Goal: Feedback & Contribution: Submit feedback/report problem

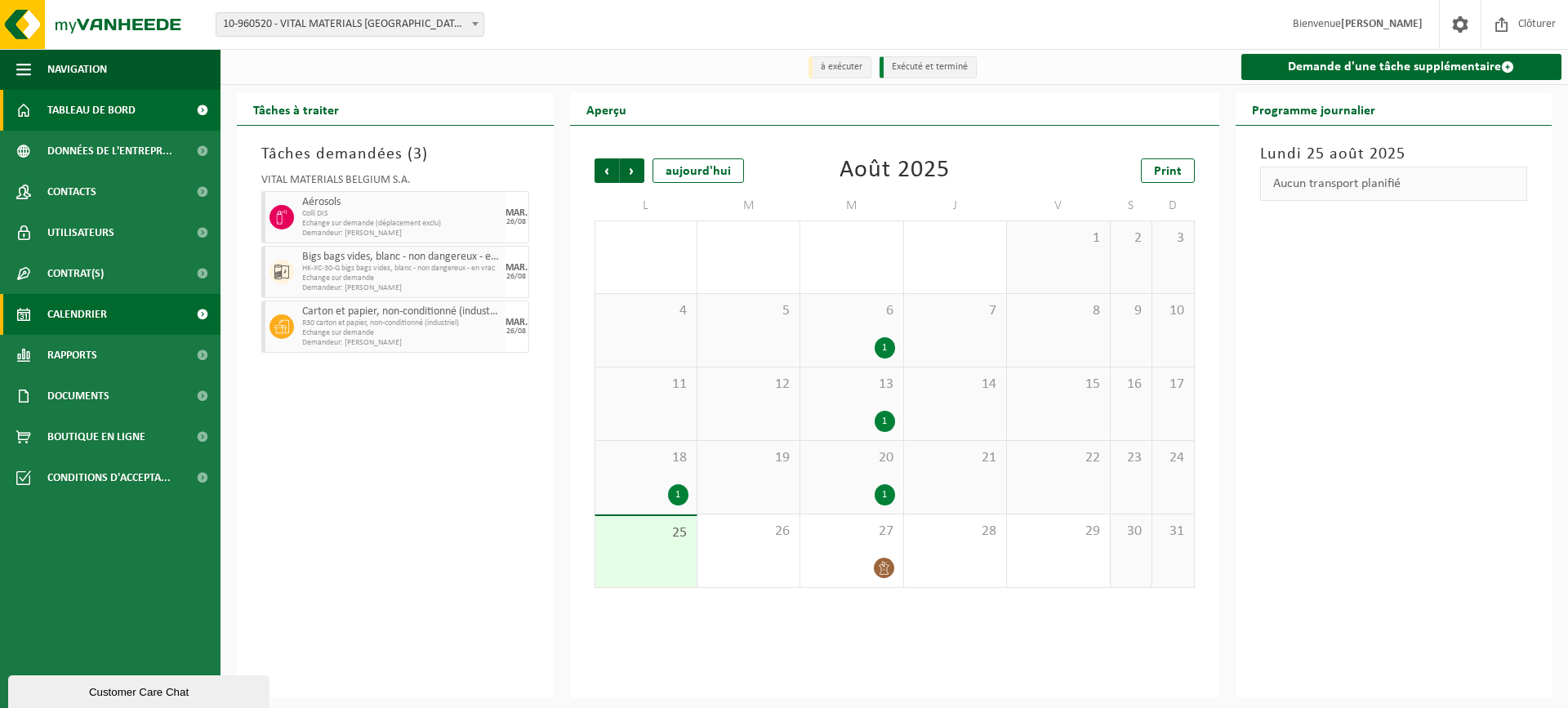
click at [83, 97] on span "Tableau de bord" at bounding box center [90, 110] width 88 height 41
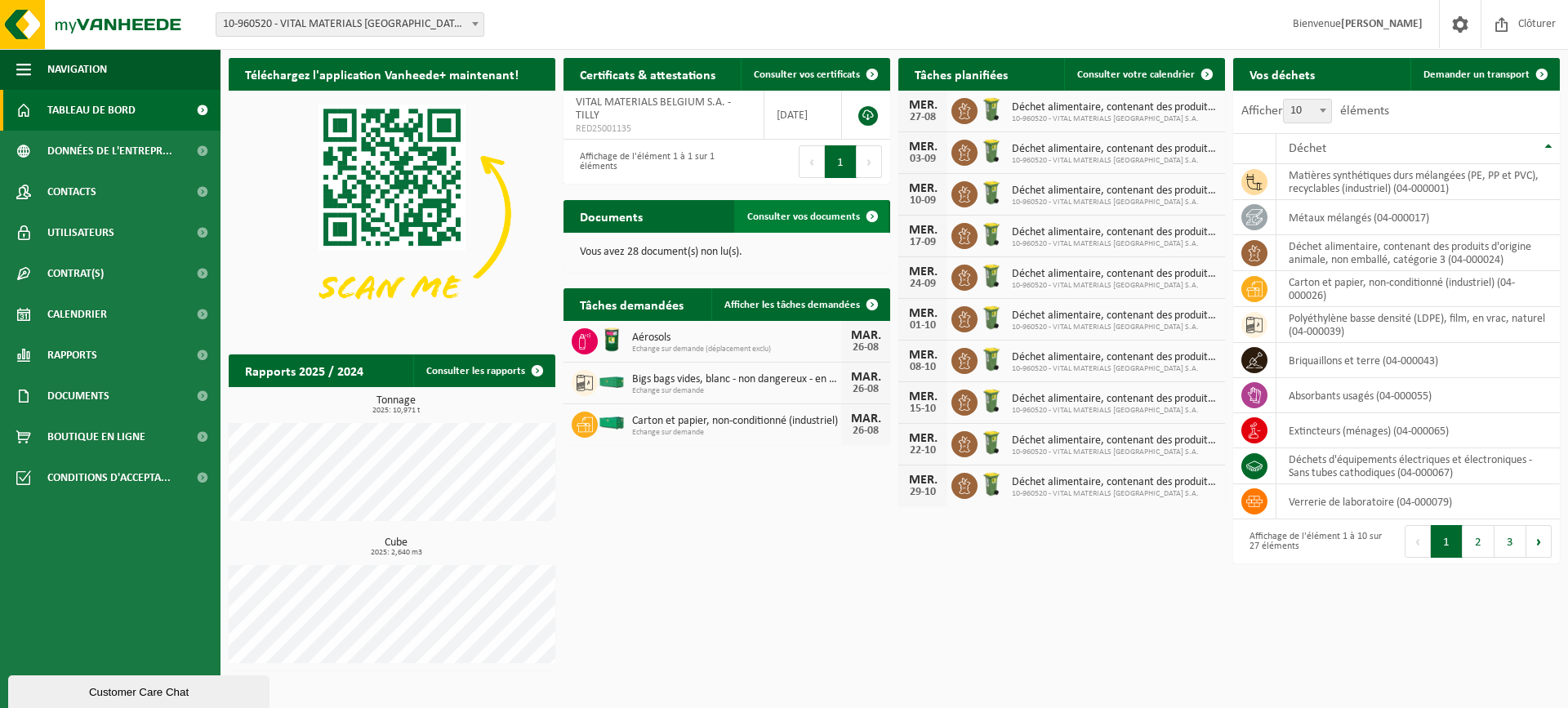
click at [827, 211] on span "Consulter vos documents" at bounding box center [804, 217] width 113 height 10
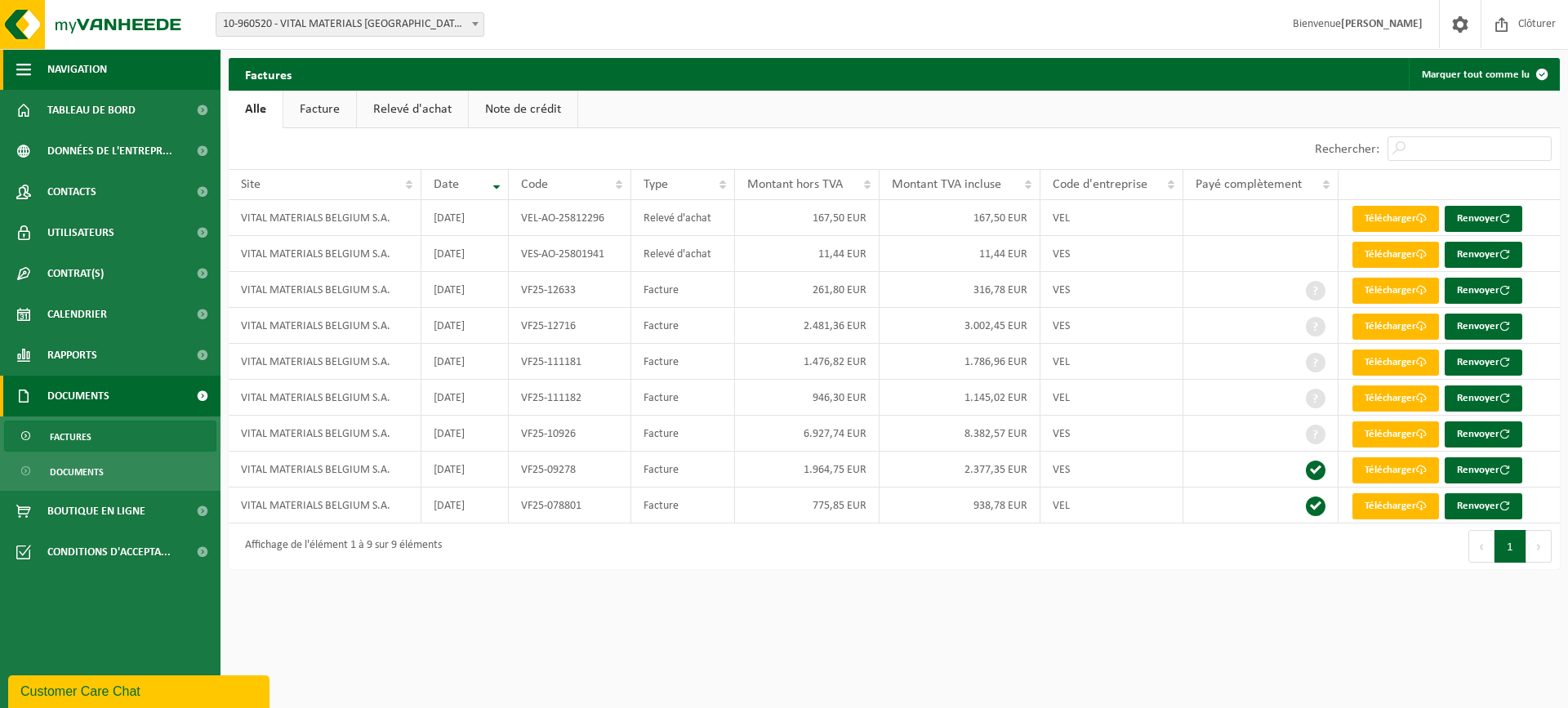
click at [80, 64] on span "Navigation" at bounding box center [77, 69] width 60 height 41
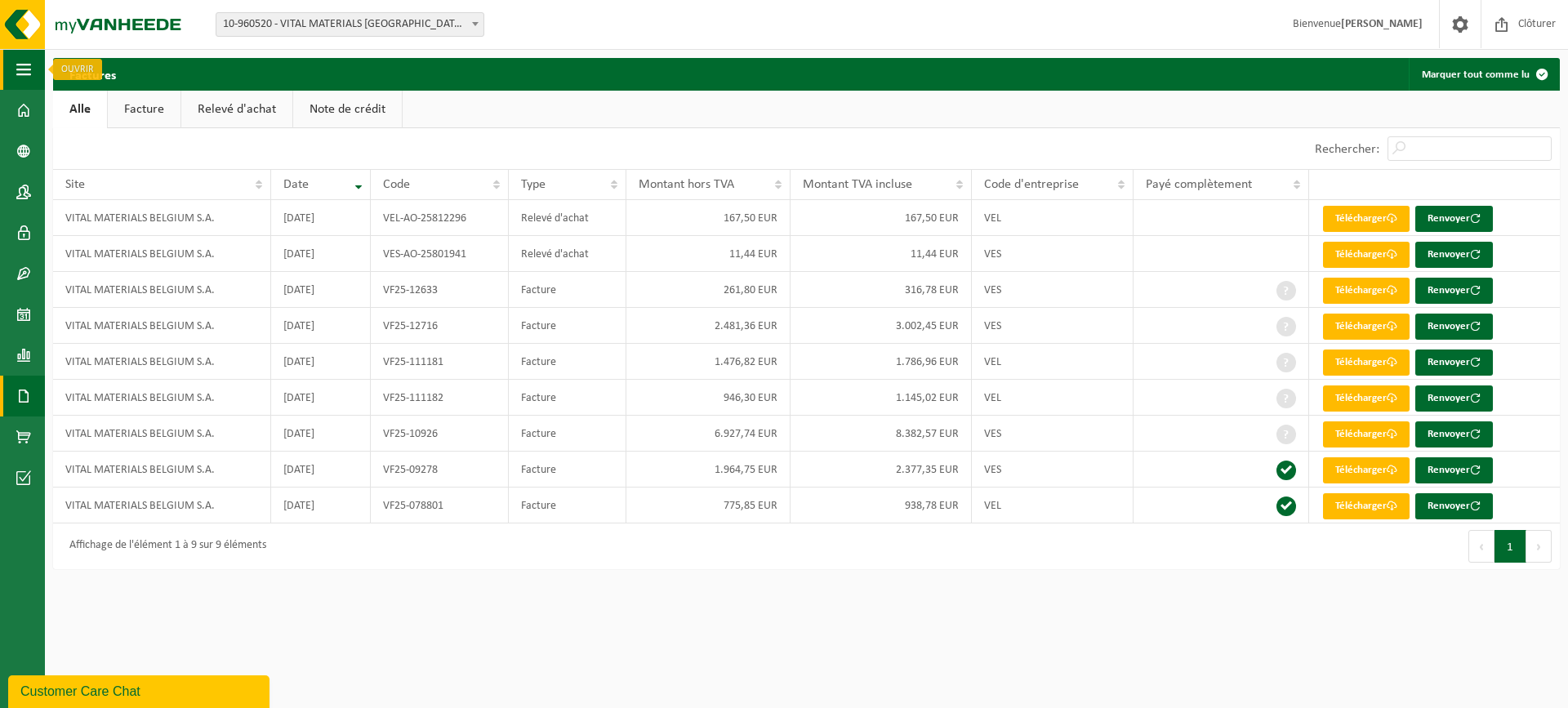
click at [29, 67] on span "button" at bounding box center [23, 69] width 15 height 41
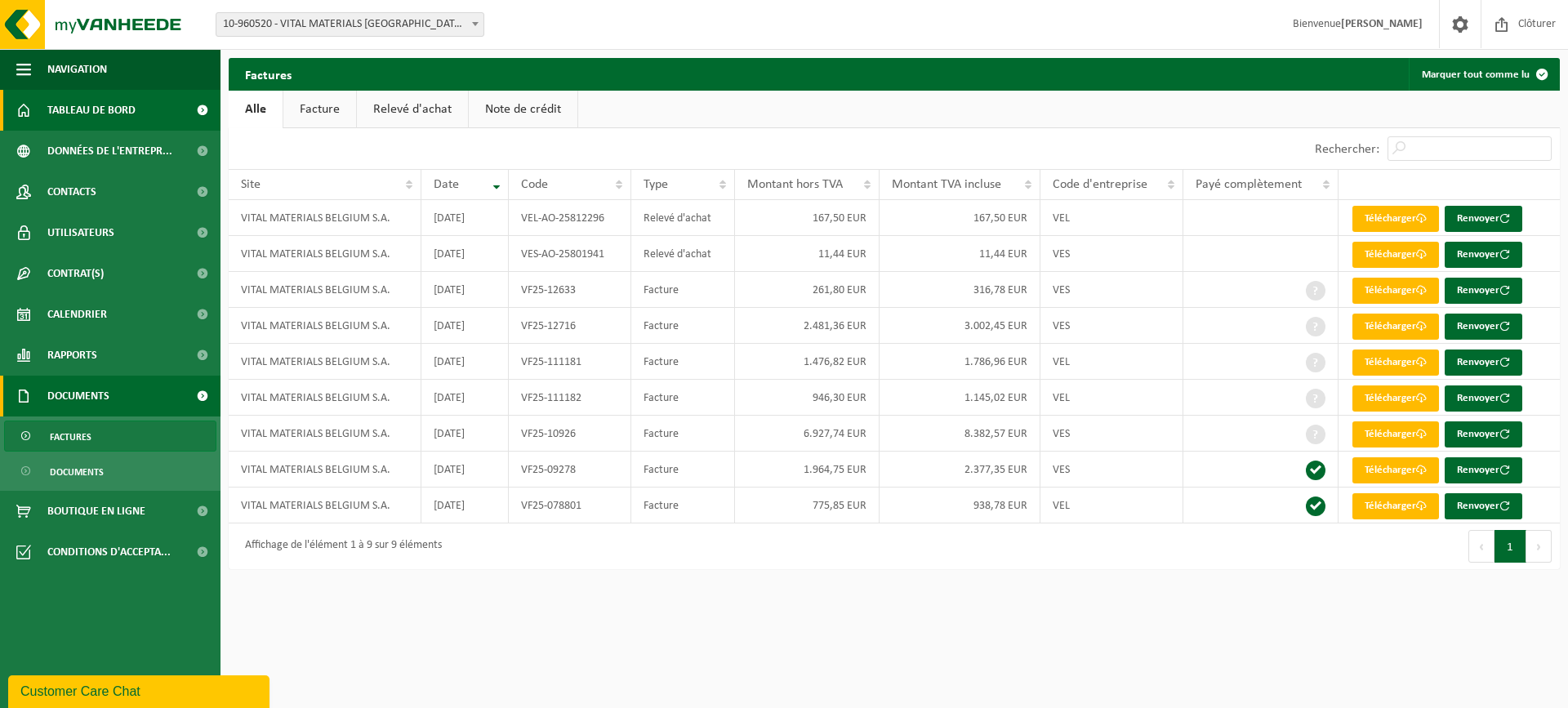
click at [64, 105] on span "Tableau de bord" at bounding box center [90, 110] width 88 height 41
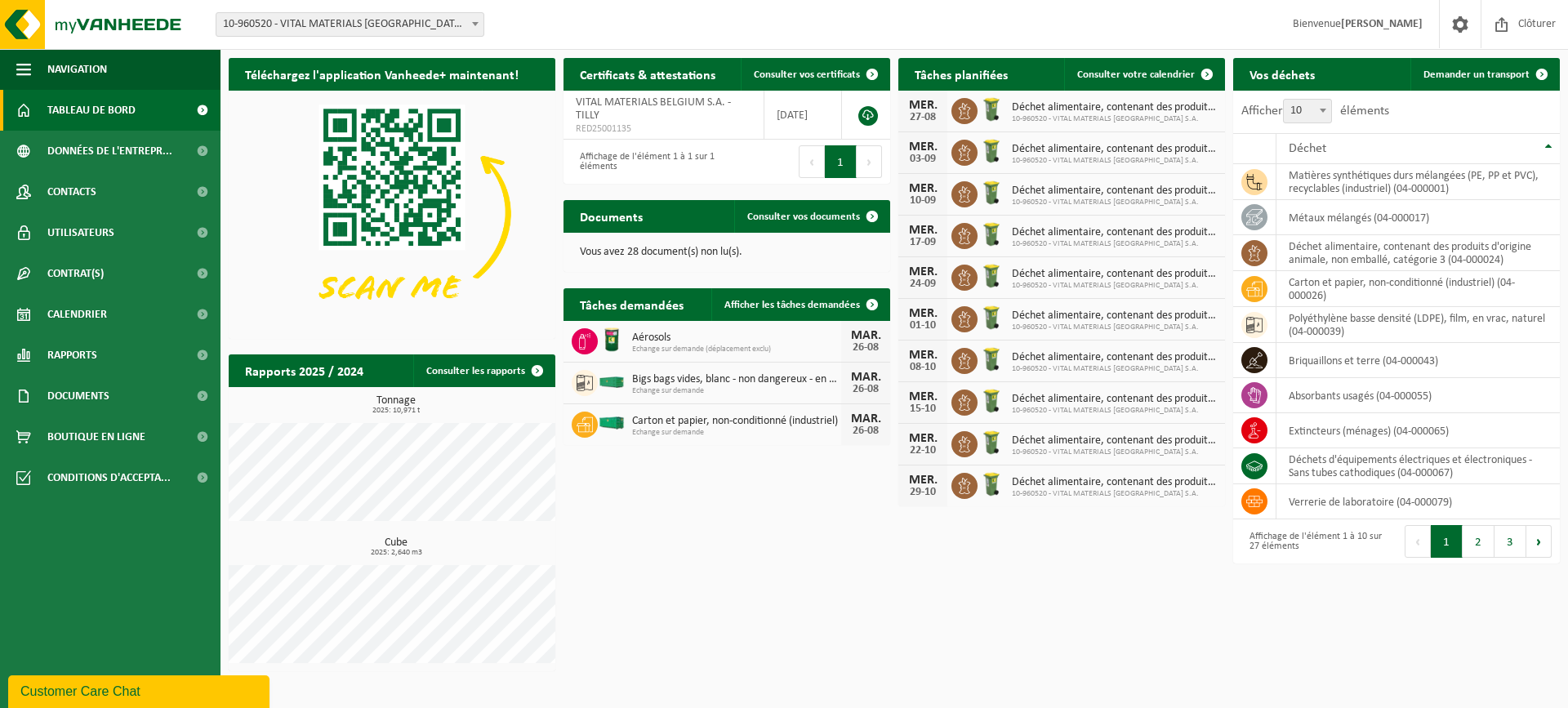
click at [1354, 28] on strong "[PERSON_NAME]" at bounding box center [1382, 24] width 82 height 12
click at [1455, 23] on span at bounding box center [1460, 23] width 24 height 48
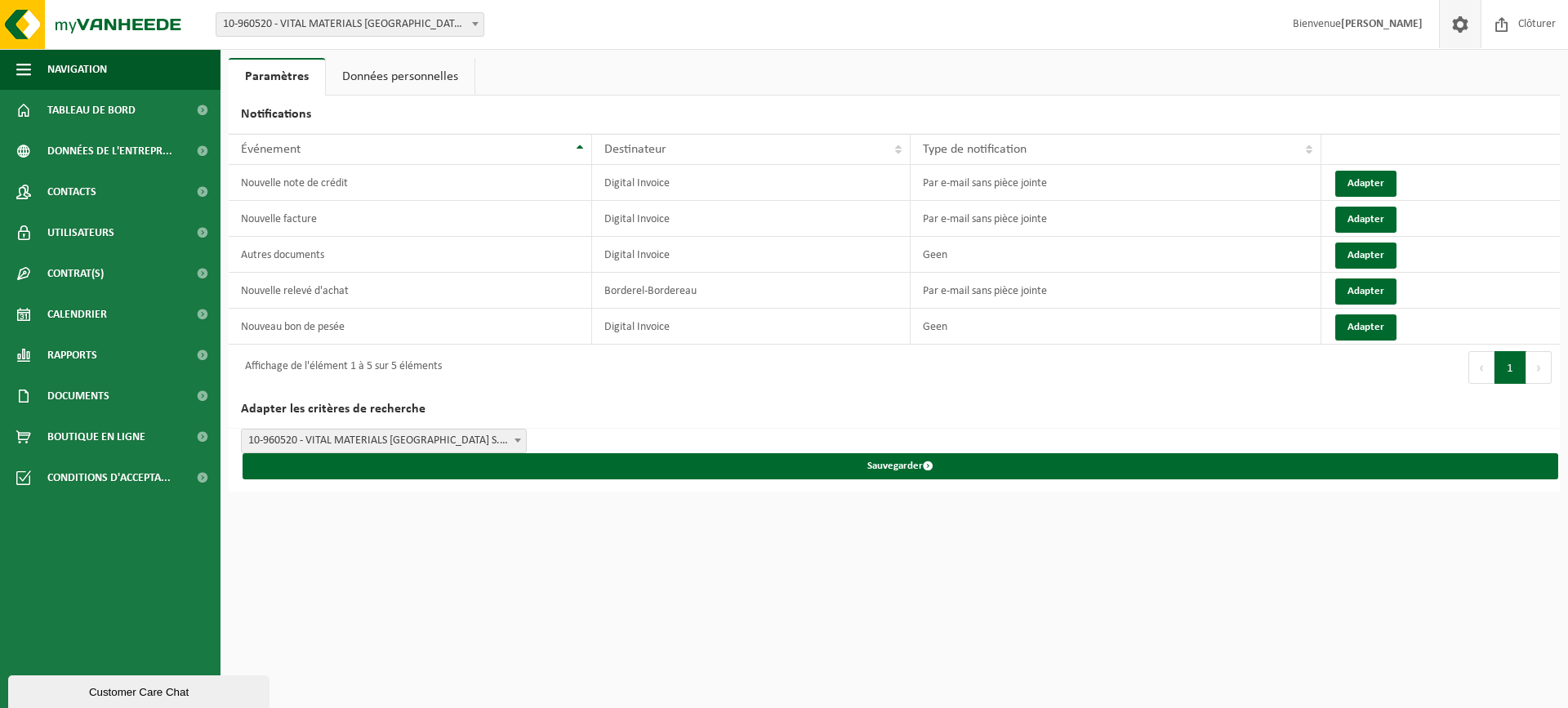
click at [155, 695] on div "Customer Care Chat" at bounding box center [138, 691] width 237 height 12
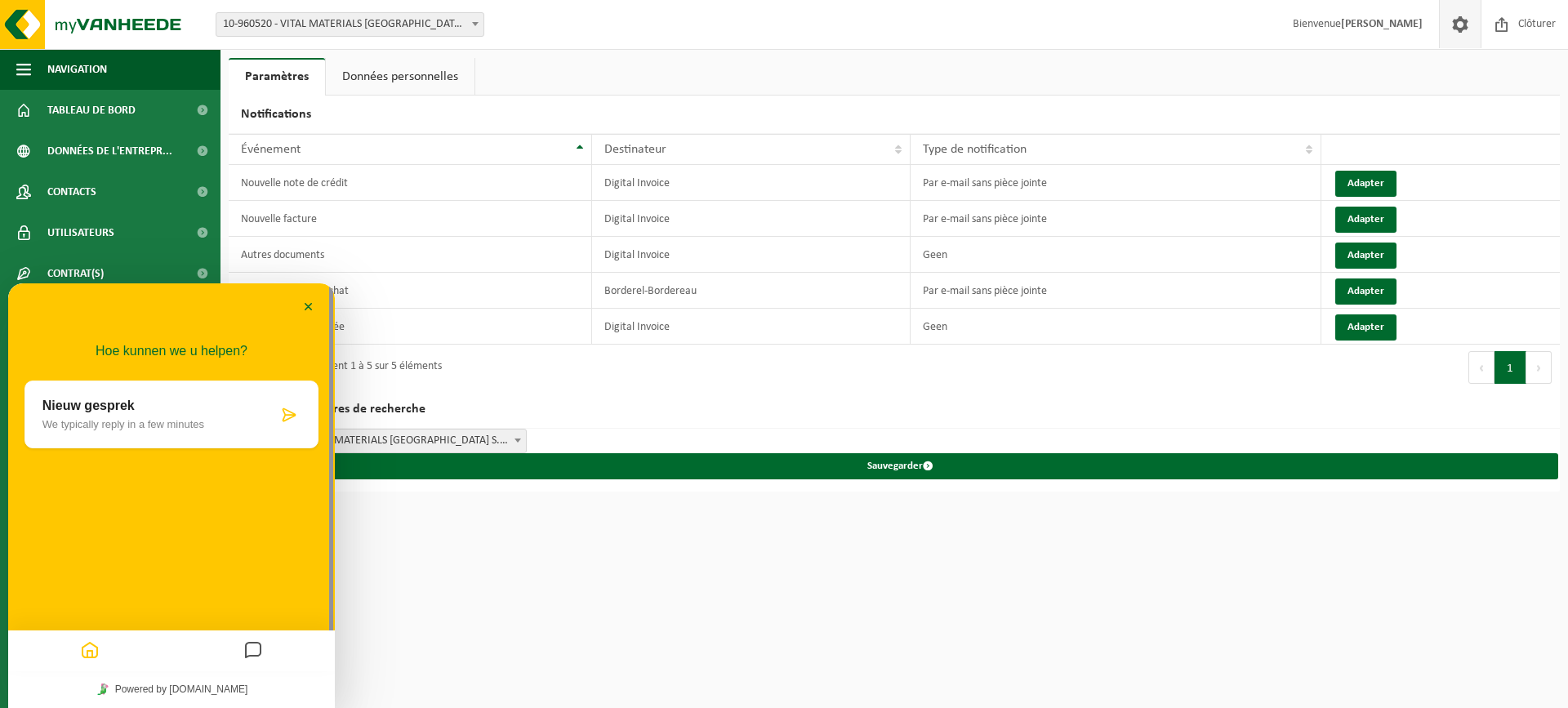
click at [273, 403] on p "Nieuw gesprek" at bounding box center [160, 405] width 235 height 15
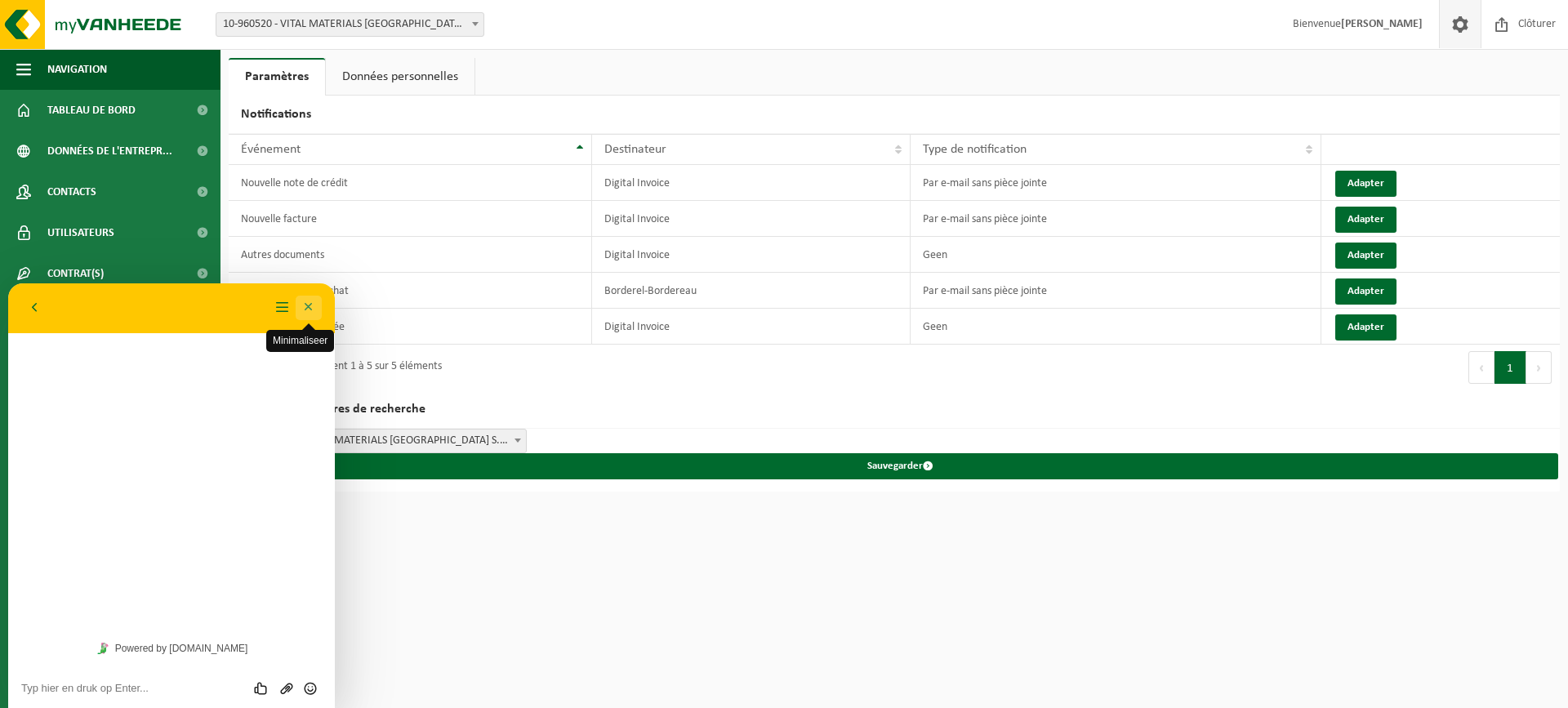
click at [313, 311] on button "Minimaliseer" at bounding box center [309, 308] width 26 height 24
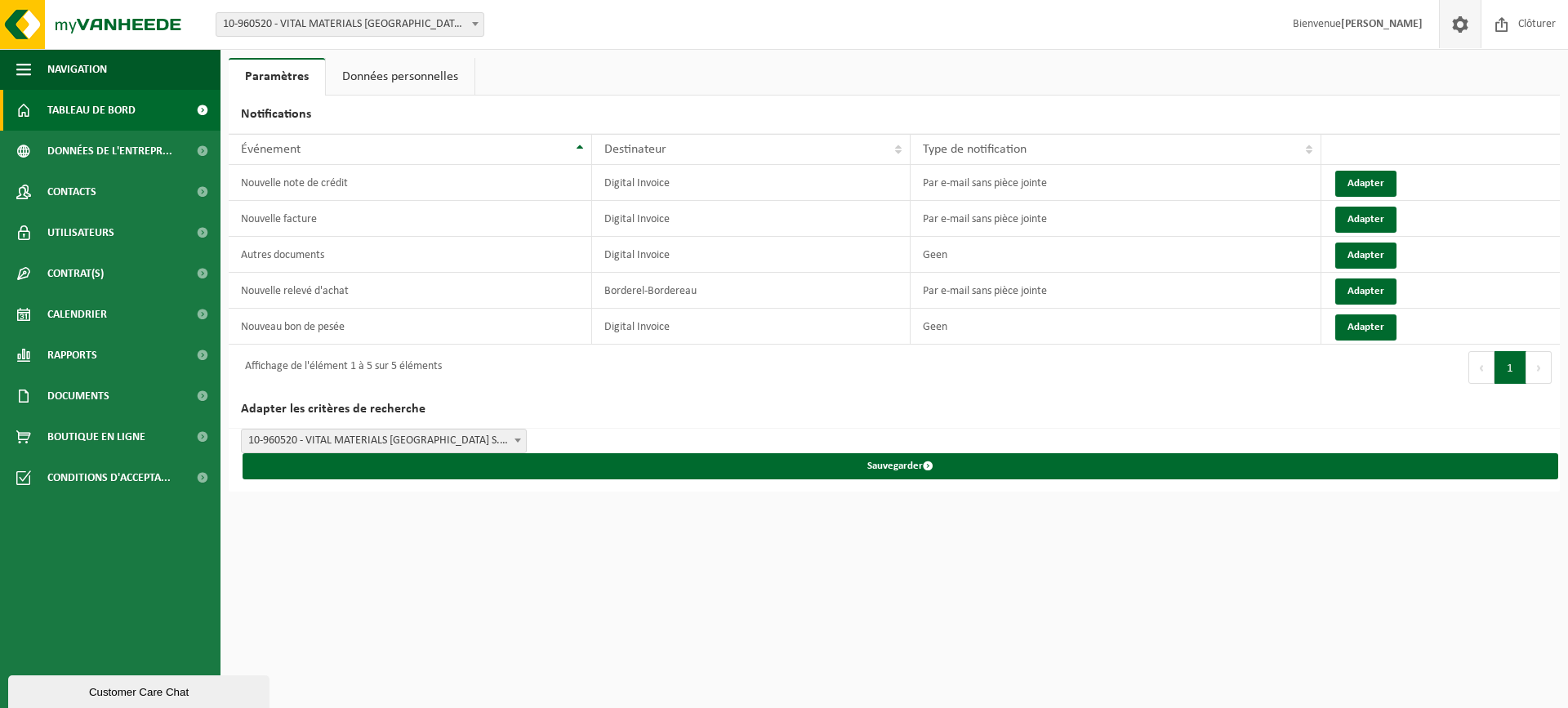
click at [93, 108] on span "Tableau de bord" at bounding box center [90, 110] width 88 height 41
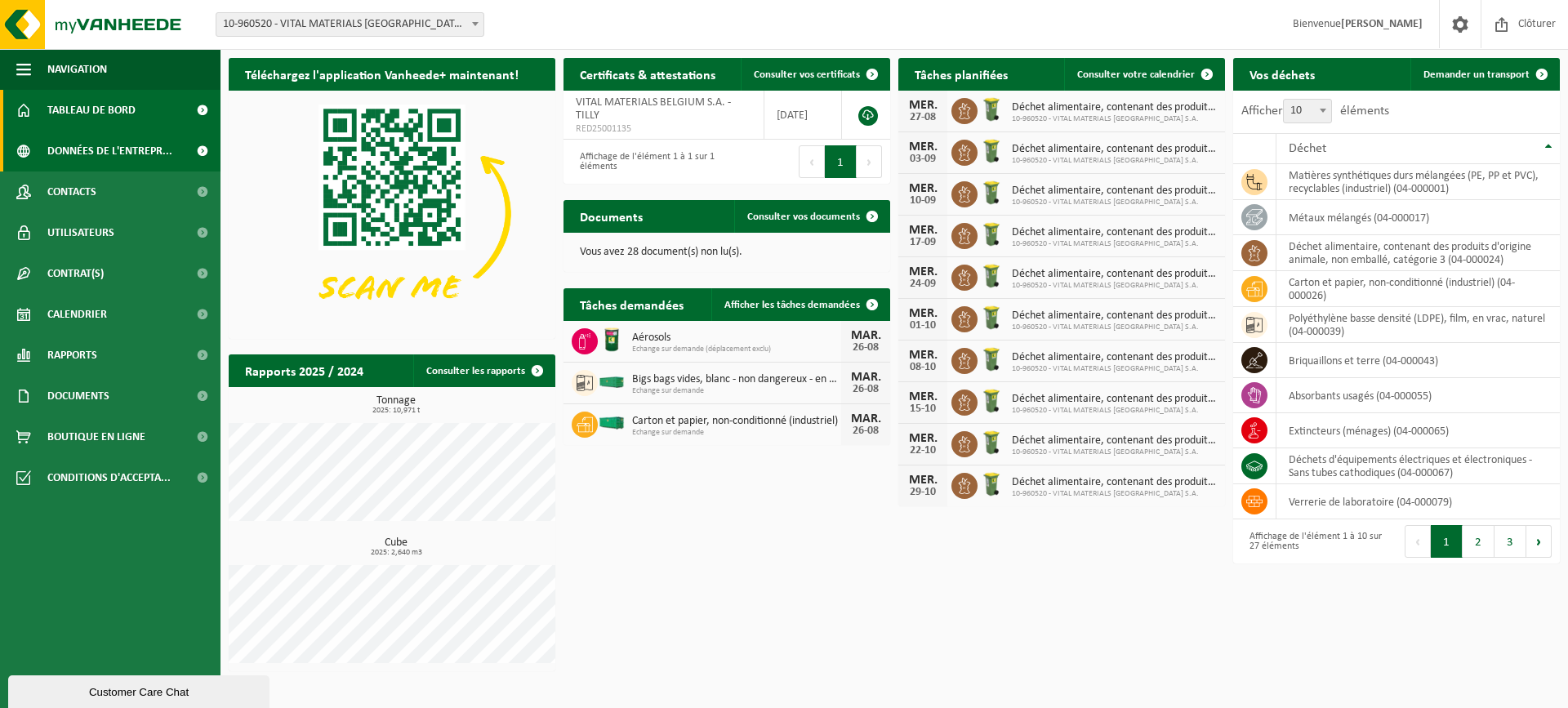
click at [79, 152] on span "Données de l'entrepr..." at bounding box center [110, 150] width 125 height 41
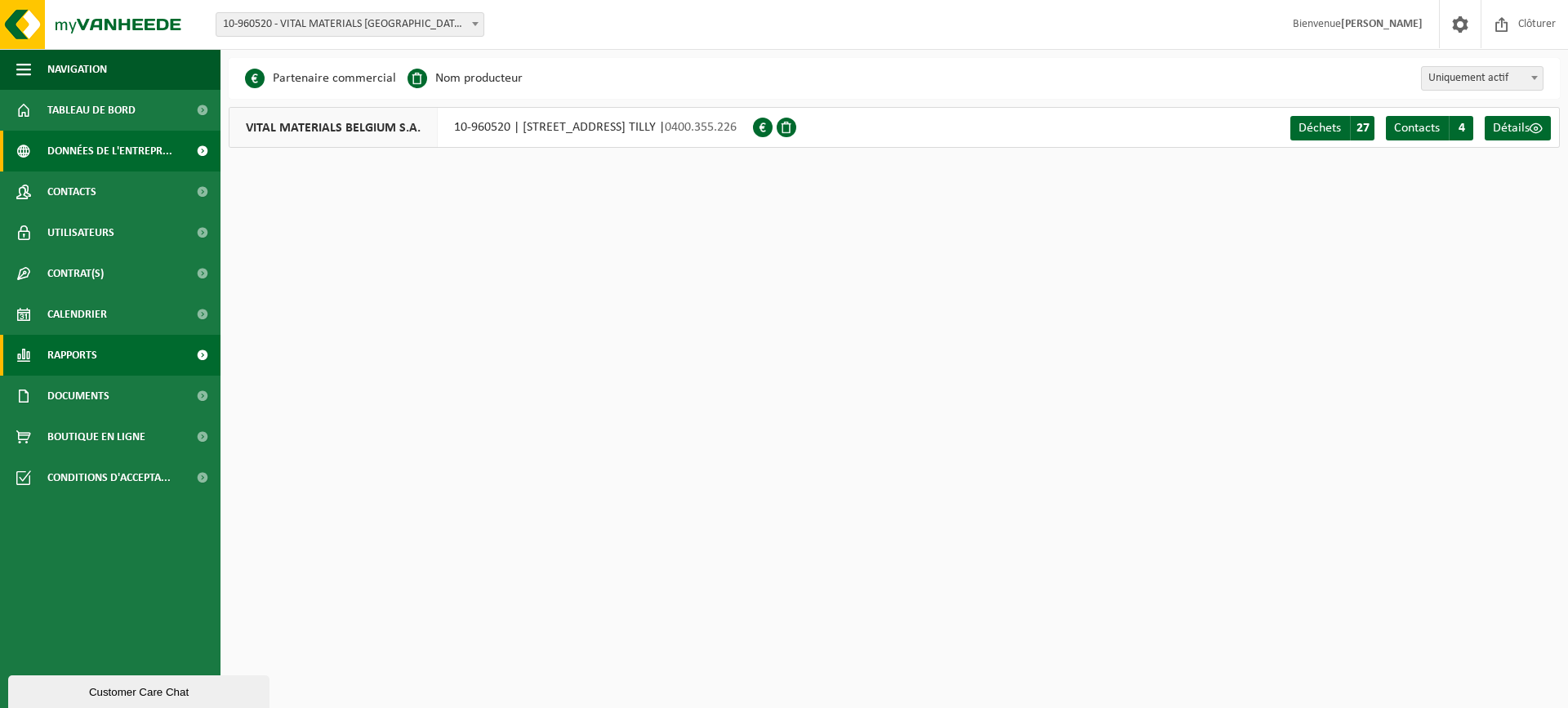
click at [86, 345] on span "Rapports" at bounding box center [71, 355] width 50 height 41
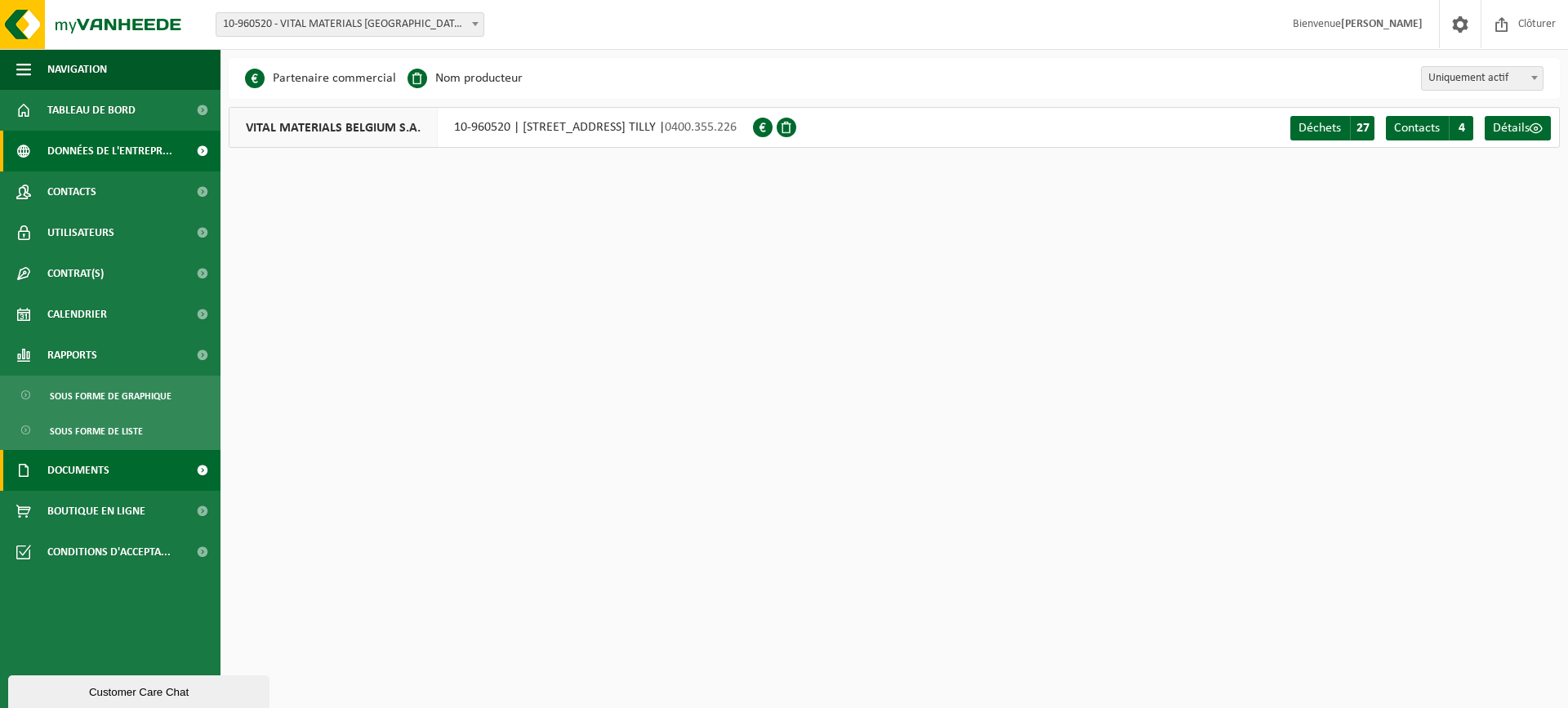
click at [60, 469] on span "Documents" at bounding box center [77, 470] width 62 height 41
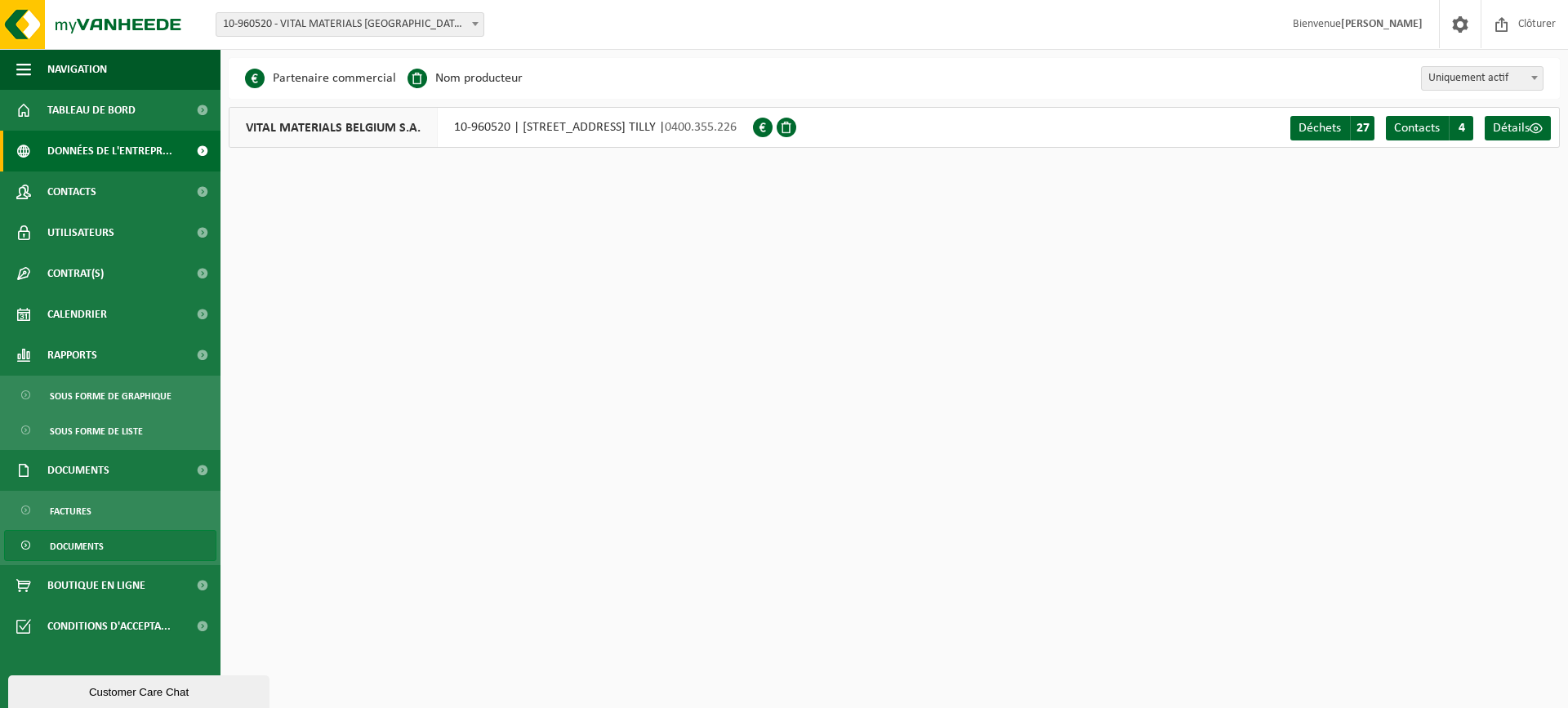
click at [90, 551] on span "Documents" at bounding box center [77, 546] width 54 height 31
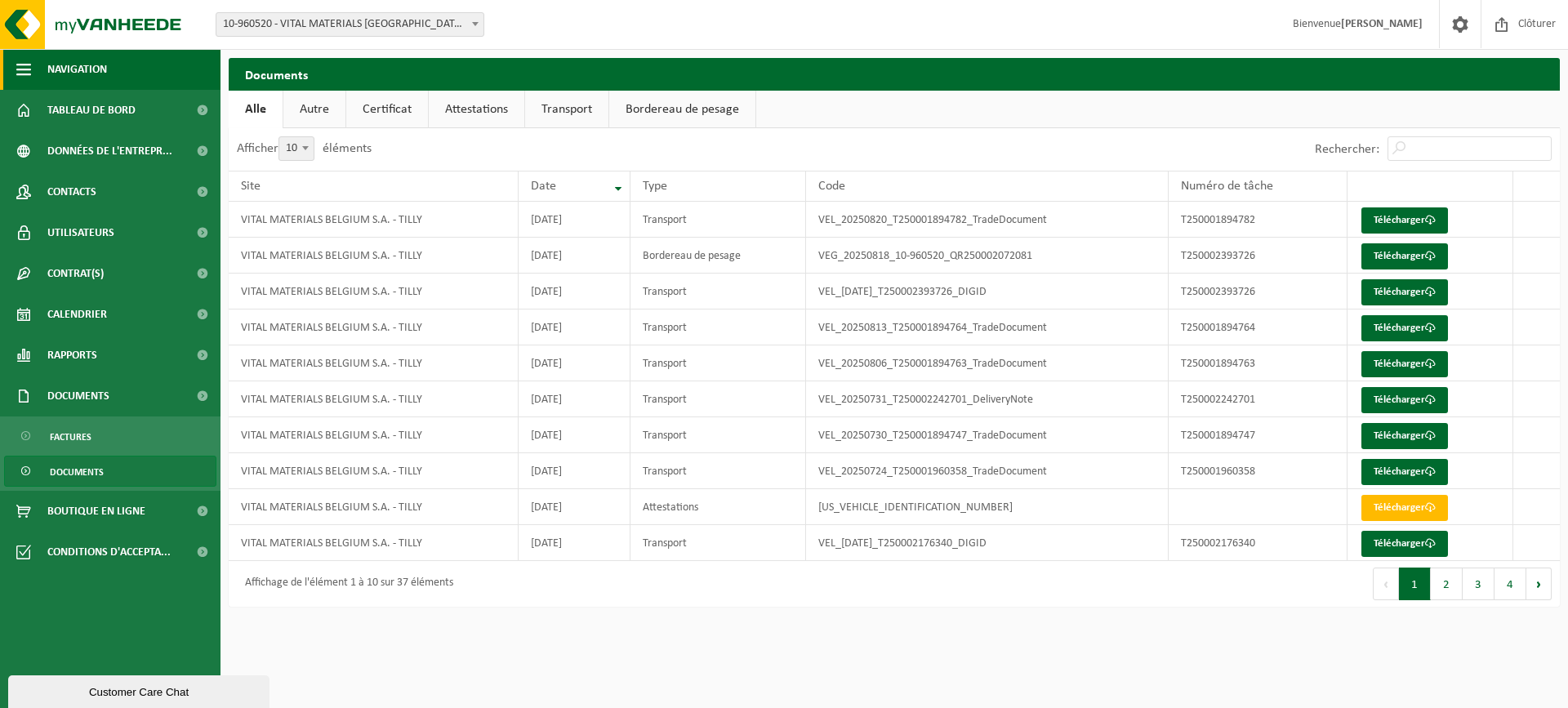
click at [70, 65] on span "Navigation" at bounding box center [77, 69] width 60 height 41
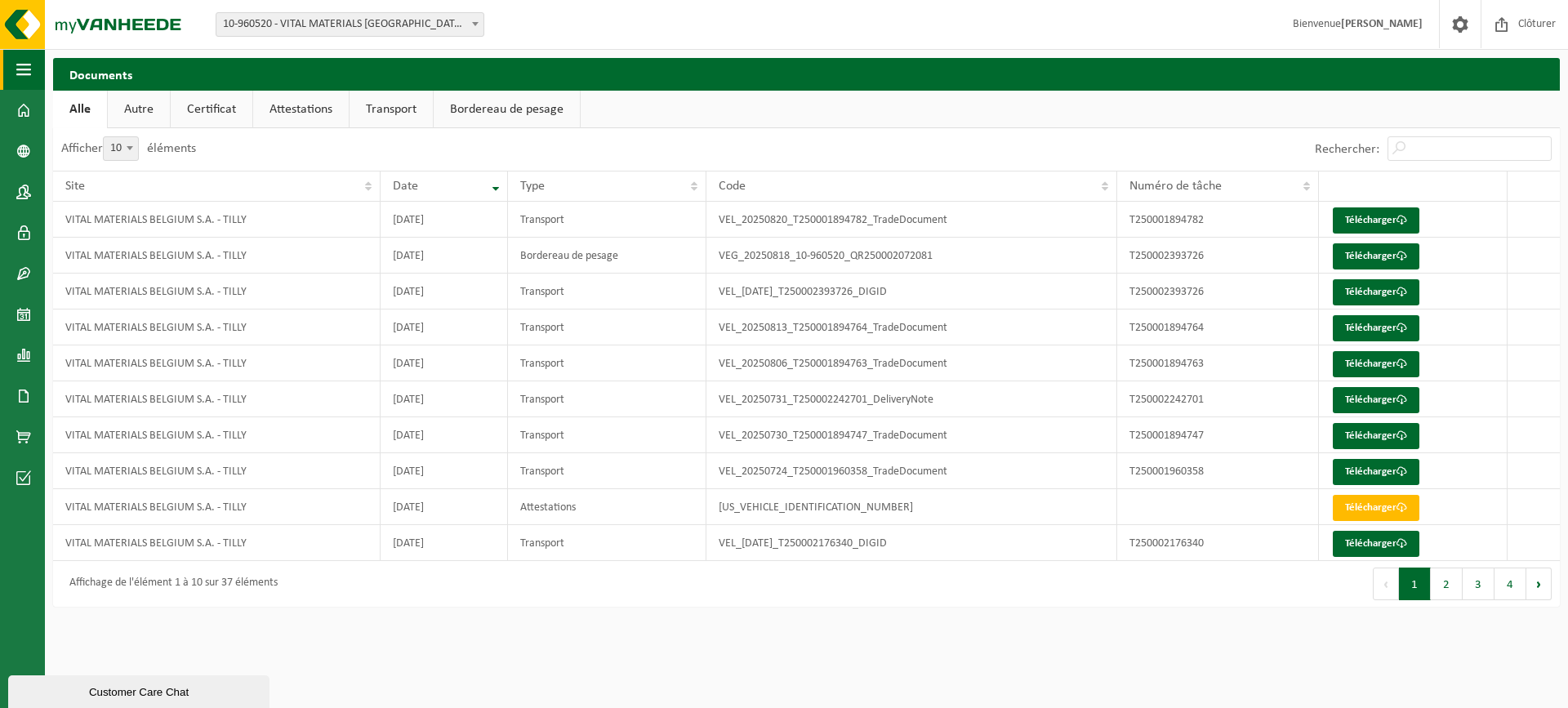
click at [6, 69] on button "Navigation" at bounding box center [23, 69] width 45 height 41
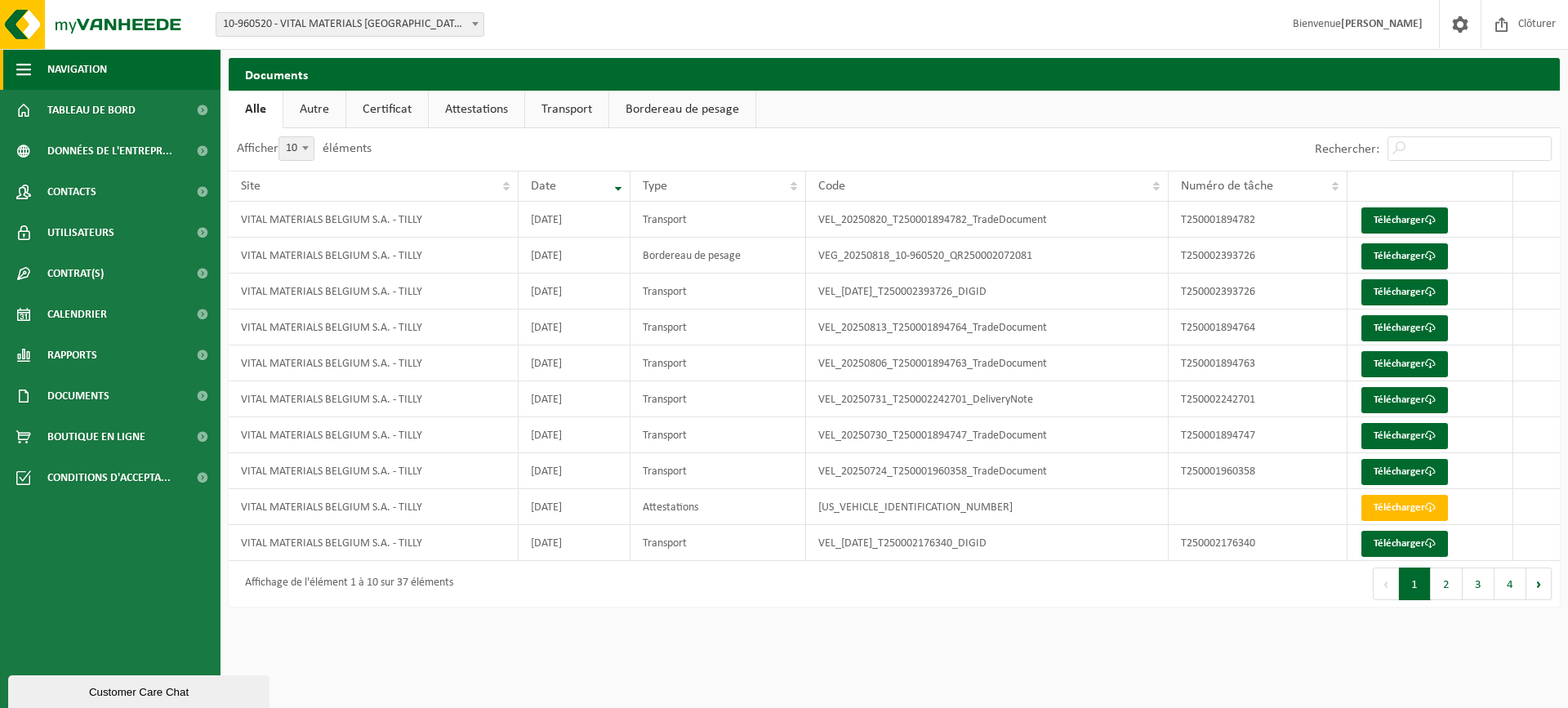
click at [87, 76] on span "Navigation" at bounding box center [77, 69] width 60 height 41
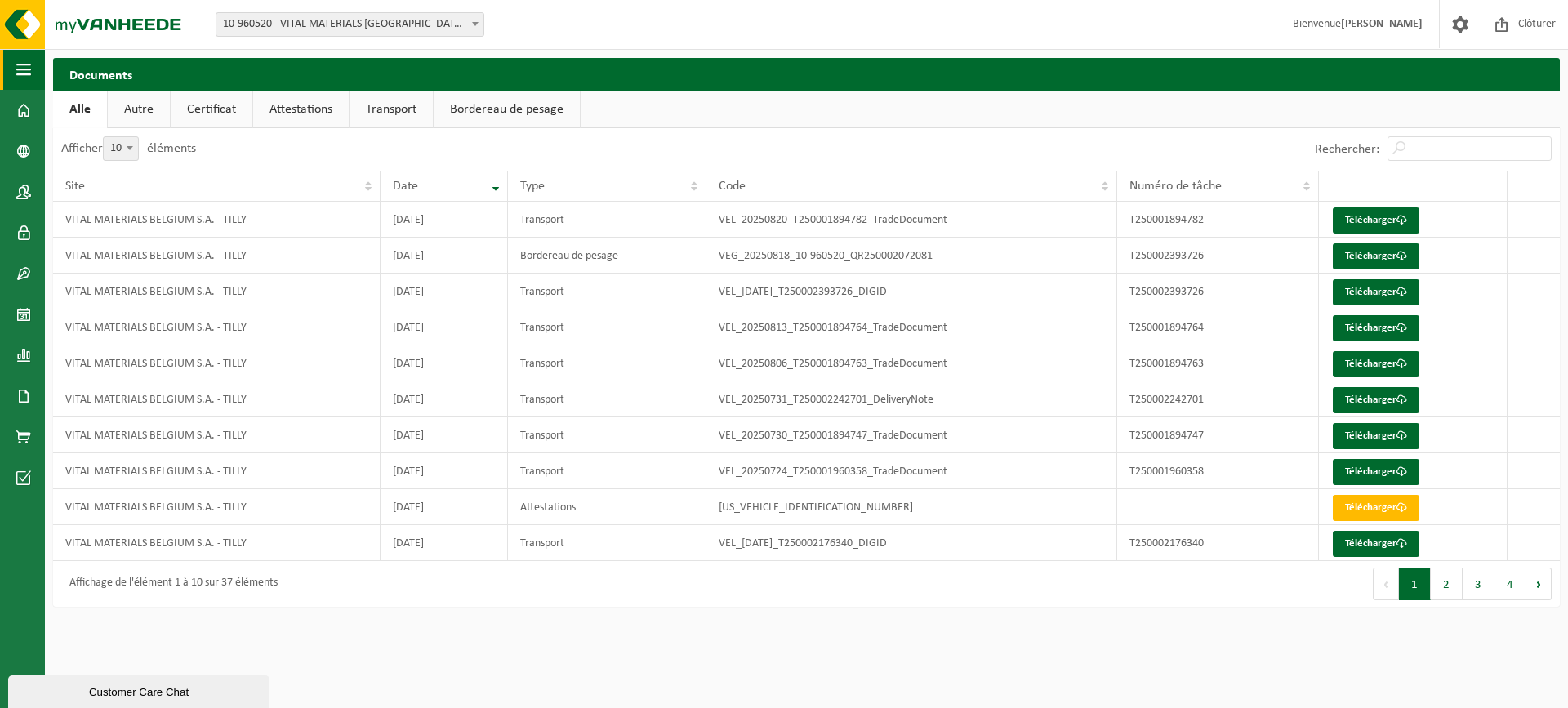
click at [20, 68] on span "button" at bounding box center [23, 69] width 15 height 41
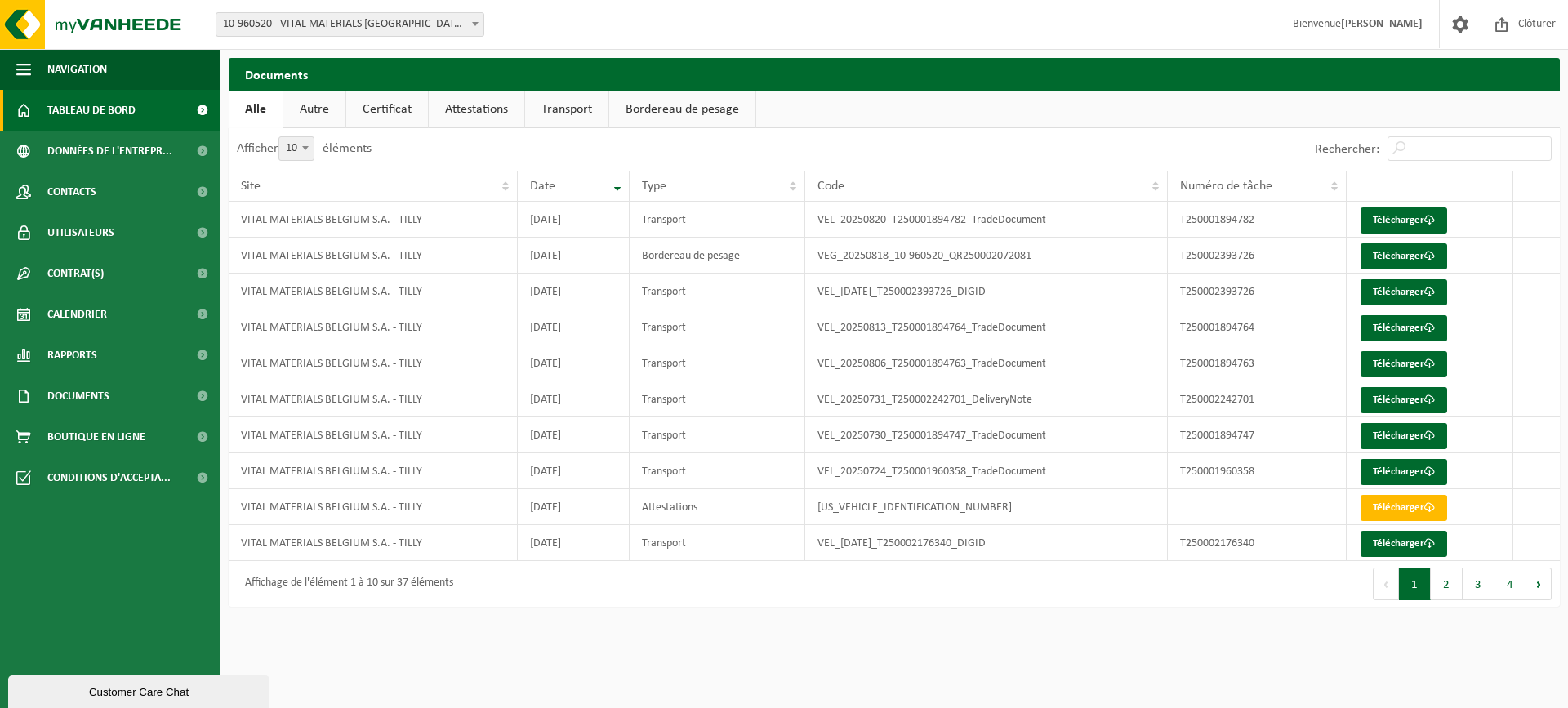
click at [77, 102] on span "Tableau de bord" at bounding box center [90, 110] width 88 height 41
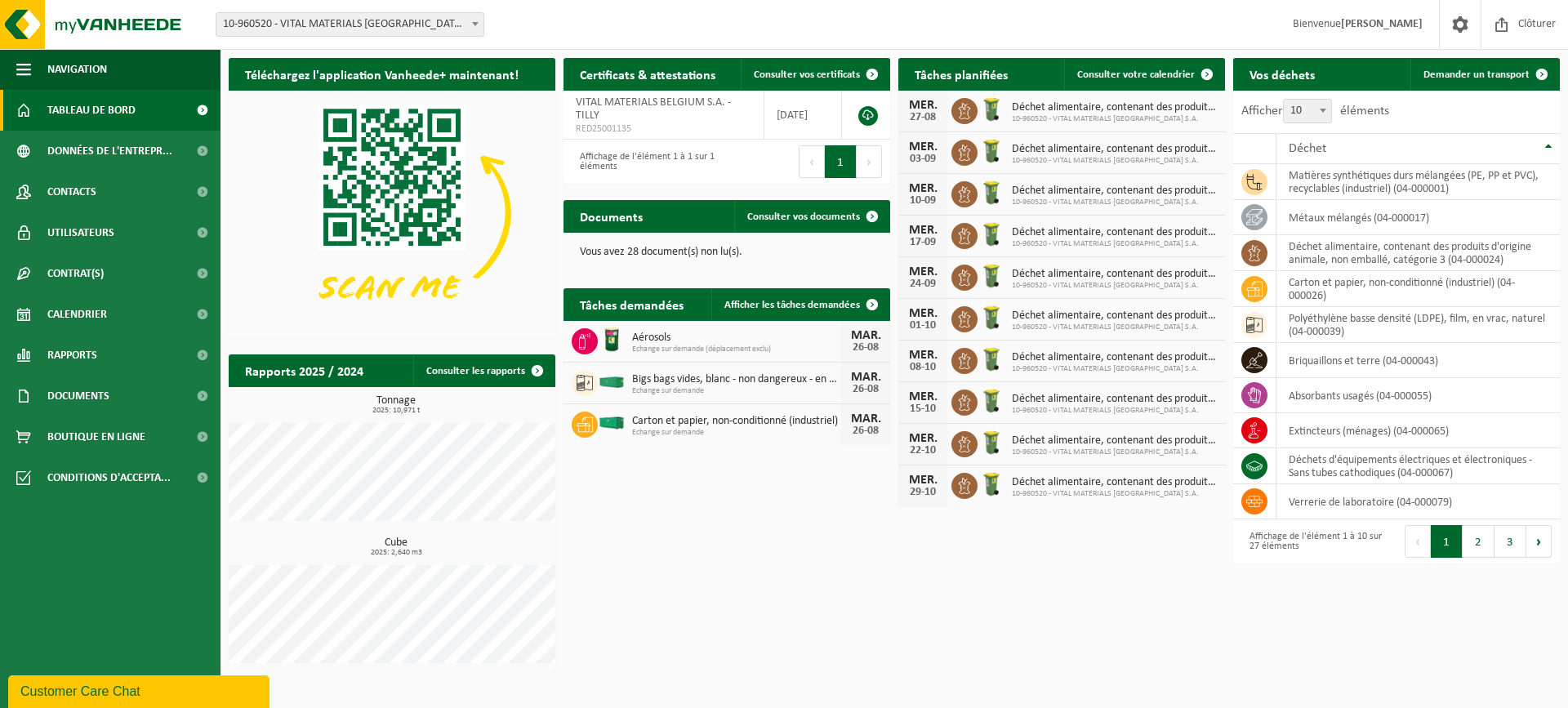
click at [325, 80] on h2 "Téléchargez l'application Vanheede+ maintenant!" at bounding box center [382, 74] width 306 height 32
click at [483, 372] on link "Consulter les rapports" at bounding box center [483, 371] width 140 height 33
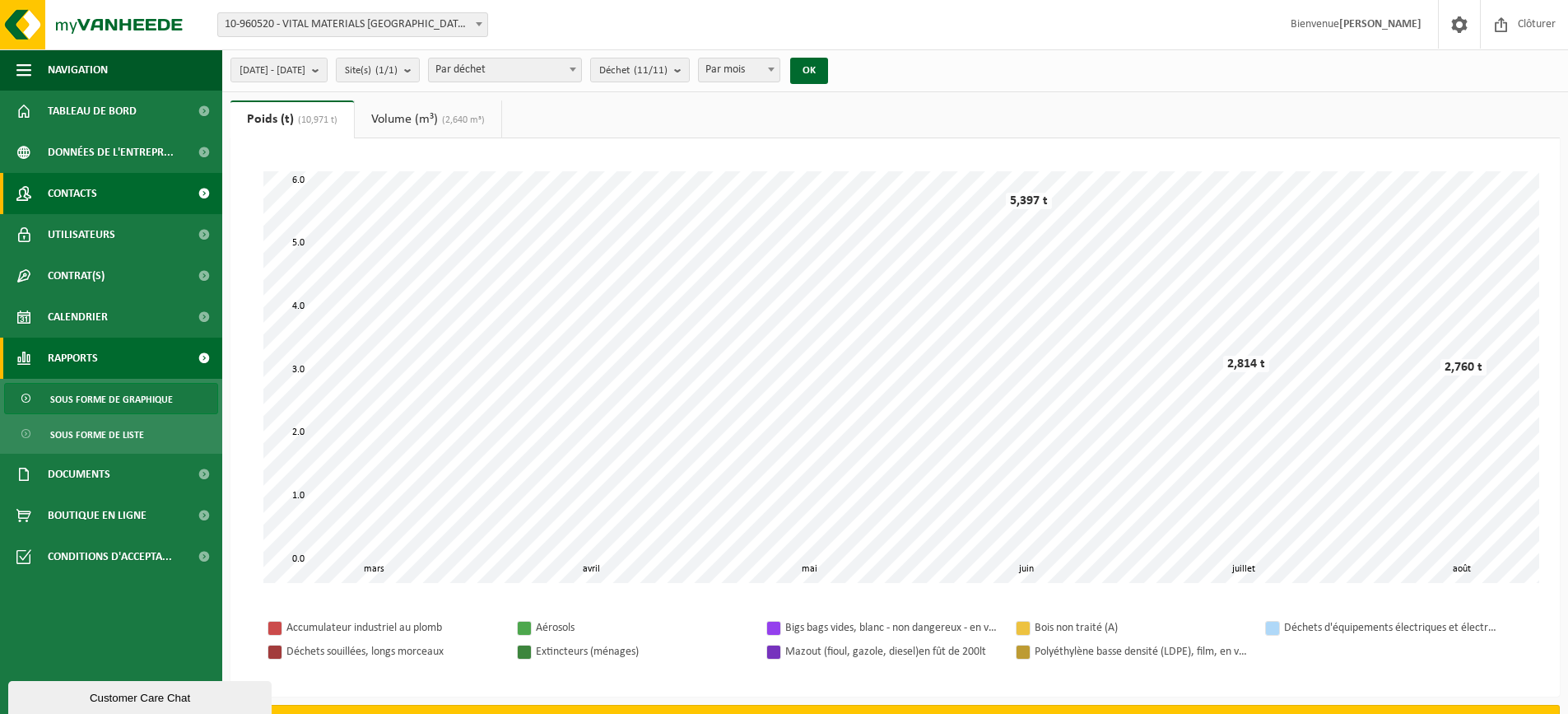
click at [111, 195] on link "Contacts" at bounding box center [110, 193] width 222 height 41
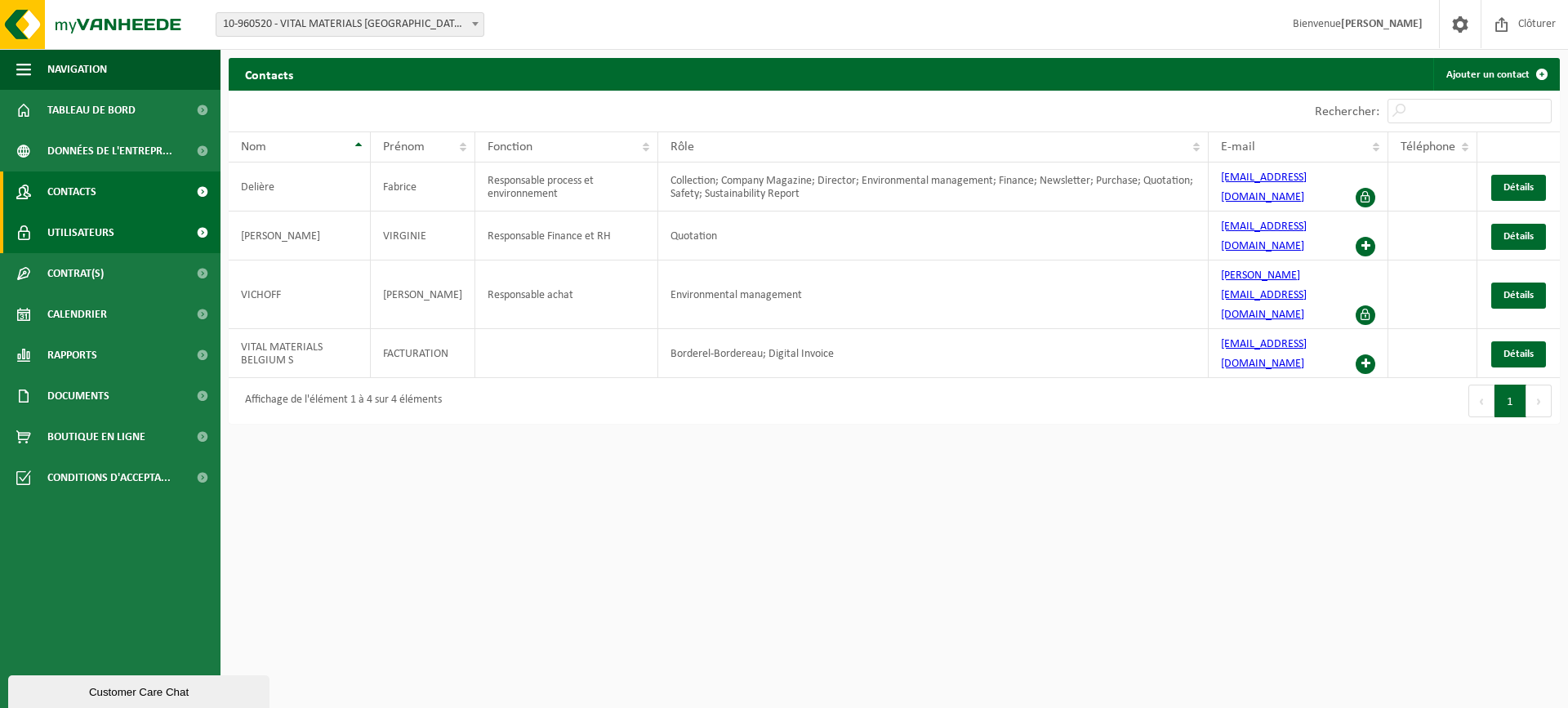
click at [100, 220] on span "Utilisateurs" at bounding box center [80, 232] width 67 height 41
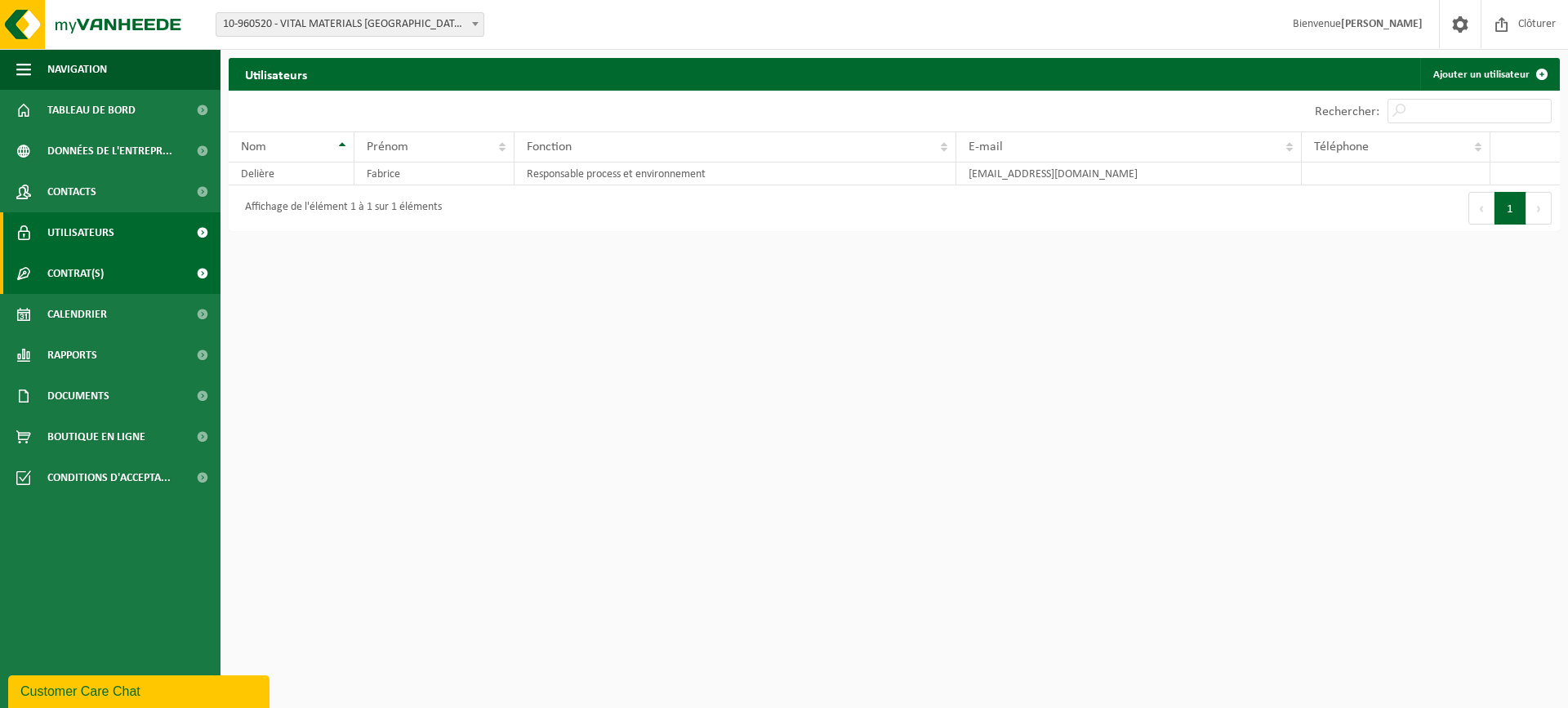
click at [112, 281] on link "Contrat(s)" at bounding box center [110, 273] width 220 height 41
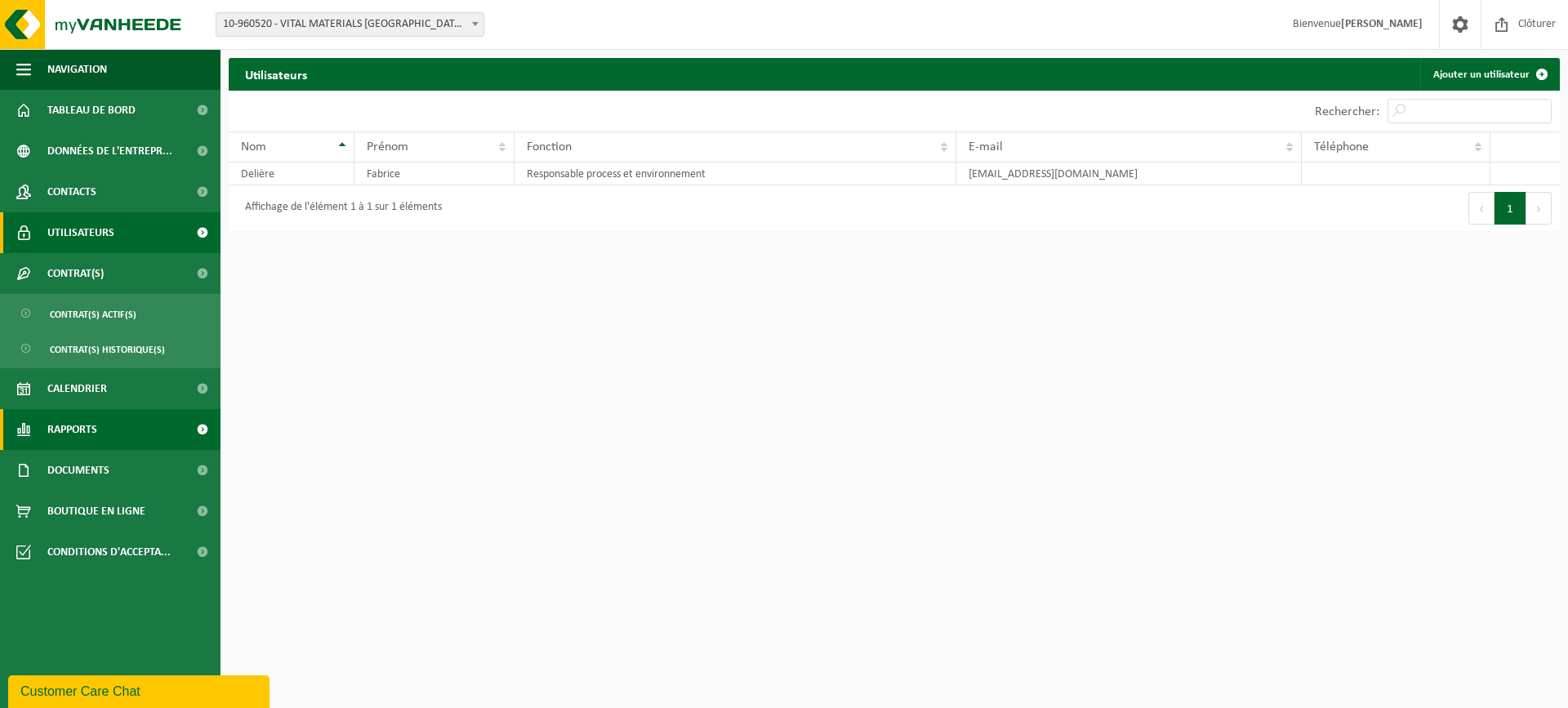
click at [101, 432] on link "Rapports" at bounding box center [110, 429] width 220 height 41
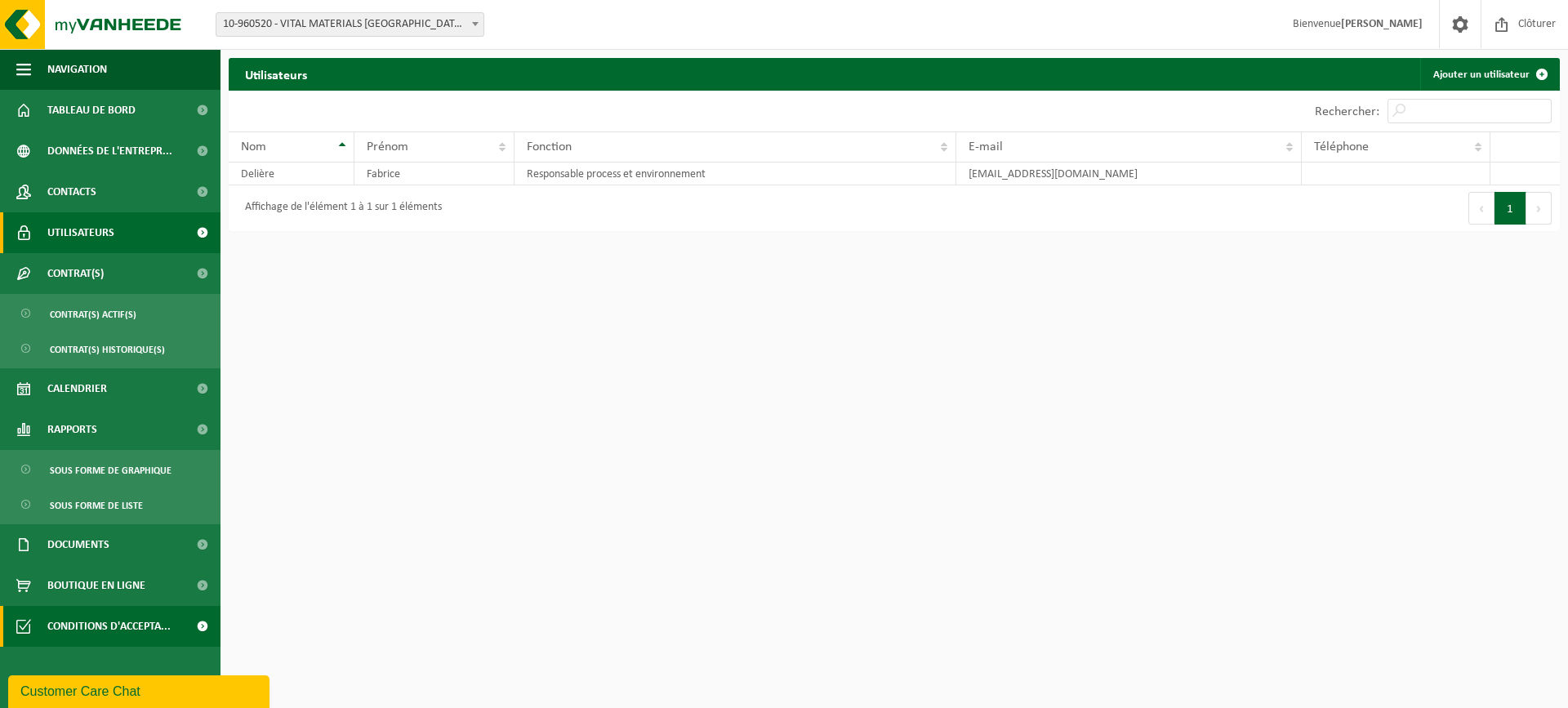
click at [111, 630] on span "Conditions d'accepta..." at bounding box center [109, 625] width 124 height 41
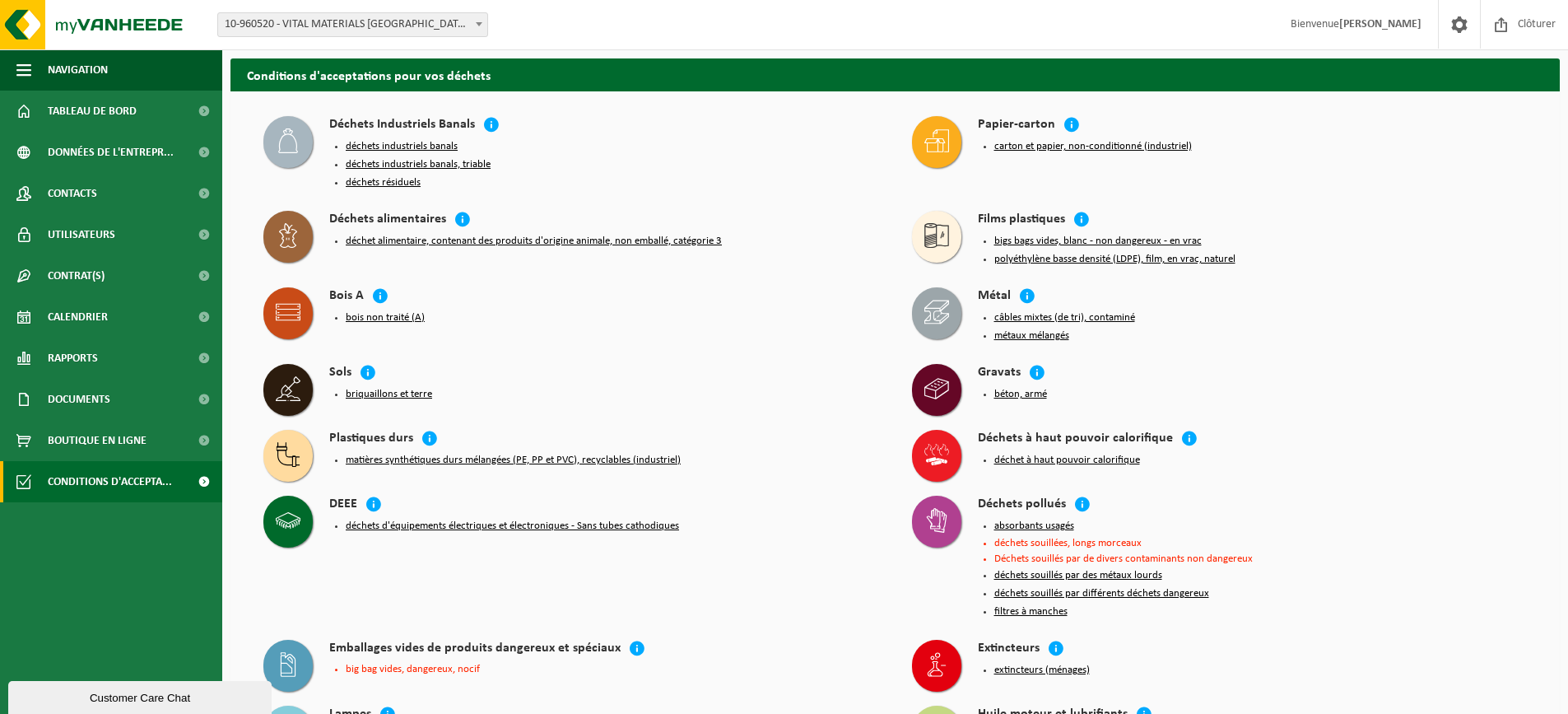
click at [1379, 25] on strong "[PERSON_NAME]" at bounding box center [1380, 25] width 82 height 12
click at [428, 30] on span "10-960520 - VITAL MATERIALS [GEOGRAPHIC_DATA] S.A. - TILLY" at bounding box center [353, 25] width 269 height 23
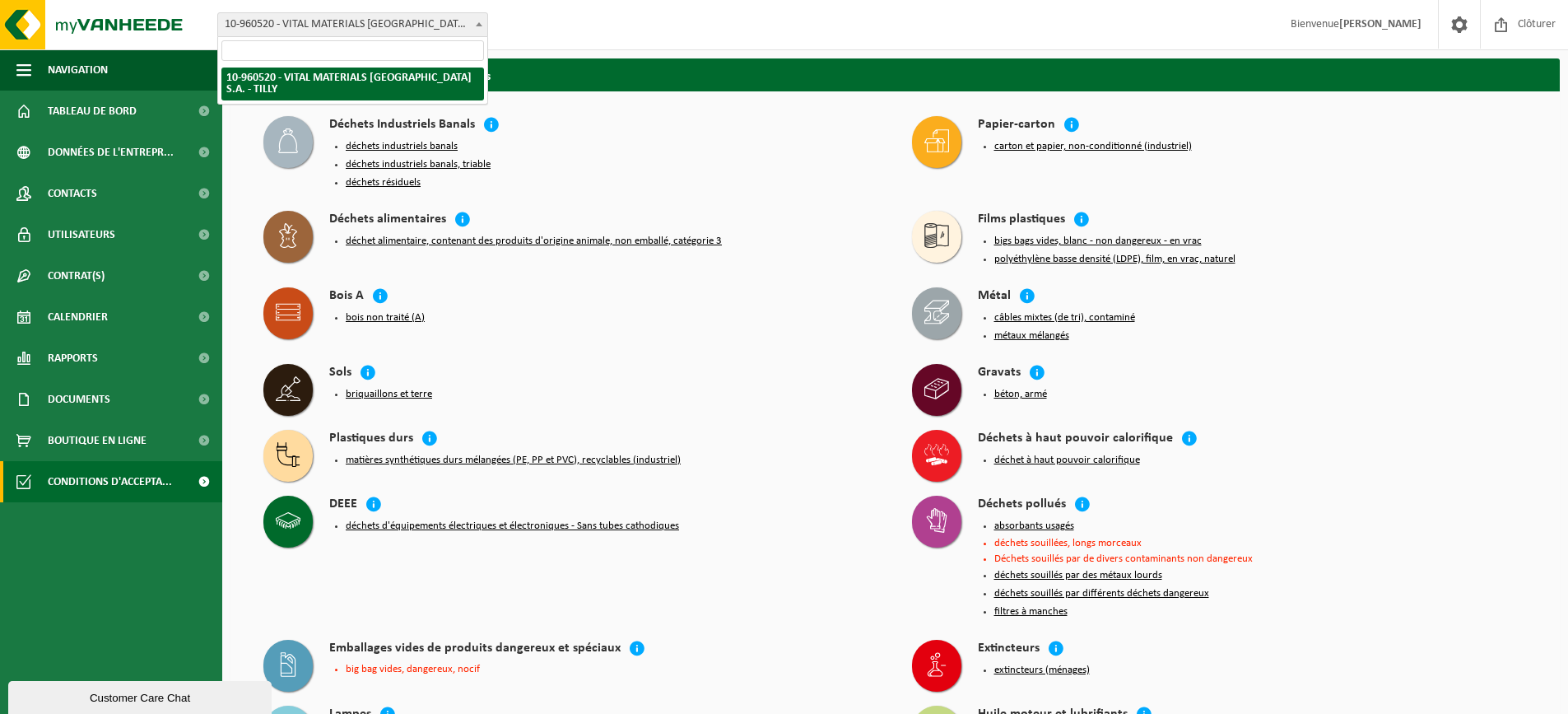
click at [367, 42] on input "search" at bounding box center [353, 50] width 262 height 20
click at [79, 117] on span "Tableau de bord" at bounding box center [91, 111] width 89 height 41
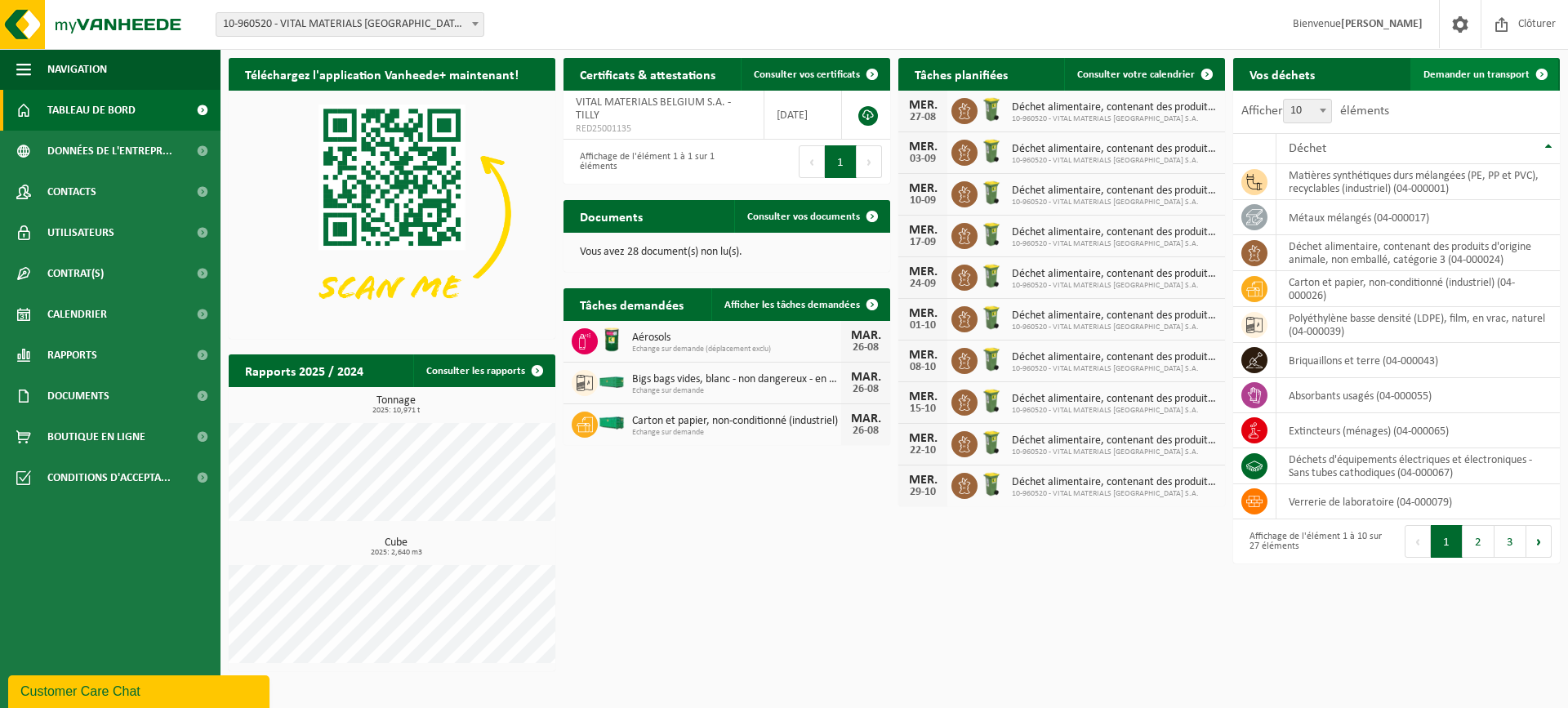
click at [1463, 82] on link "Demander un transport" at bounding box center [1484, 75] width 148 height 33
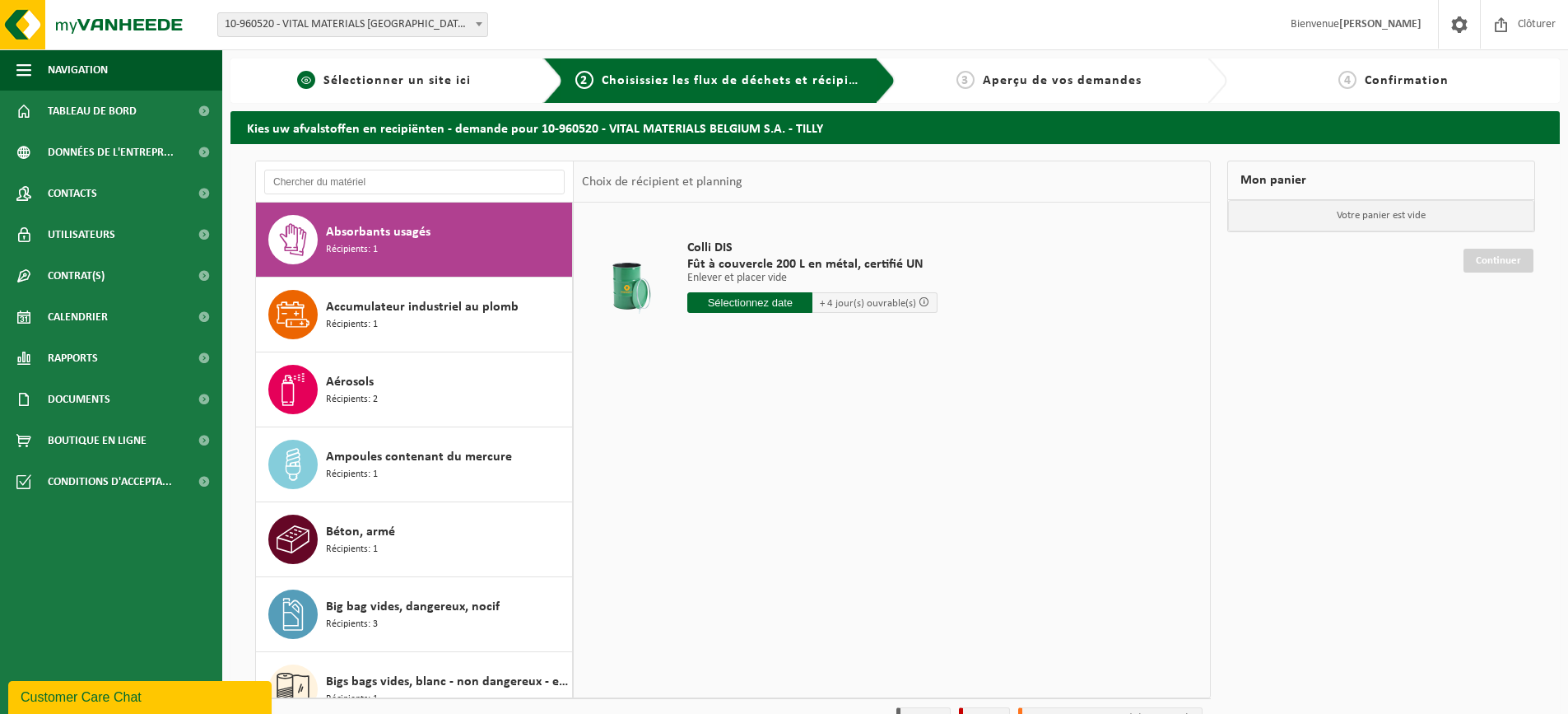
click at [445, 72] on link "1 Sélectionner un site ici" at bounding box center [384, 81] width 291 height 20
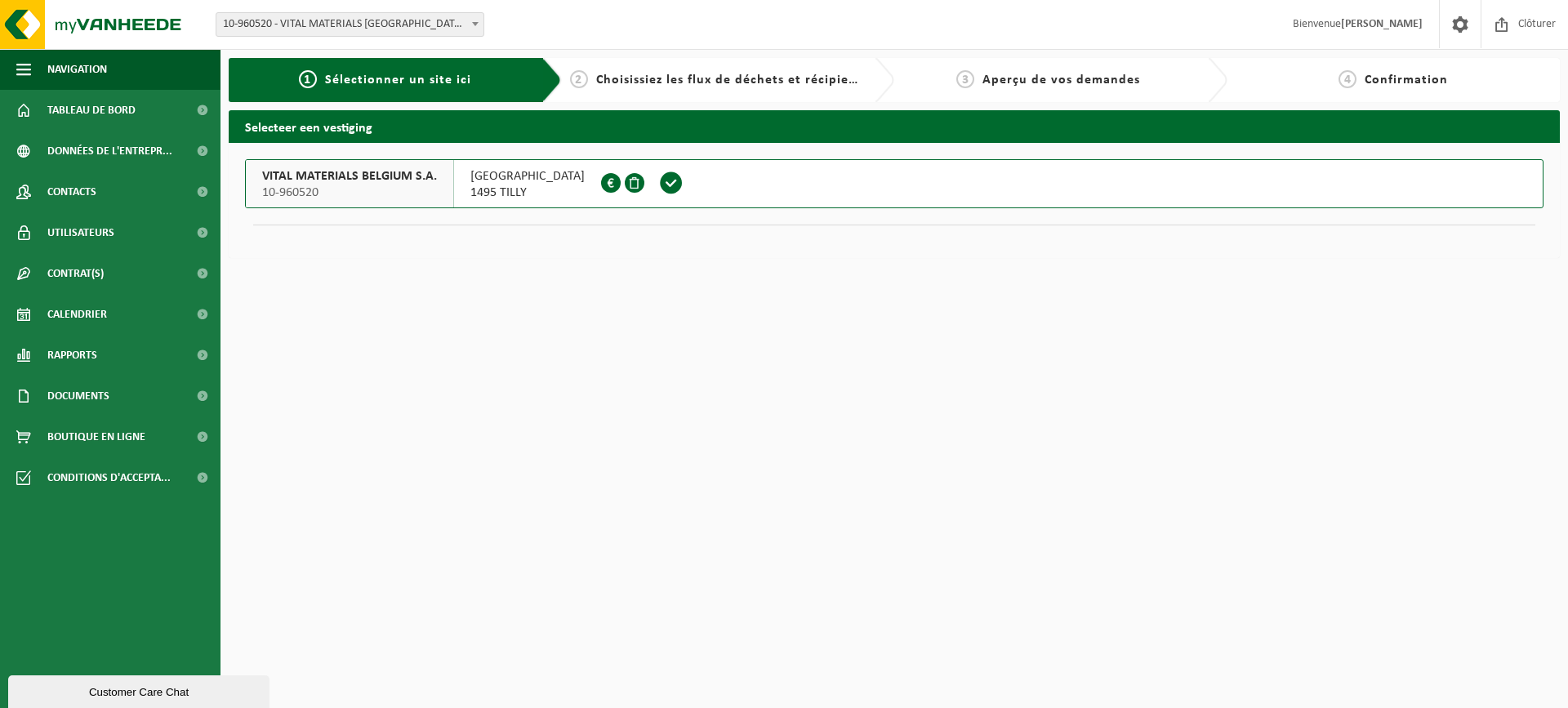
click at [739, 73] on span "Choisissiez les flux de déchets et récipients" at bounding box center [732, 79] width 272 height 13
click at [735, 86] on span "Choisissiez les flux de déchets et récipients" at bounding box center [732, 79] width 272 height 13
click at [1044, 78] on span "Aperçu de vos demandes" at bounding box center [1061, 79] width 157 height 13
click at [715, 73] on span "Choisissiez les flux de déchets et récipients" at bounding box center [732, 79] width 272 height 13
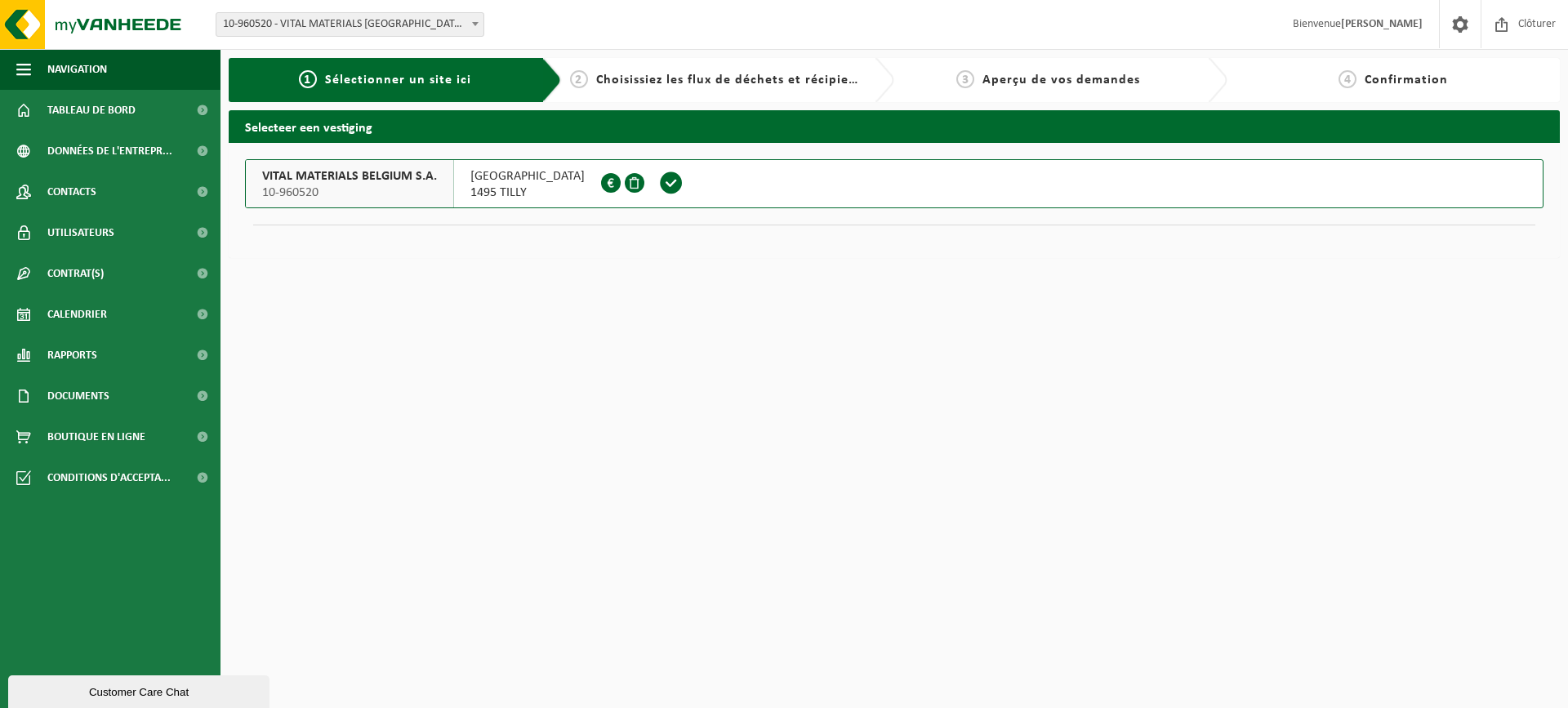
click at [691, 78] on span "Choisissiez les flux de déchets et récipients" at bounding box center [732, 79] width 272 height 13
click at [546, 178] on span "RUE DE LA STATION 67" at bounding box center [527, 176] width 114 height 17
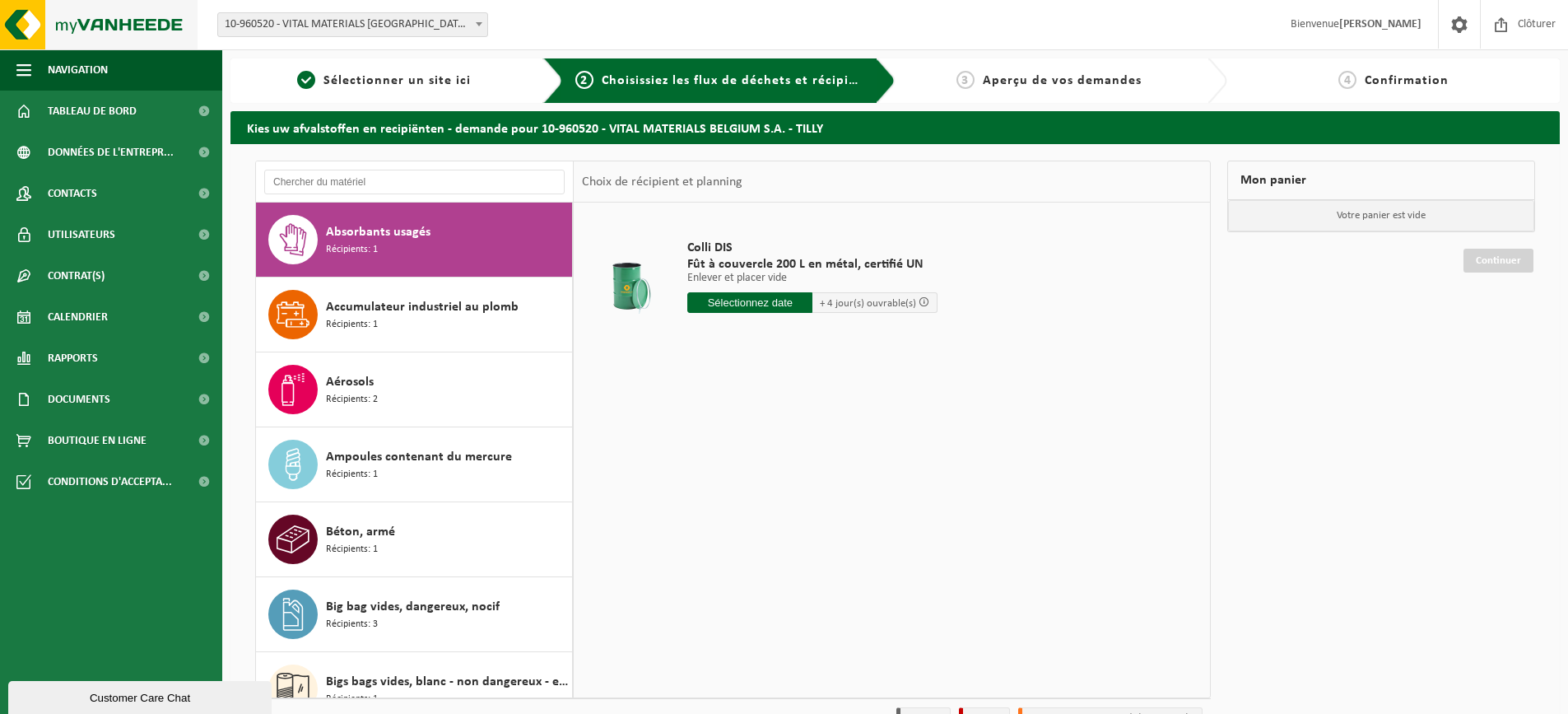
click at [46, 38] on img at bounding box center [98, 25] width 197 height 49
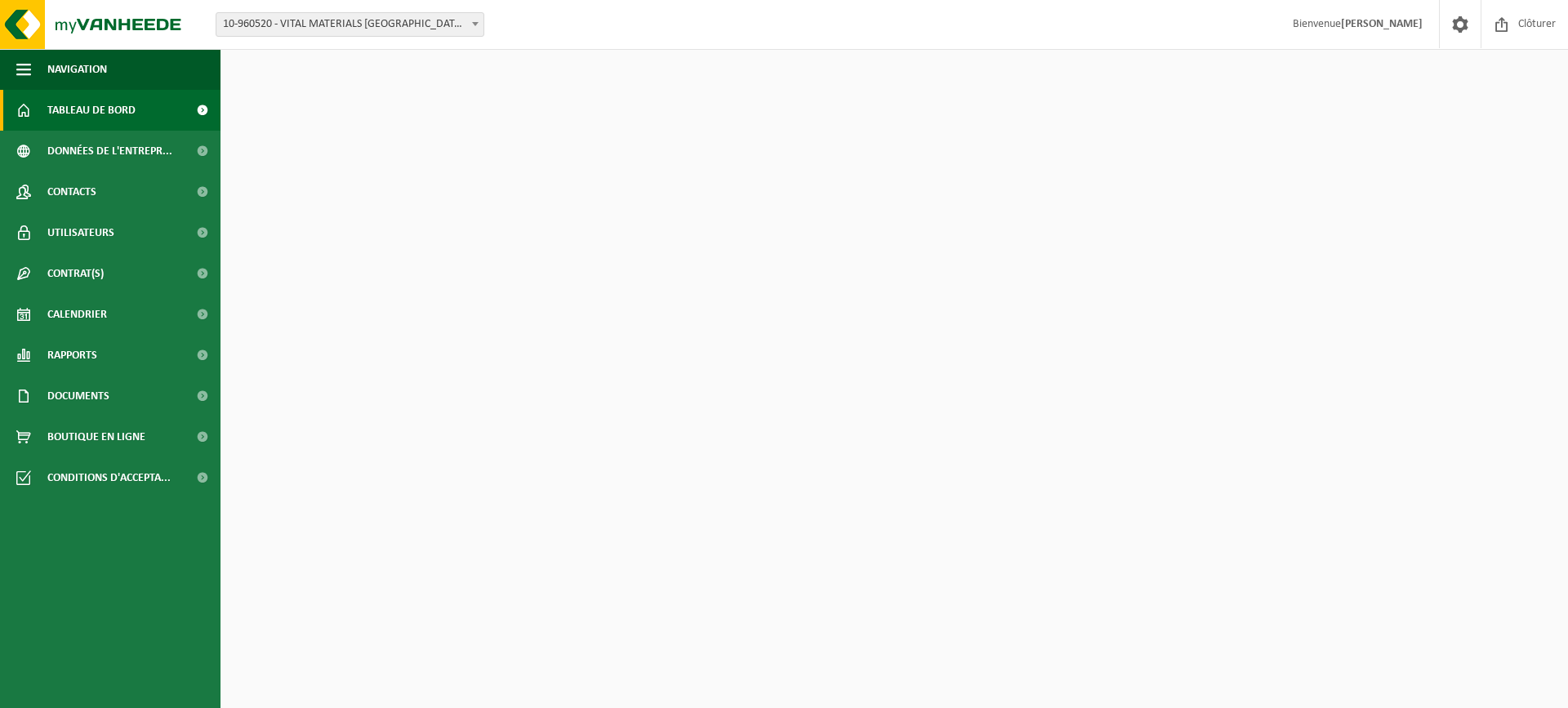
click at [33, 35] on img at bounding box center [97, 24] width 196 height 49
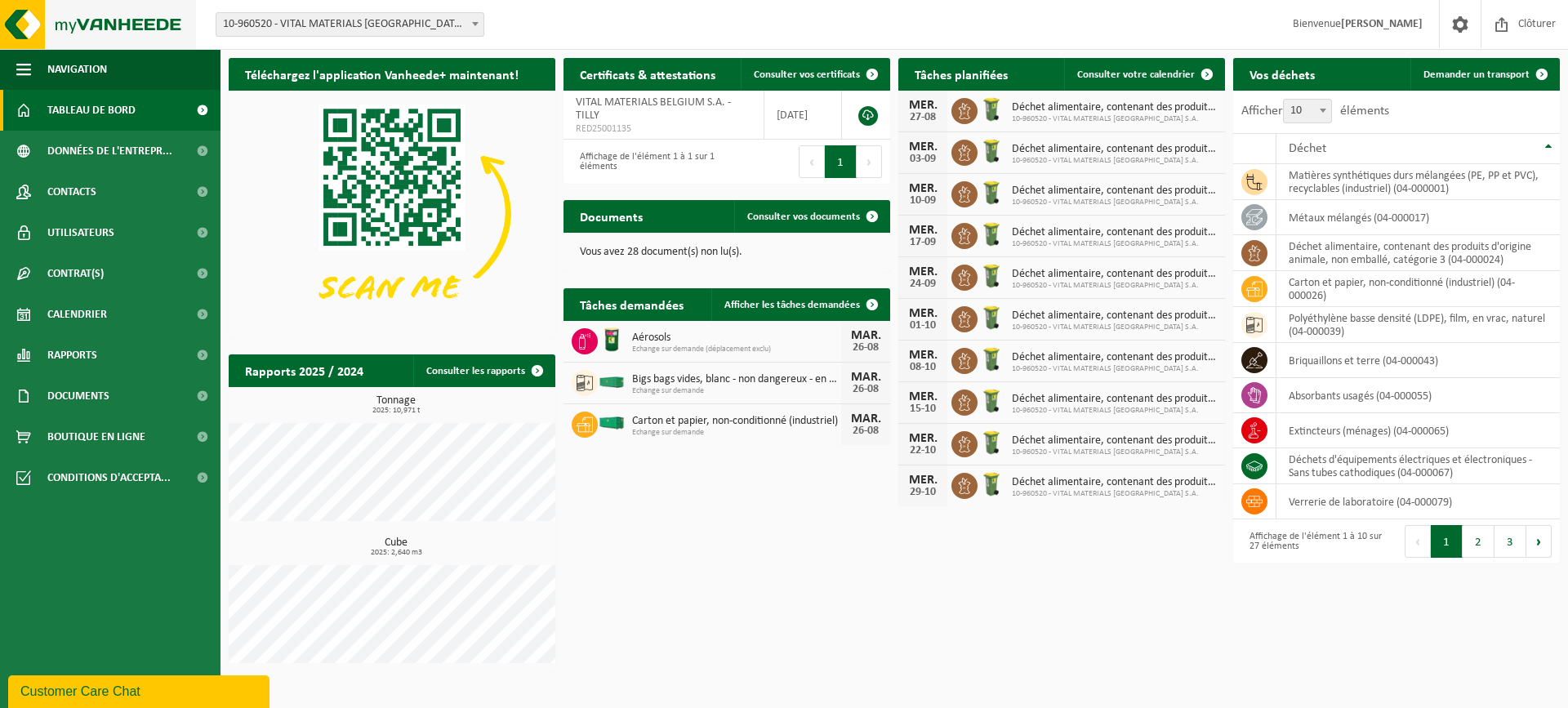
click at [116, 30] on img at bounding box center [97, 24] width 196 height 49
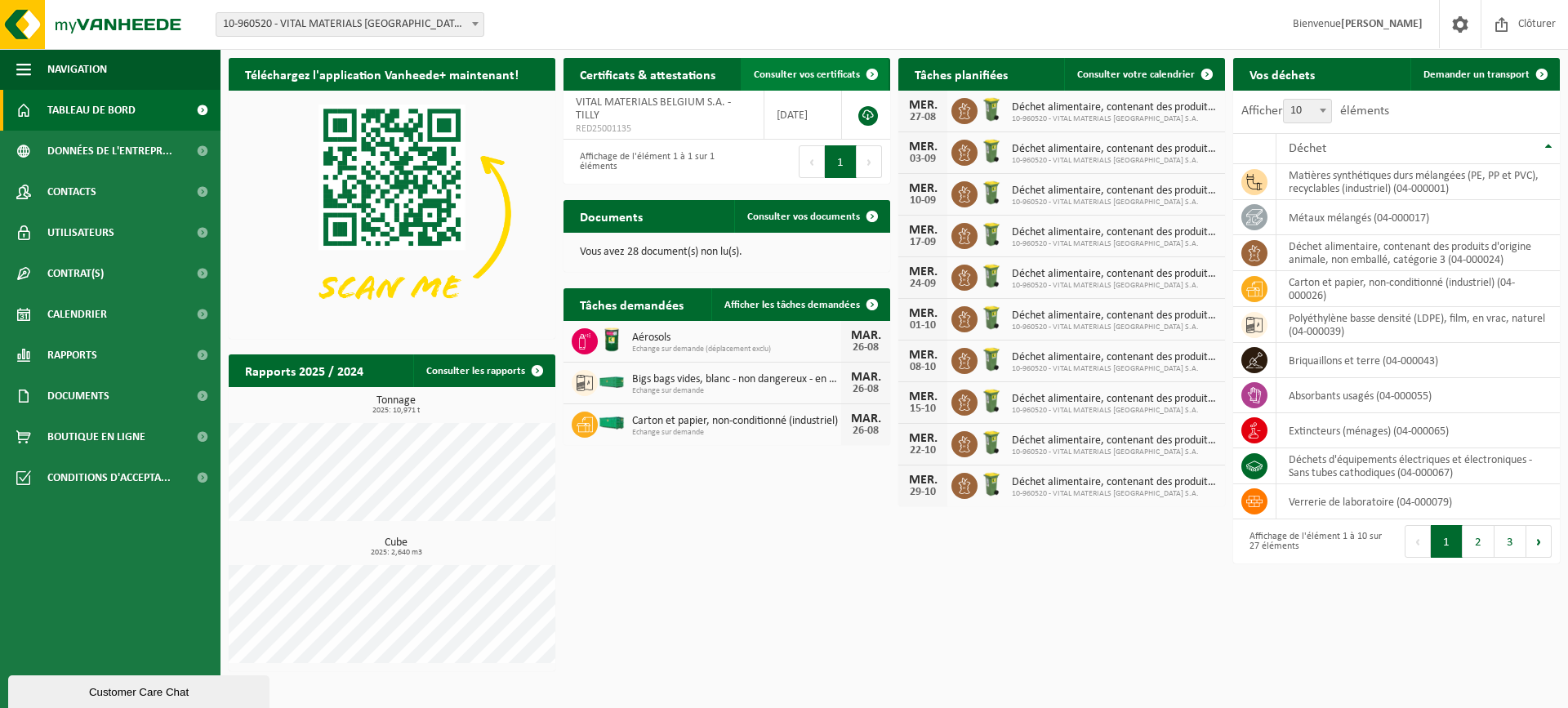
click at [799, 68] on link "Consulter vos certificats" at bounding box center [814, 75] width 148 height 33
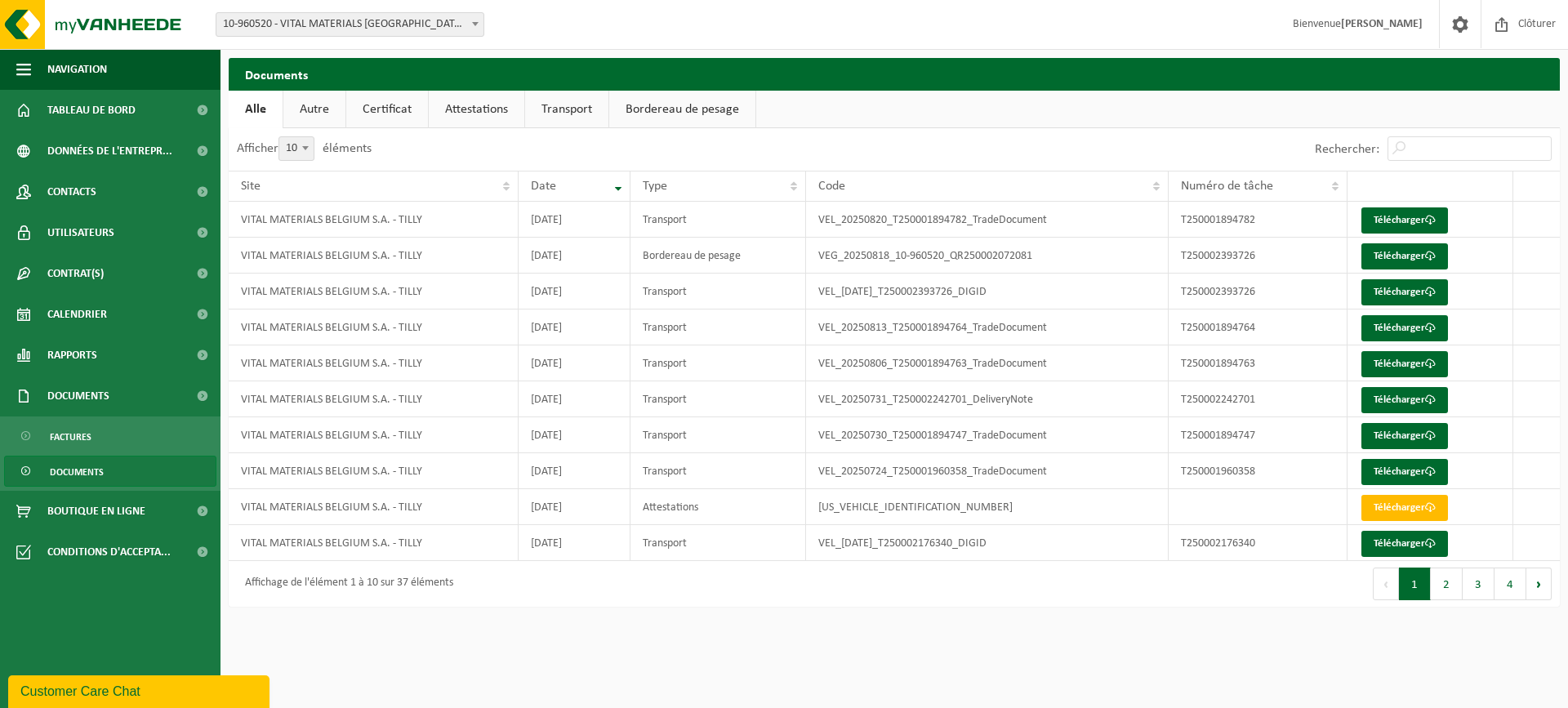
click at [1404, 21] on strong "[PERSON_NAME]" at bounding box center [1382, 24] width 82 height 12
click at [1404, 22] on strong "[PERSON_NAME]" at bounding box center [1382, 24] width 82 height 12
click at [77, 351] on span "Rapports" at bounding box center [71, 355] width 50 height 41
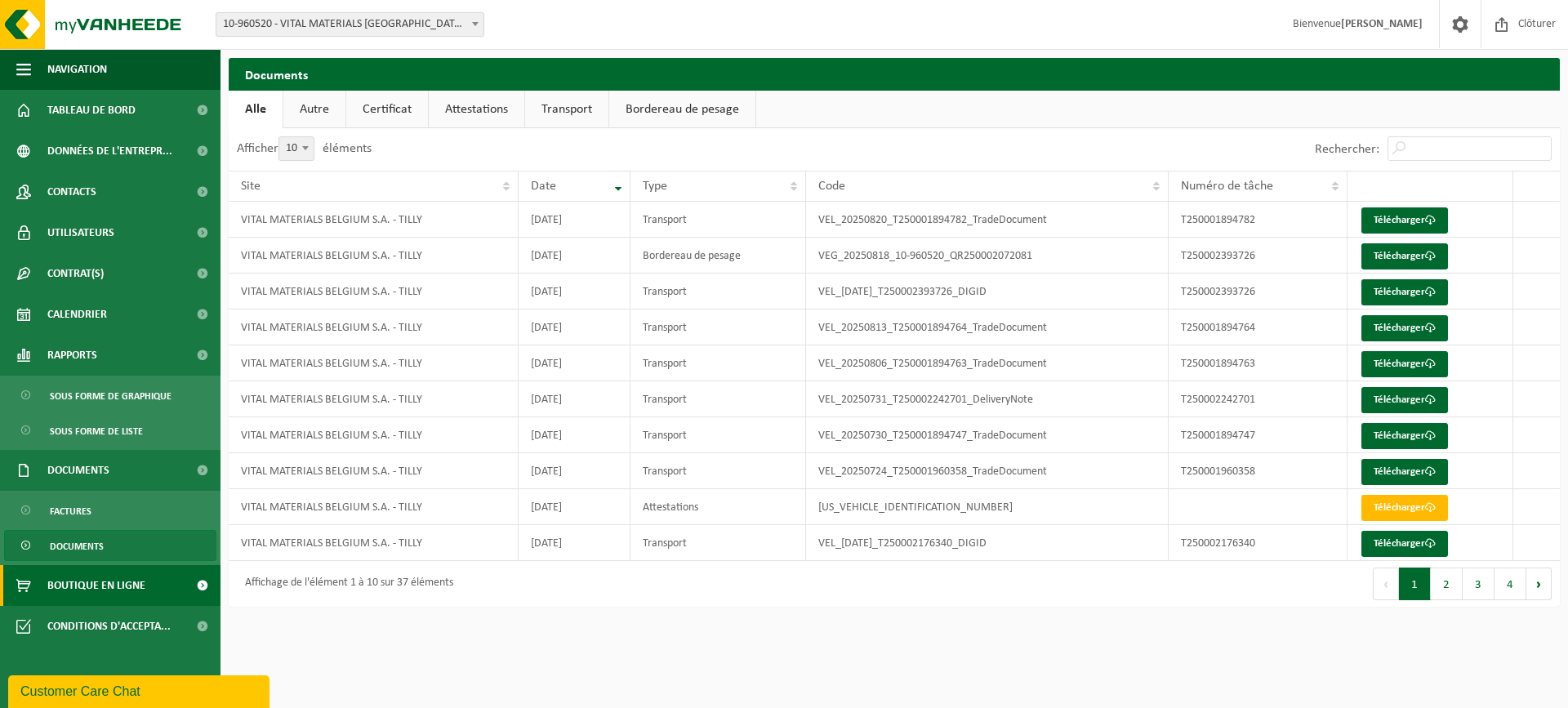
click at [111, 591] on span "Boutique en ligne" at bounding box center [96, 585] width 98 height 41
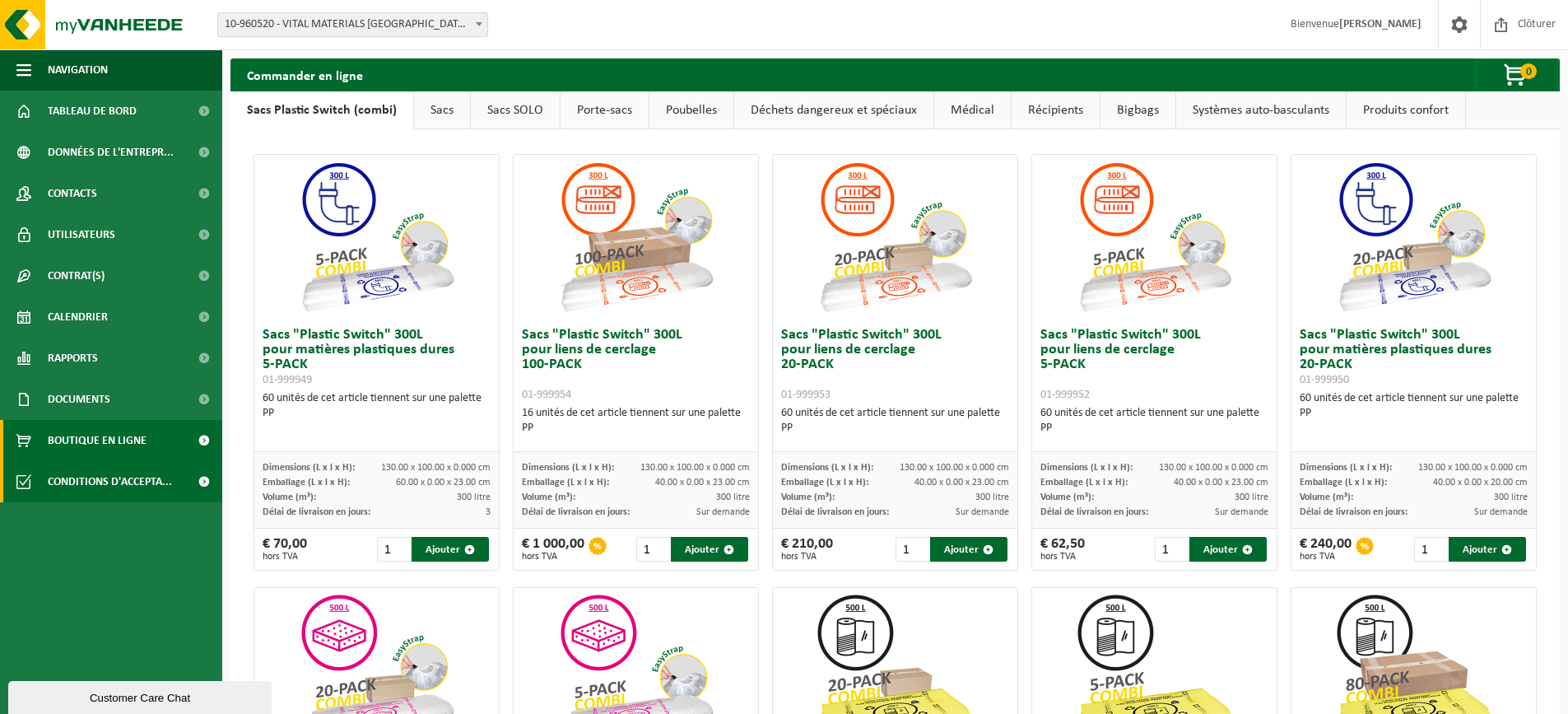
click at [144, 478] on span "Conditions d'accepta..." at bounding box center [110, 482] width 125 height 41
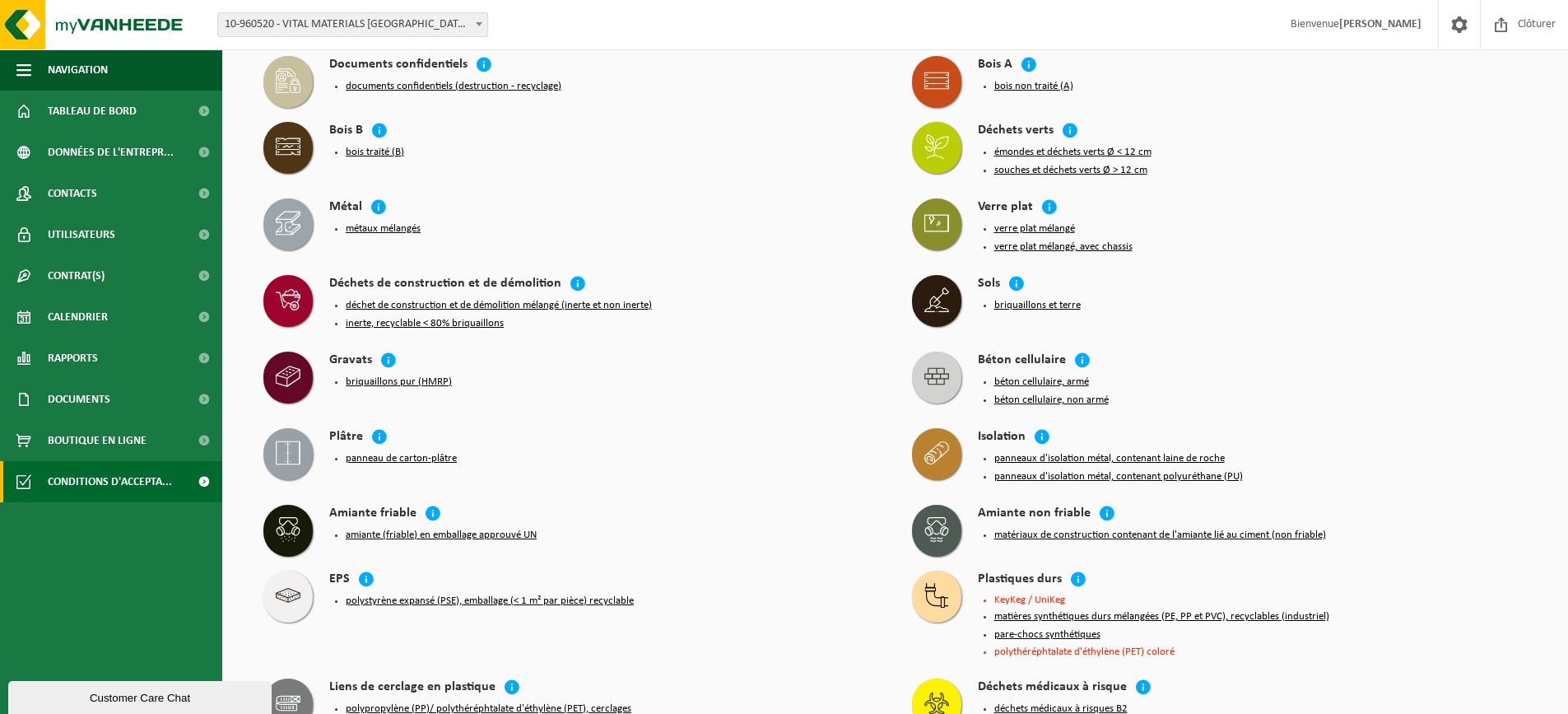
scroll to position [1202, 0]
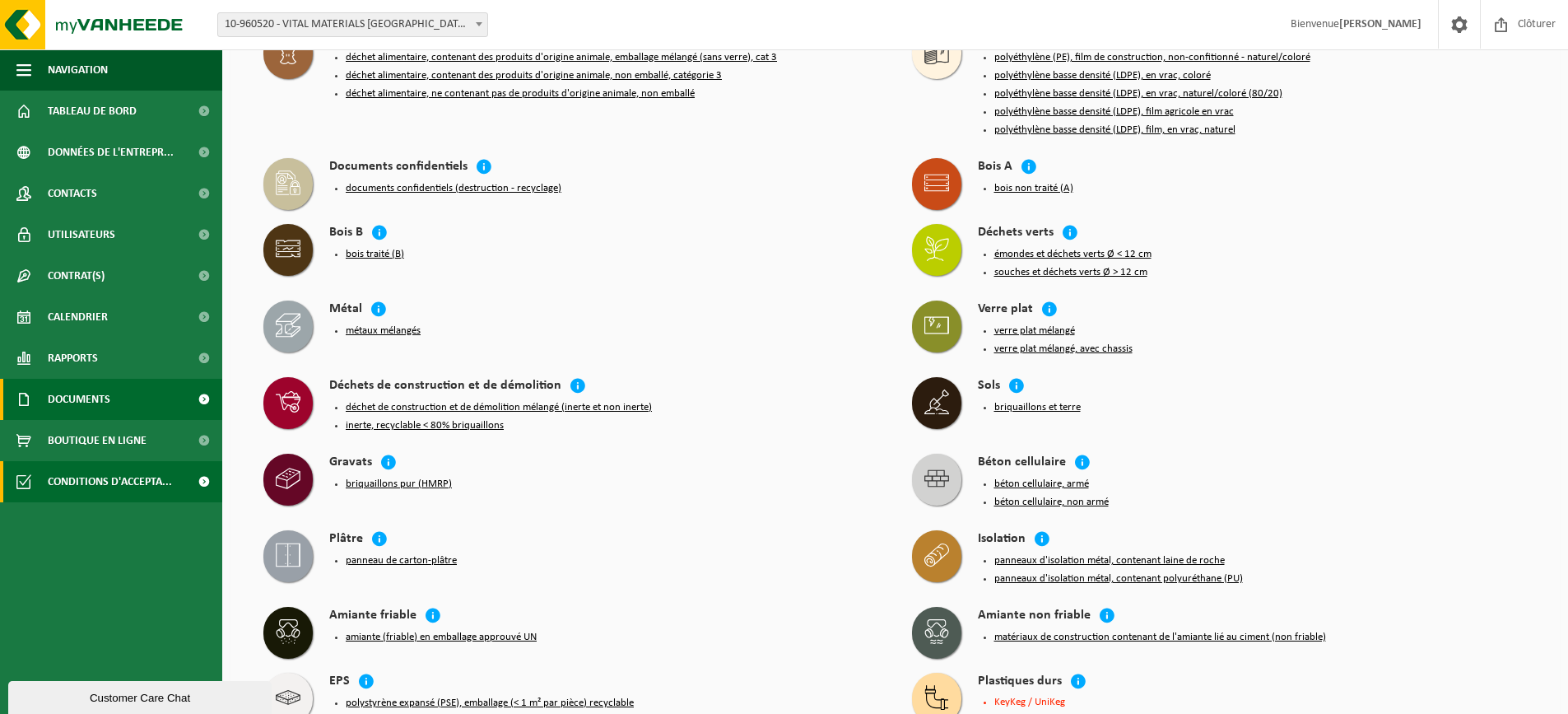
click at [81, 402] on span "Documents" at bounding box center [78, 399] width 62 height 41
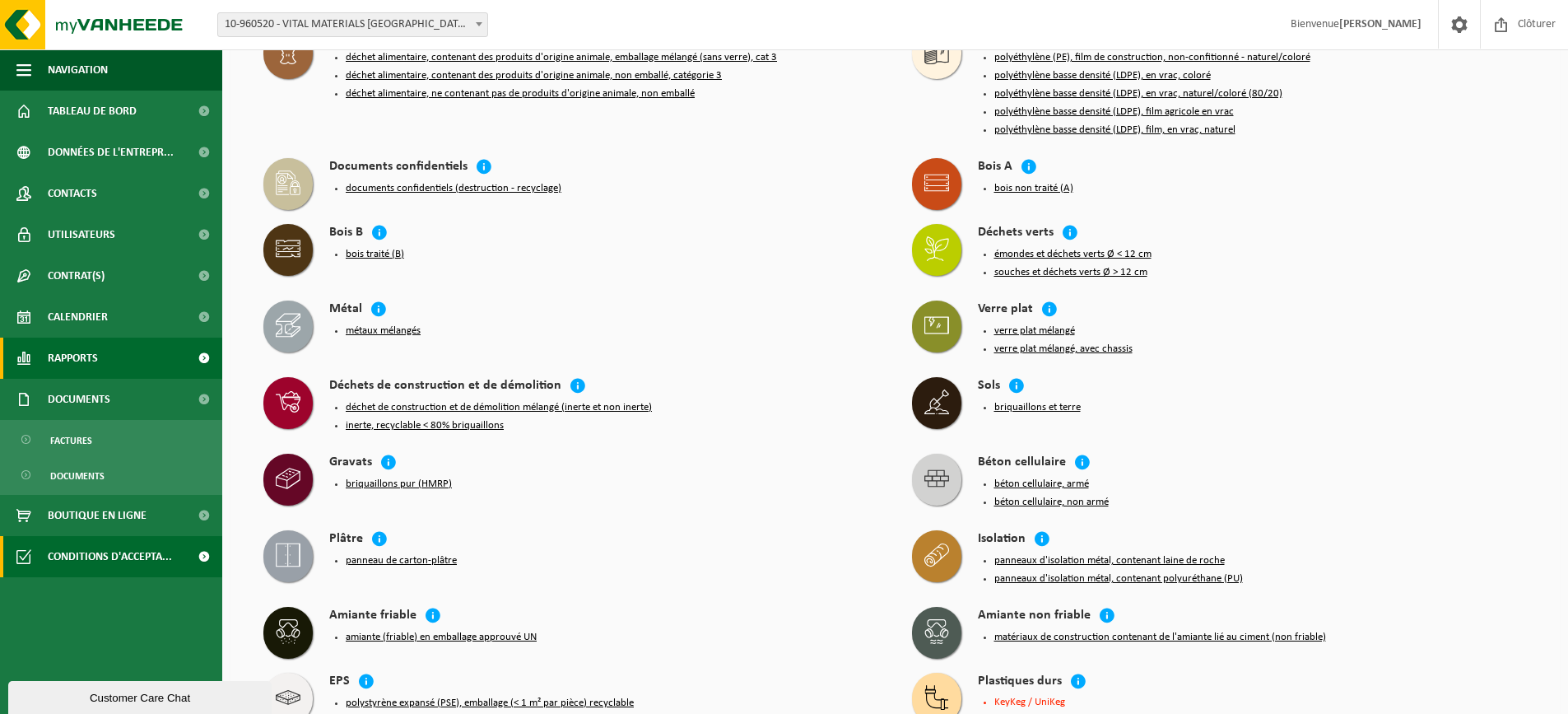
click at [73, 357] on span "Rapports" at bounding box center [72, 358] width 50 height 41
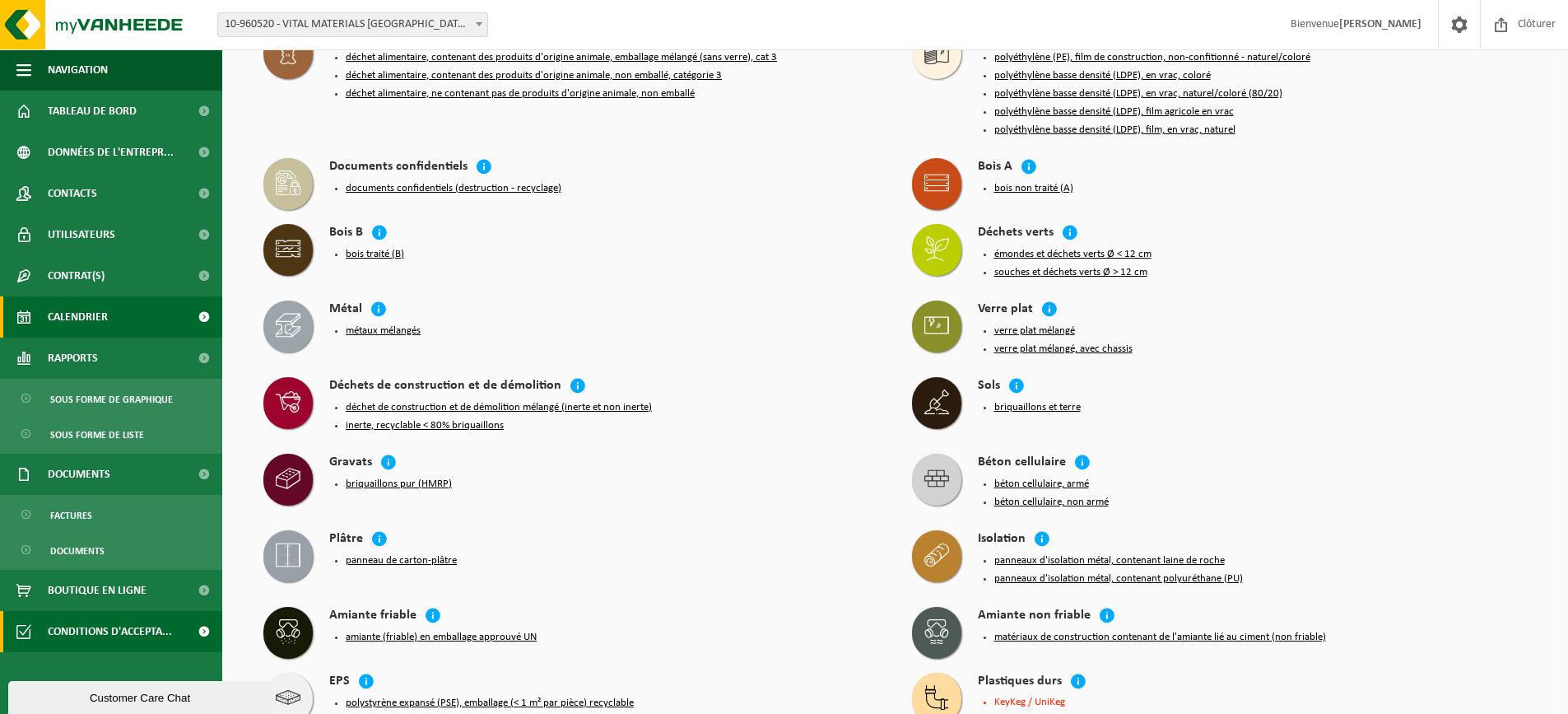
click at [85, 321] on span "Calendrier" at bounding box center [77, 317] width 61 height 41
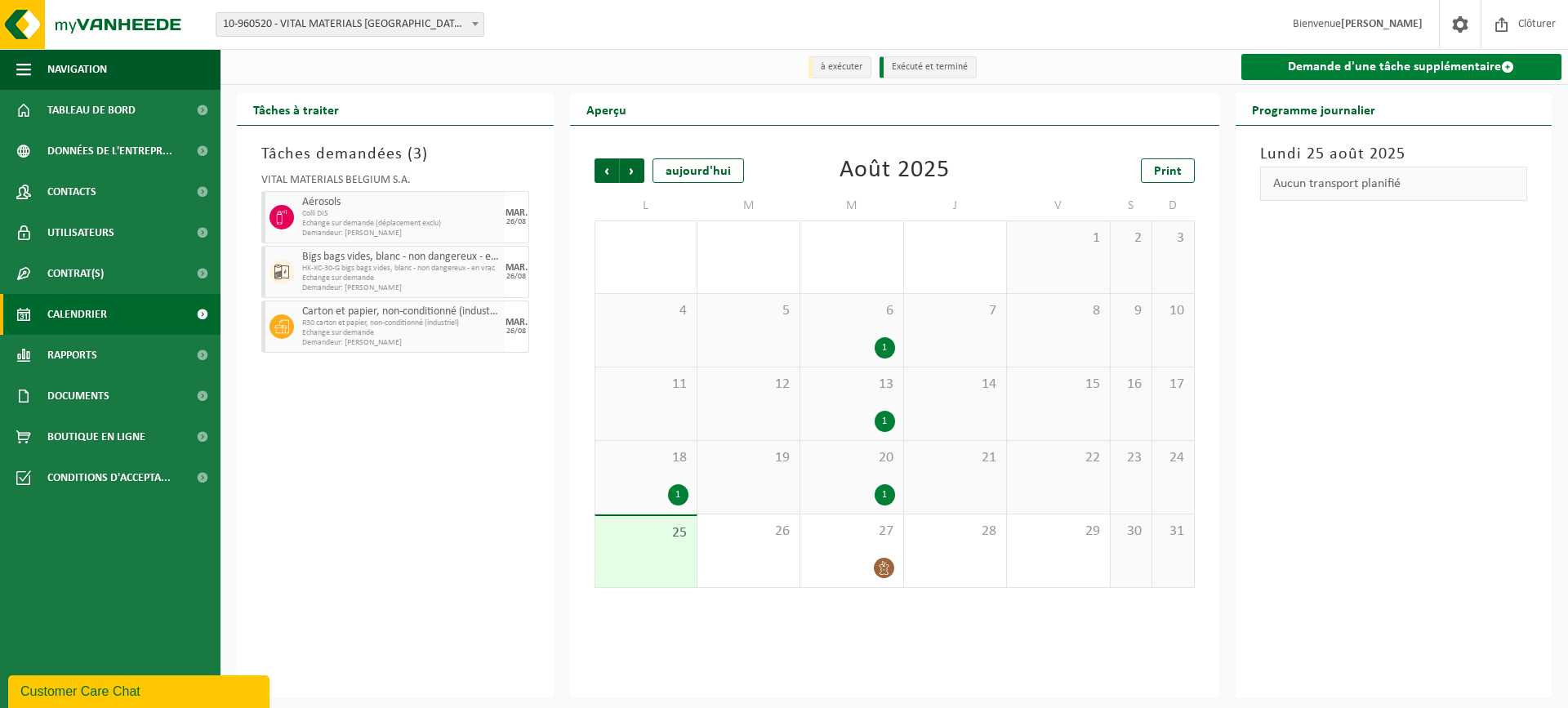
click at [1317, 61] on link "Demande d'une tâche supplémentaire" at bounding box center [1402, 67] width 321 height 26
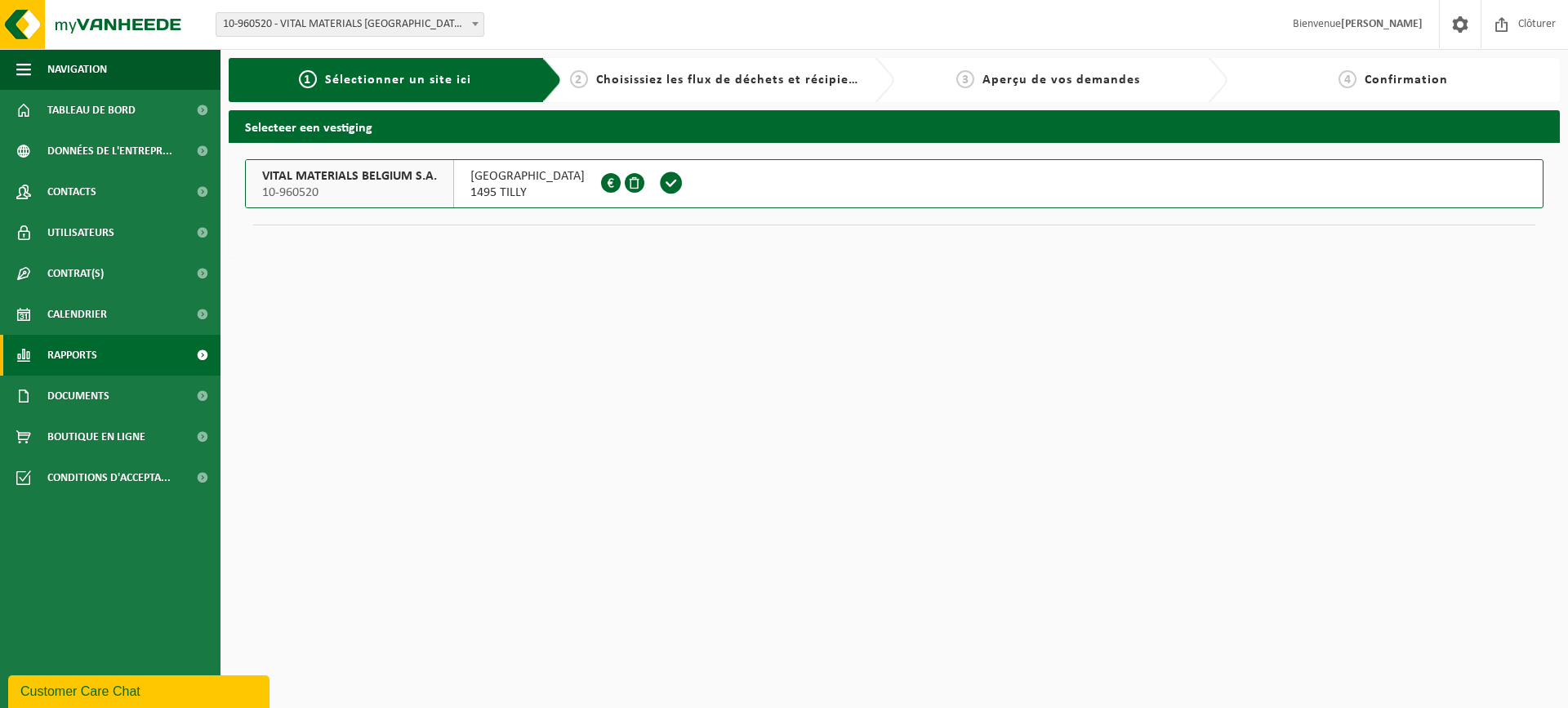
click at [71, 359] on span "Rapports" at bounding box center [71, 355] width 50 height 41
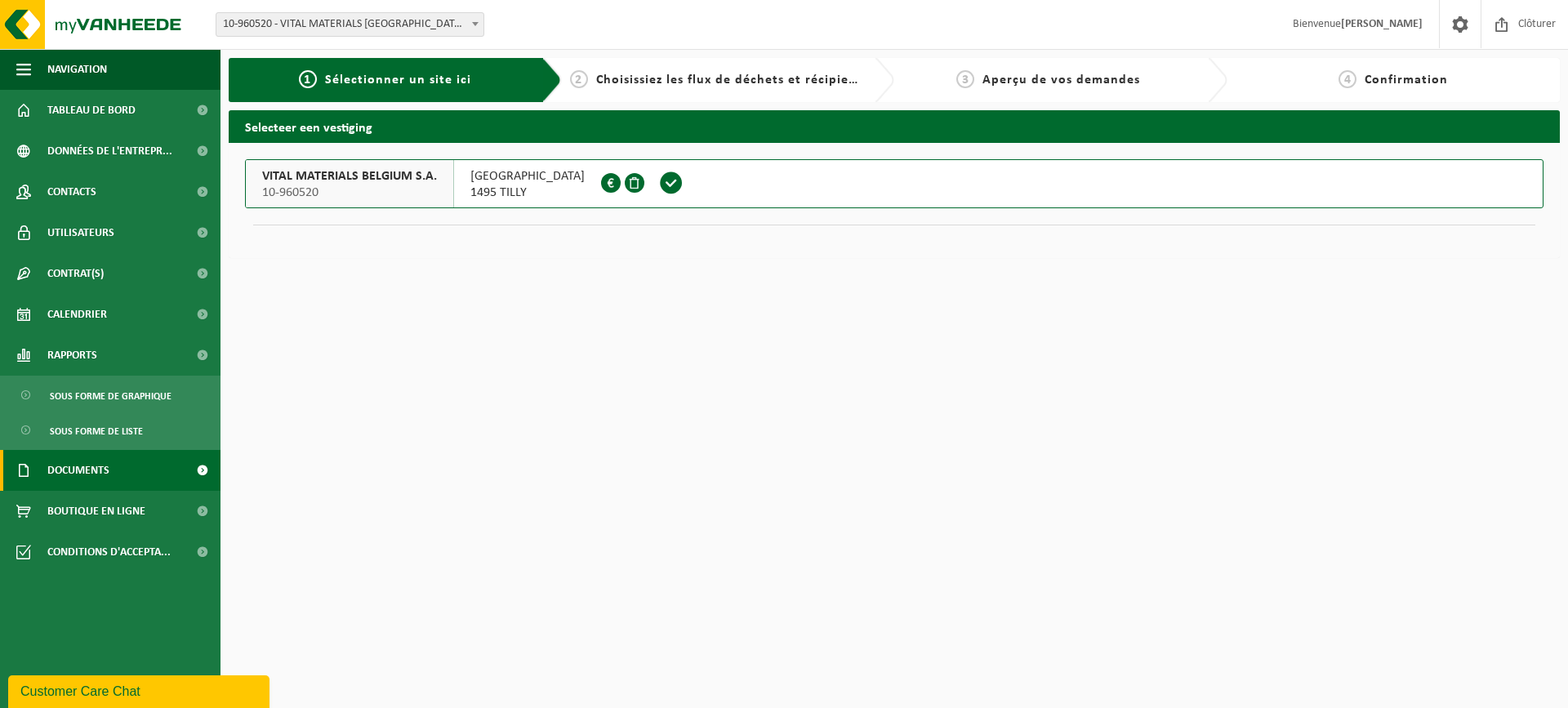
click at [50, 469] on span "Documents" at bounding box center [77, 470] width 62 height 41
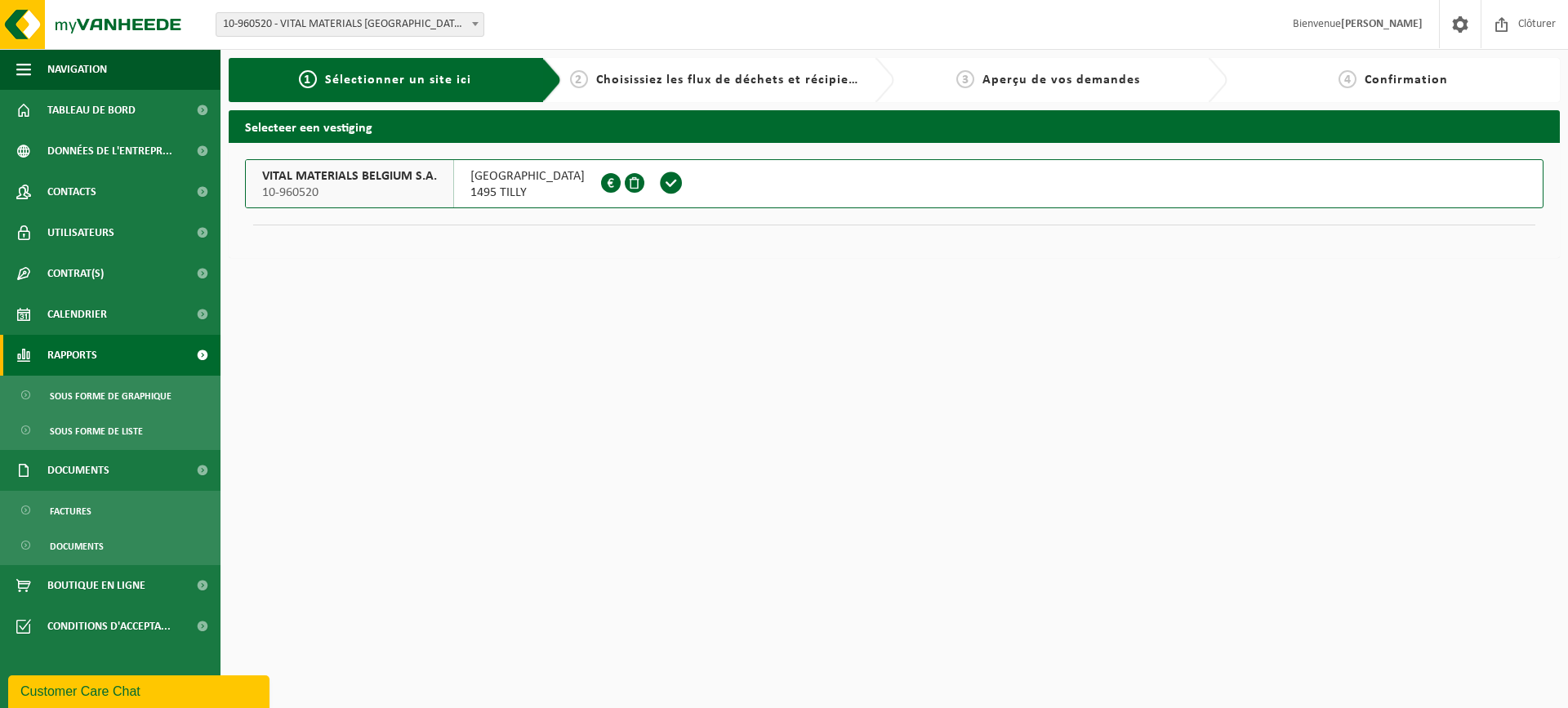
click at [56, 357] on span "Rapports" at bounding box center [71, 355] width 50 height 41
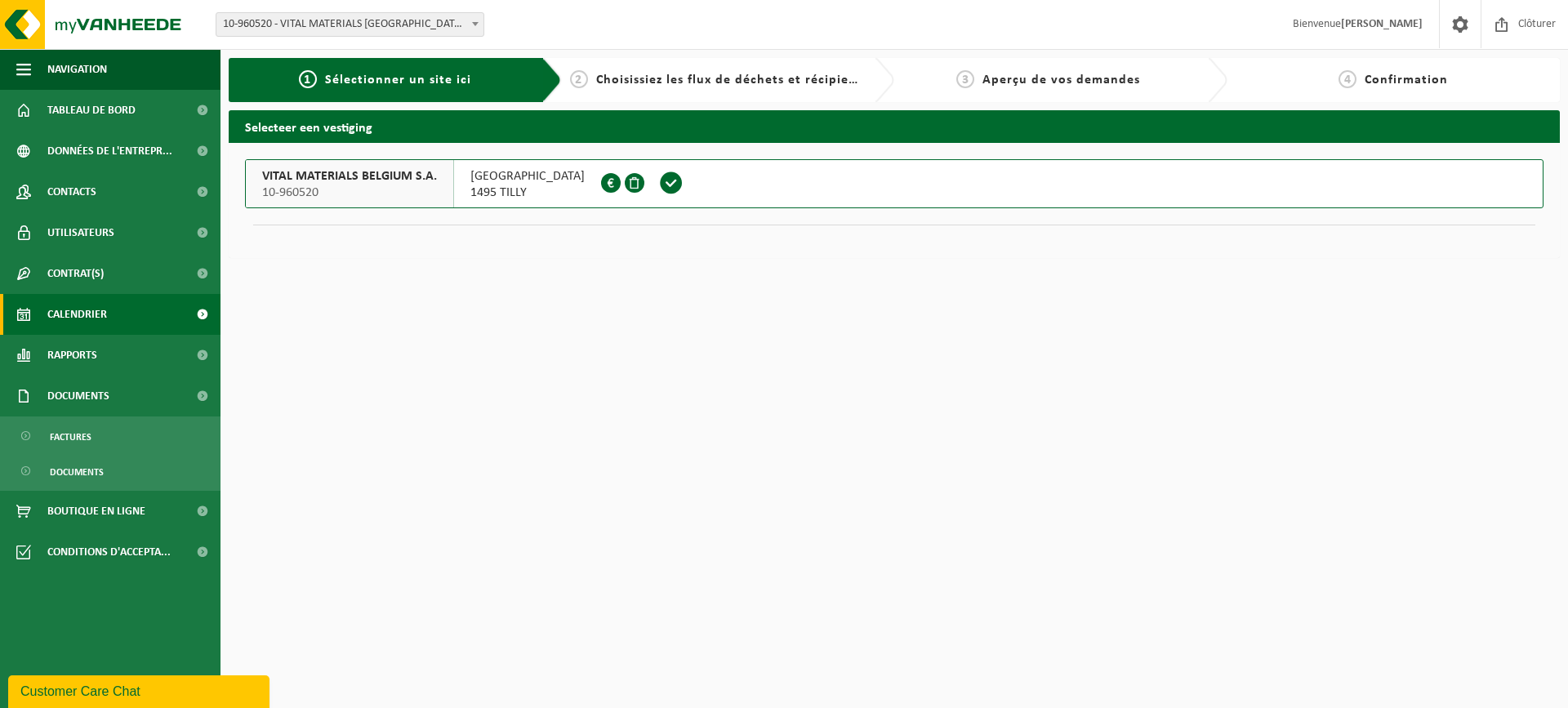
click at [70, 332] on span "Calendrier" at bounding box center [77, 314] width 60 height 41
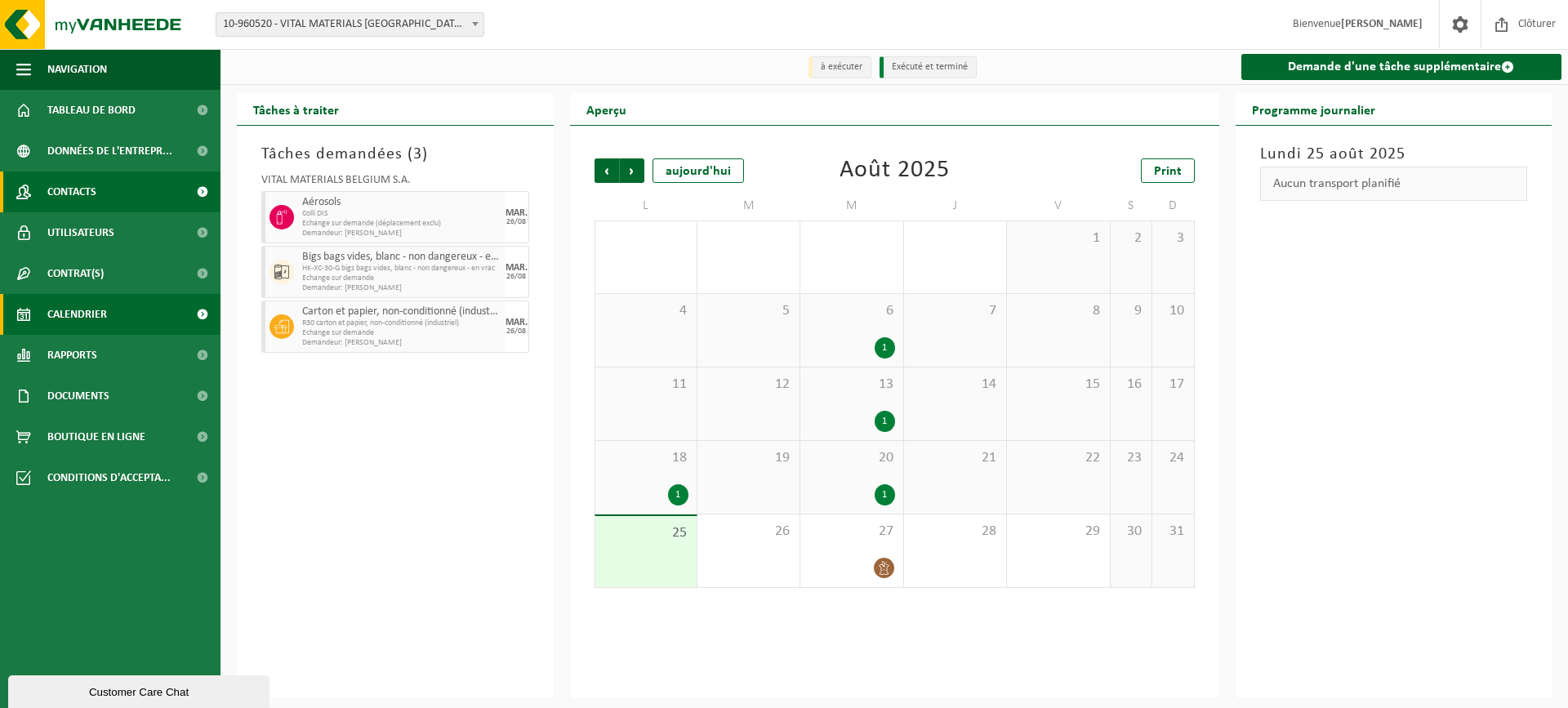
click at [96, 196] on span "Contacts" at bounding box center [71, 191] width 49 height 41
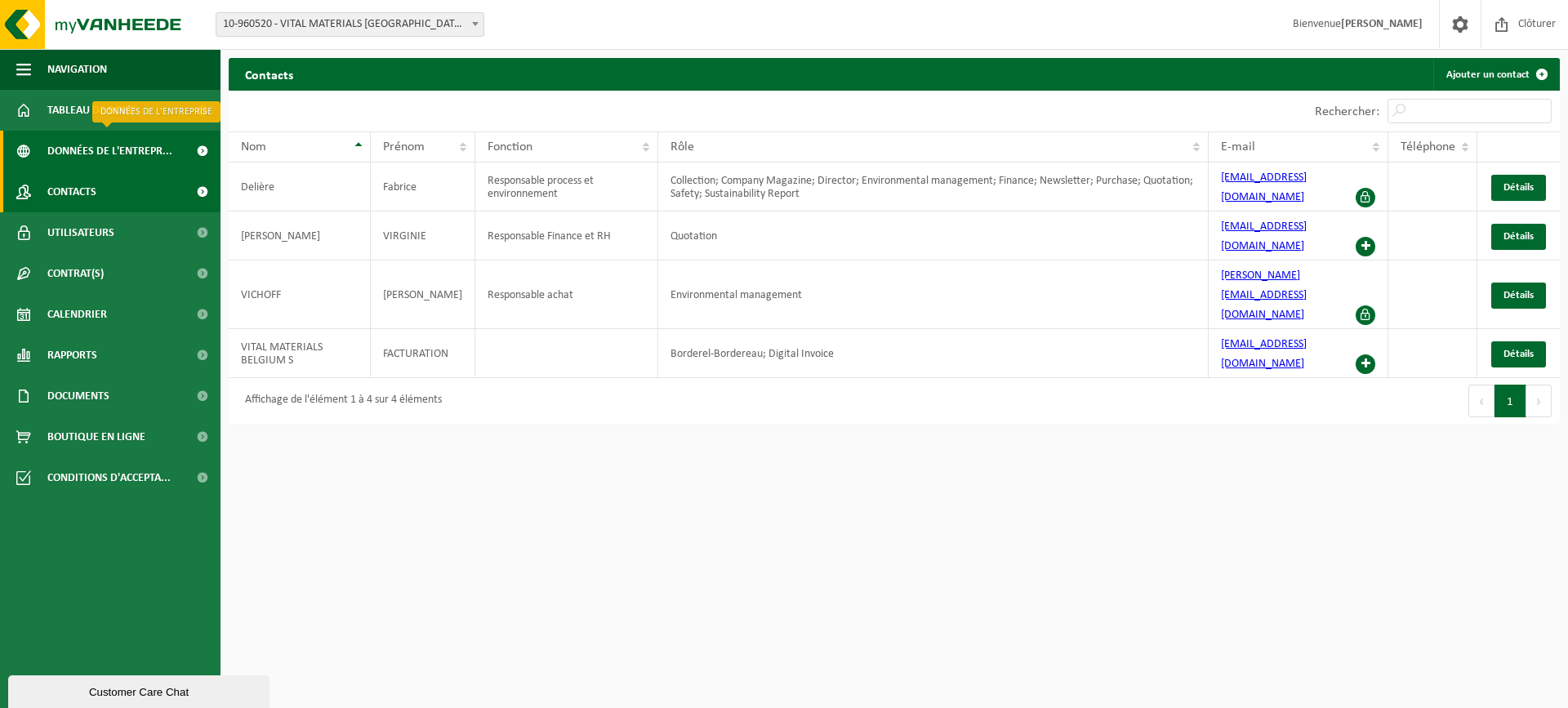
click at [106, 148] on span "Données de l'entrepr..." at bounding box center [110, 150] width 125 height 41
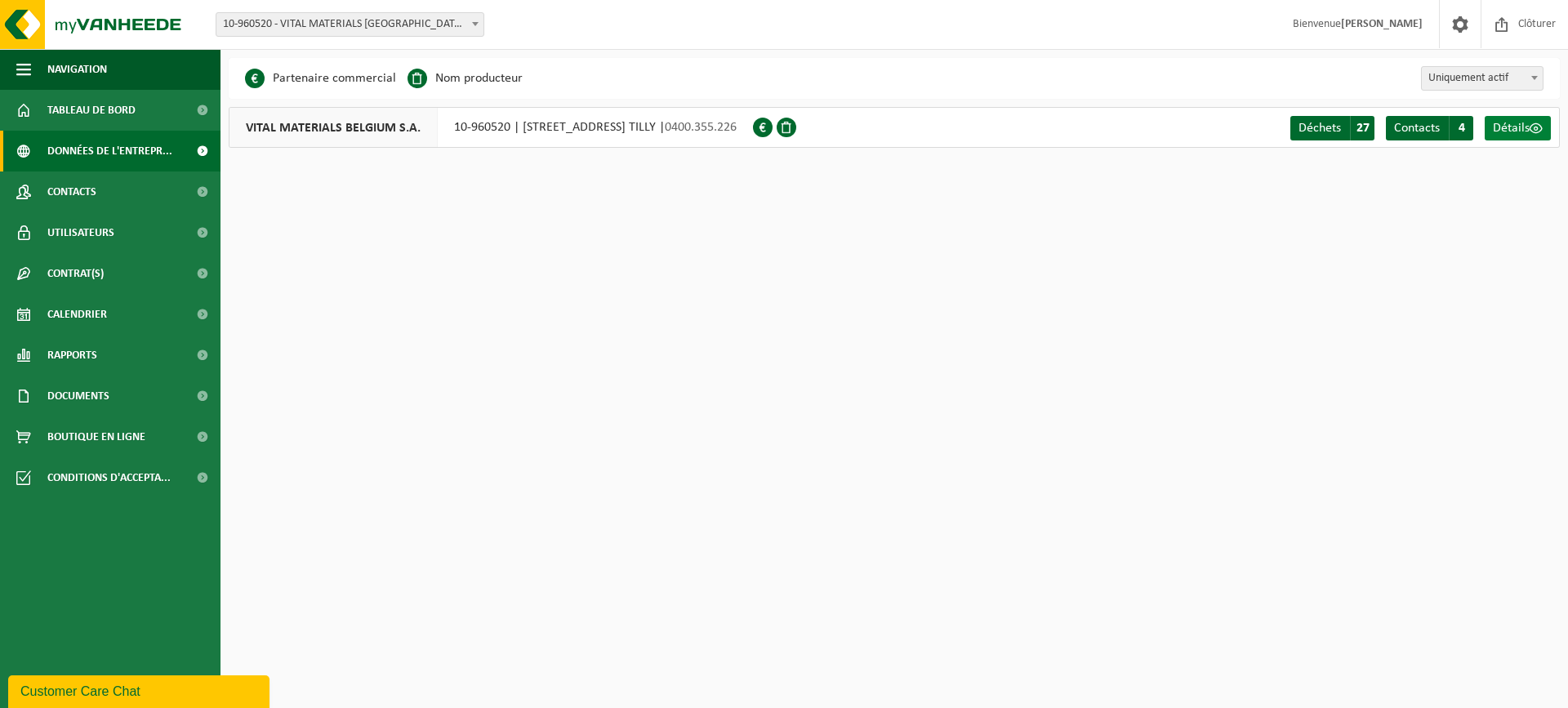
click at [1510, 130] on span "Détails" at bounding box center [1511, 128] width 37 height 13
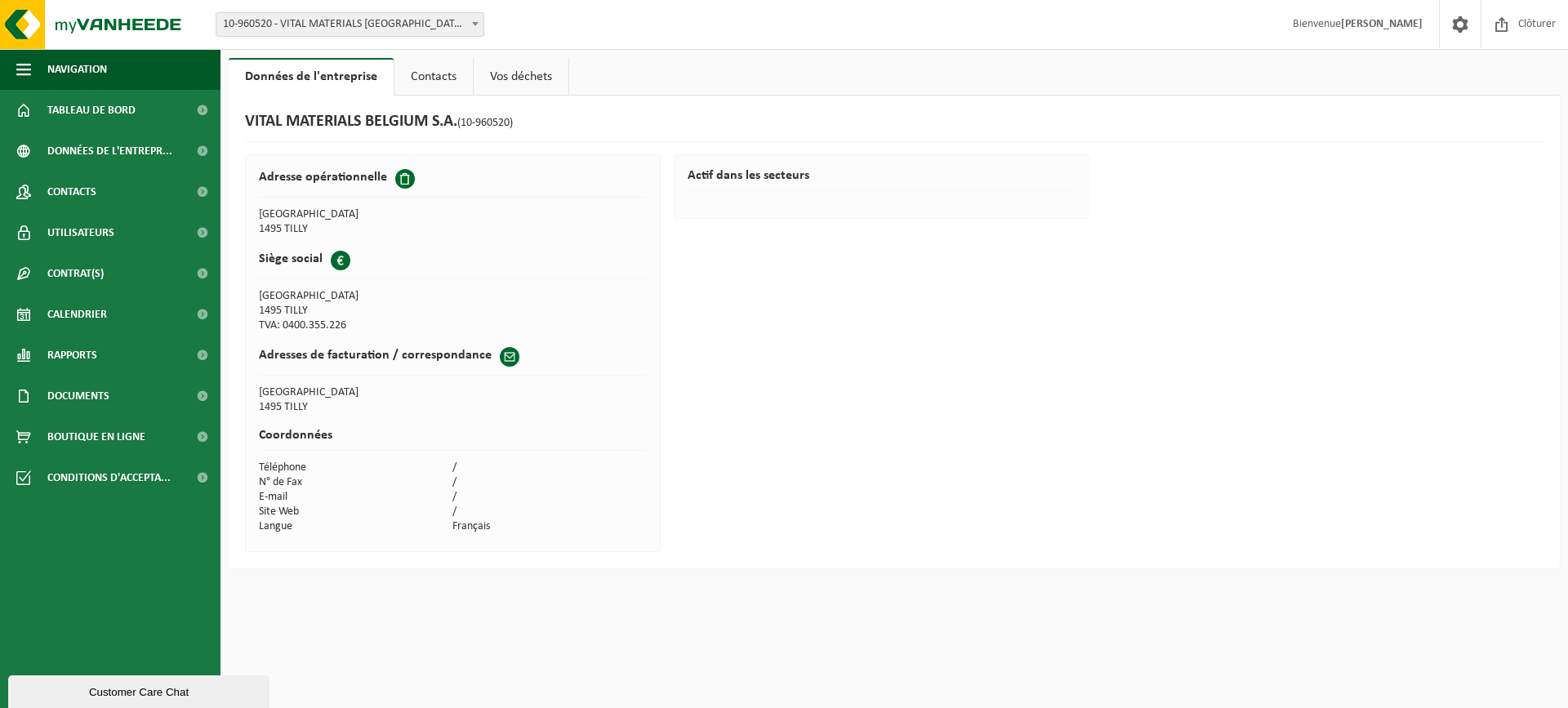
click at [428, 77] on link "Contacts" at bounding box center [433, 77] width 78 height 37
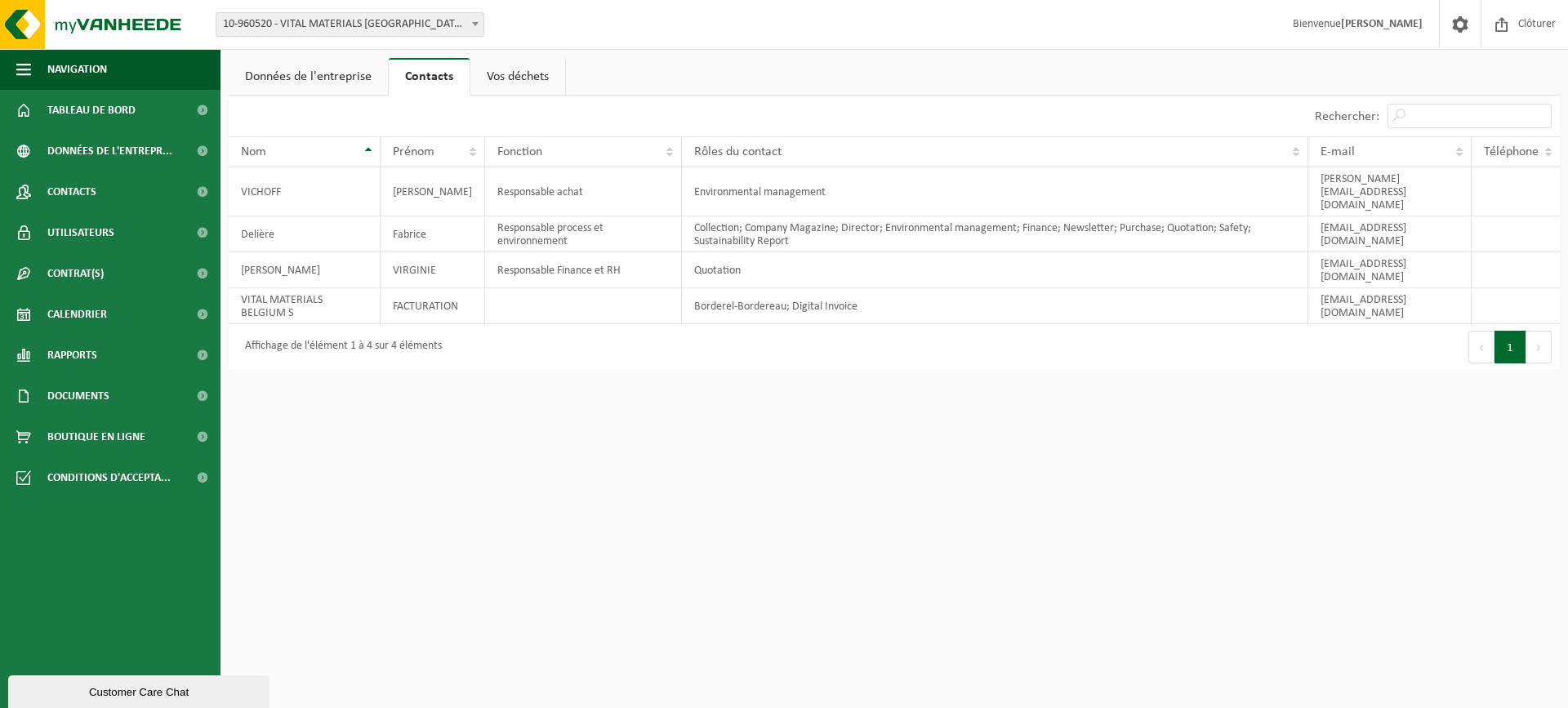
click at [503, 65] on link "Vos déchets" at bounding box center [518, 77] width 95 height 37
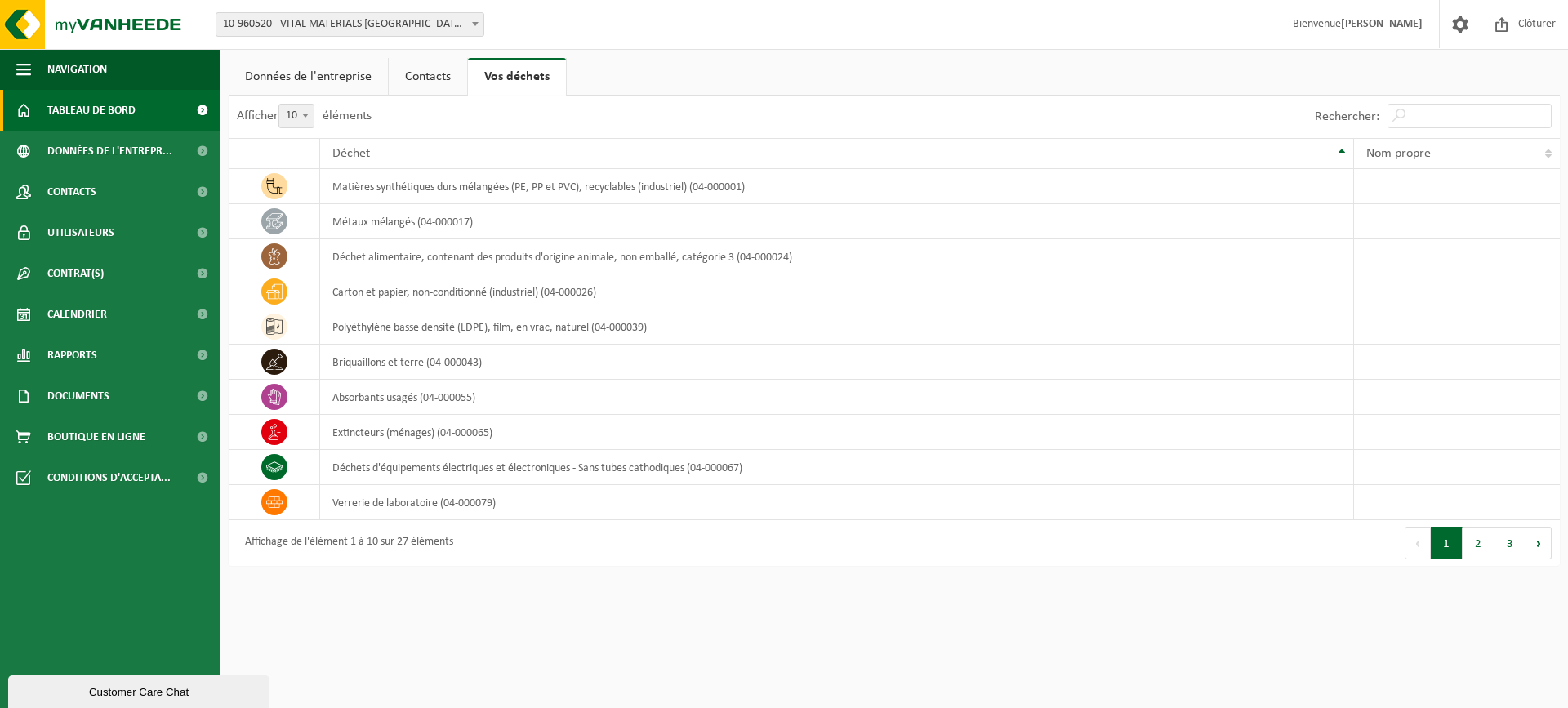
click at [82, 100] on span "Tableau de bord" at bounding box center [90, 110] width 88 height 41
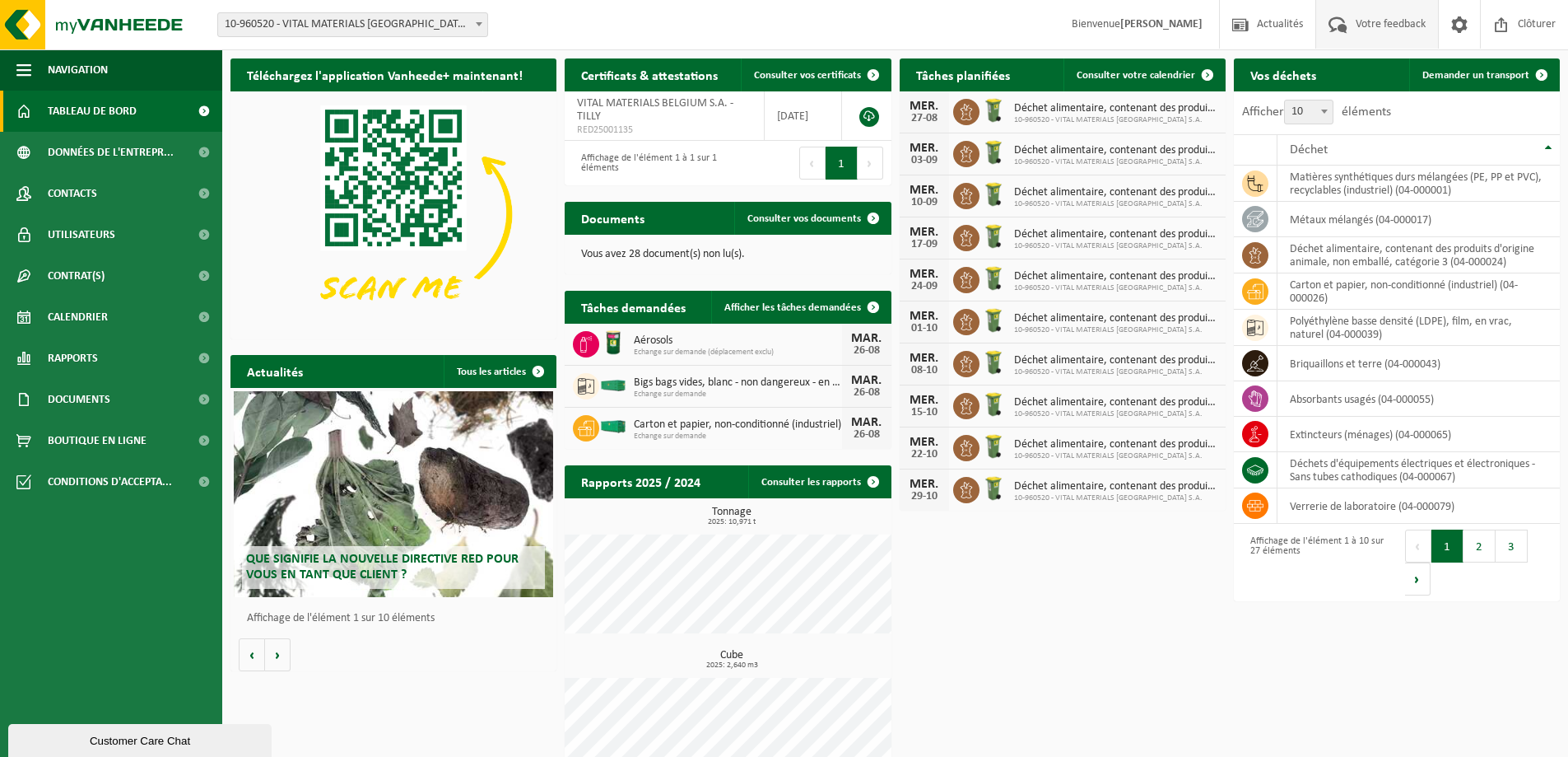
click at [1393, 32] on span "Votre feedback" at bounding box center [1390, 24] width 78 height 48
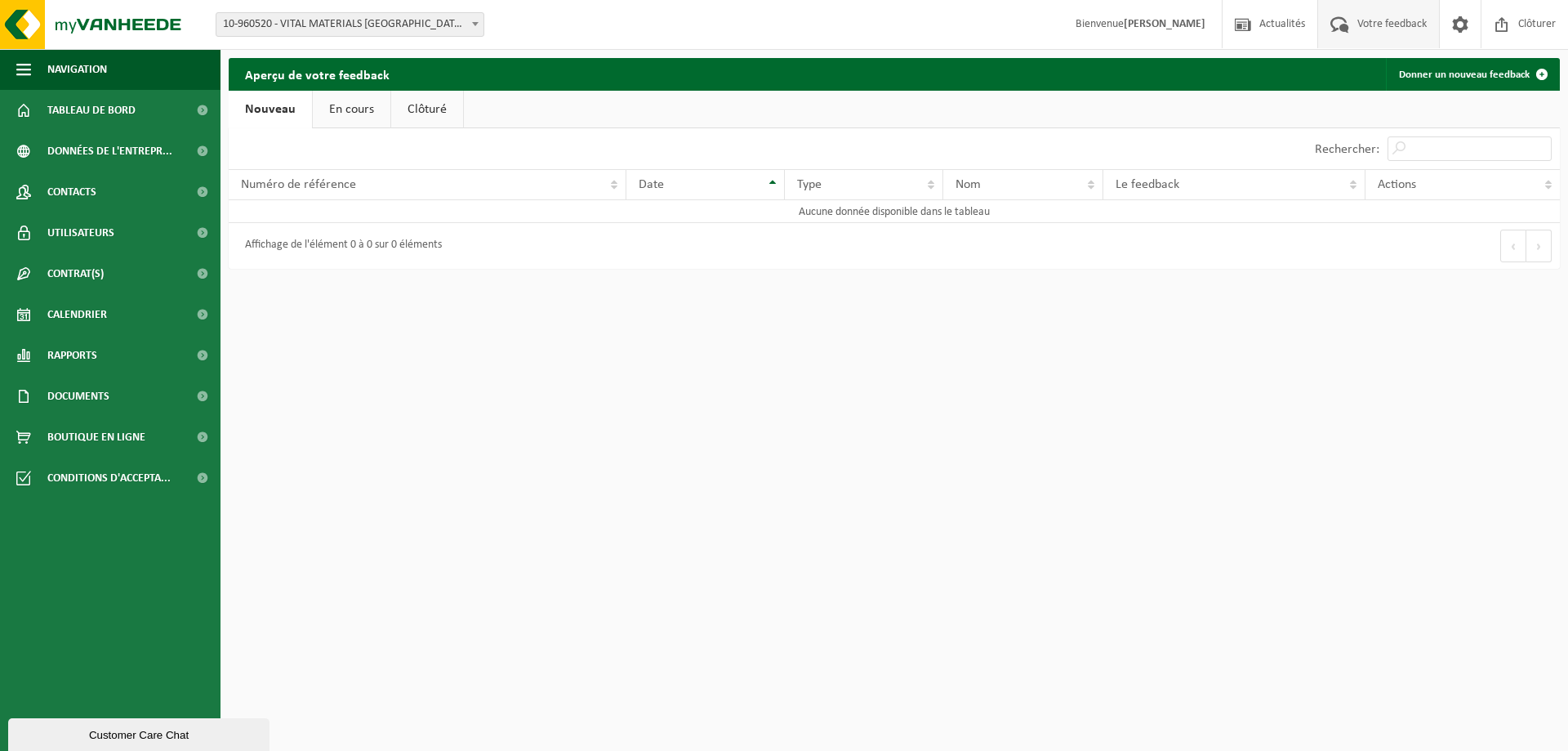
click at [364, 113] on link "En cours" at bounding box center [352, 109] width 77 height 37
click at [313, 113] on link "En cours" at bounding box center [349, 109] width 80 height 37
click at [296, 113] on link "Nouveau" at bounding box center [268, 109] width 79 height 37
click at [326, 191] on span "Numéro de référence" at bounding box center [298, 184] width 115 height 13
click at [1432, 71] on link "Donner un nouveau feedback" at bounding box center [1472, 75] width 172 height 33
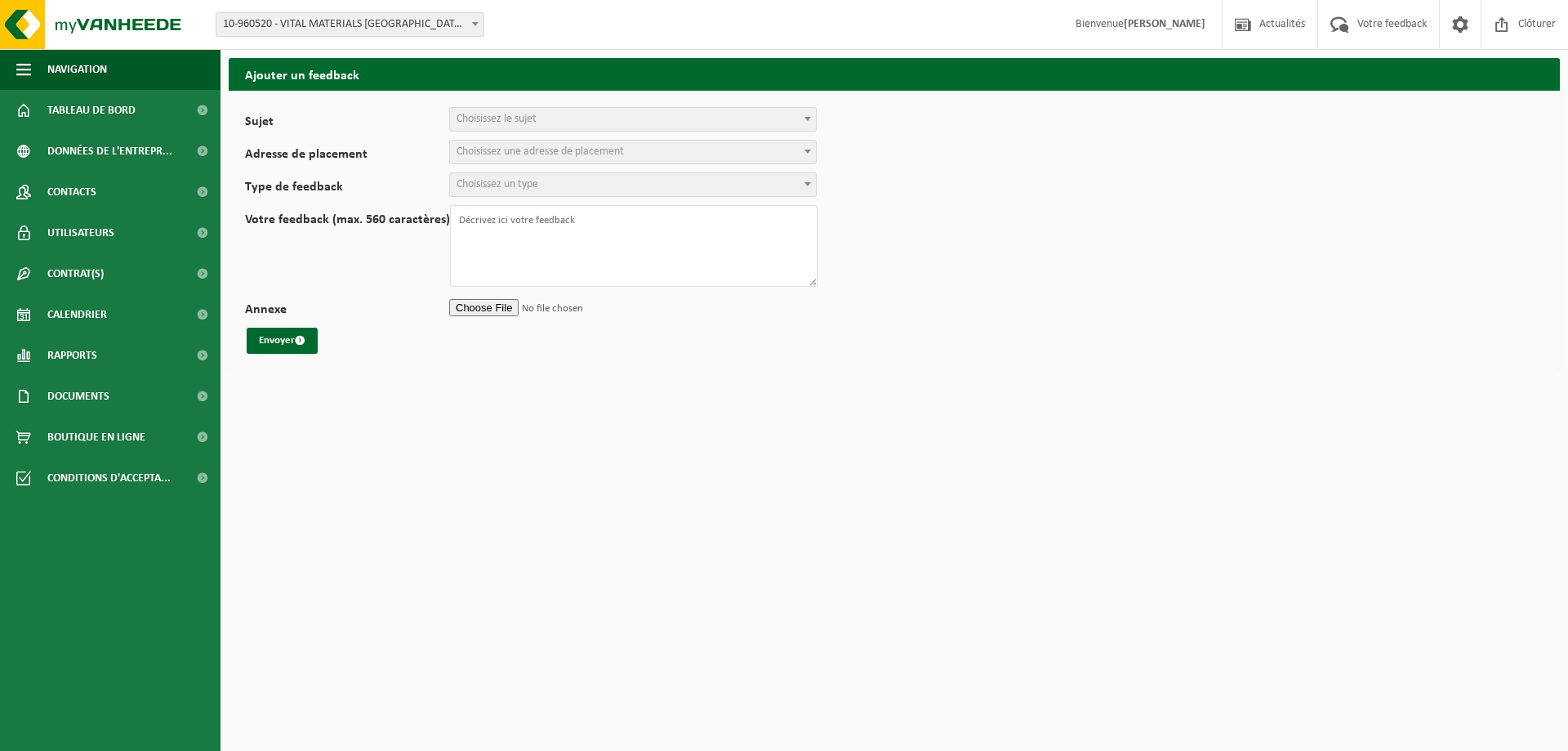
select select
click at [503, 122] on span "Choisissez le sujet" at bounding box center [497, 119] width 80 height 12
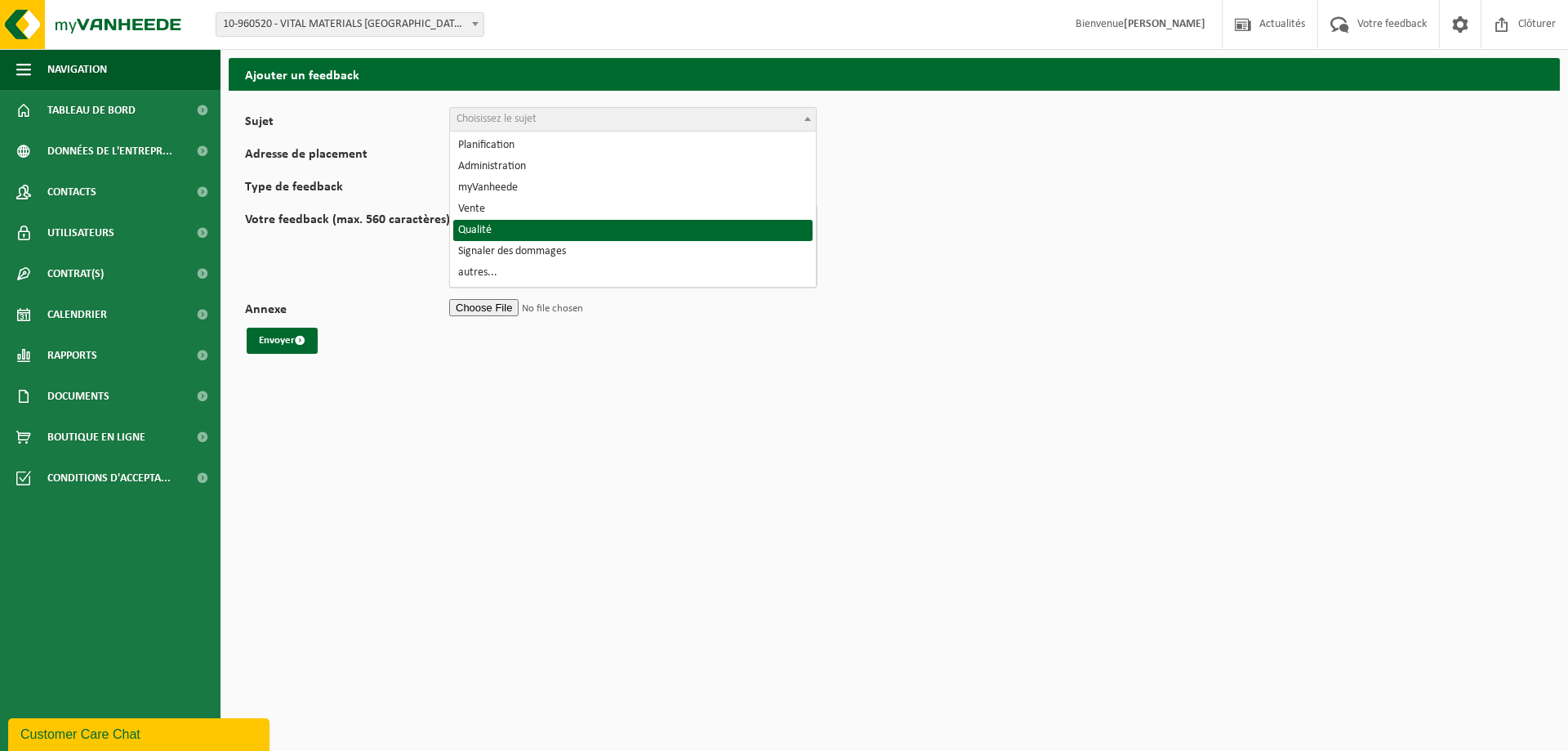
select select "25"
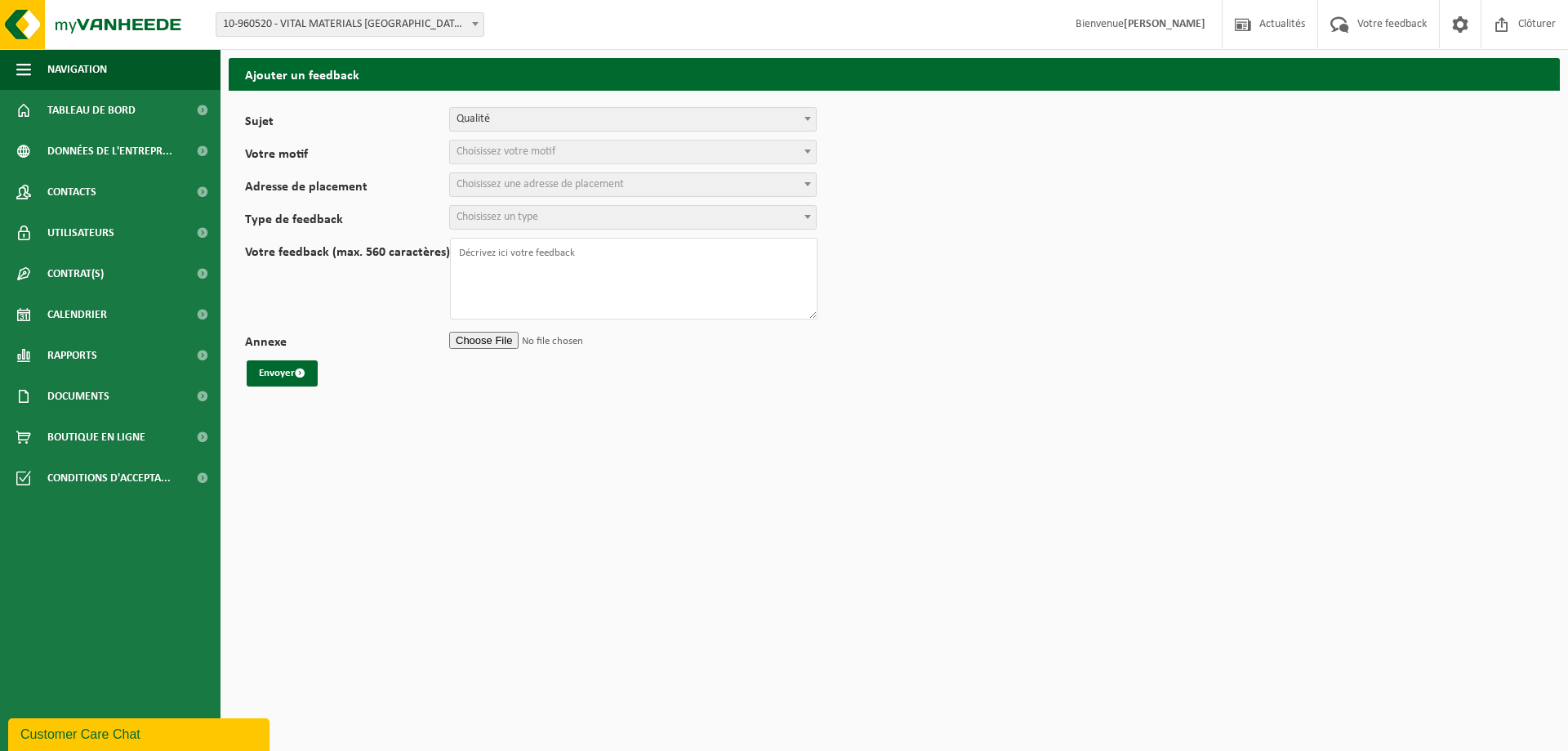
click at [494, 151] on span "Choisissez votre motif" at bounding box center [506, 151] width 99 height 12
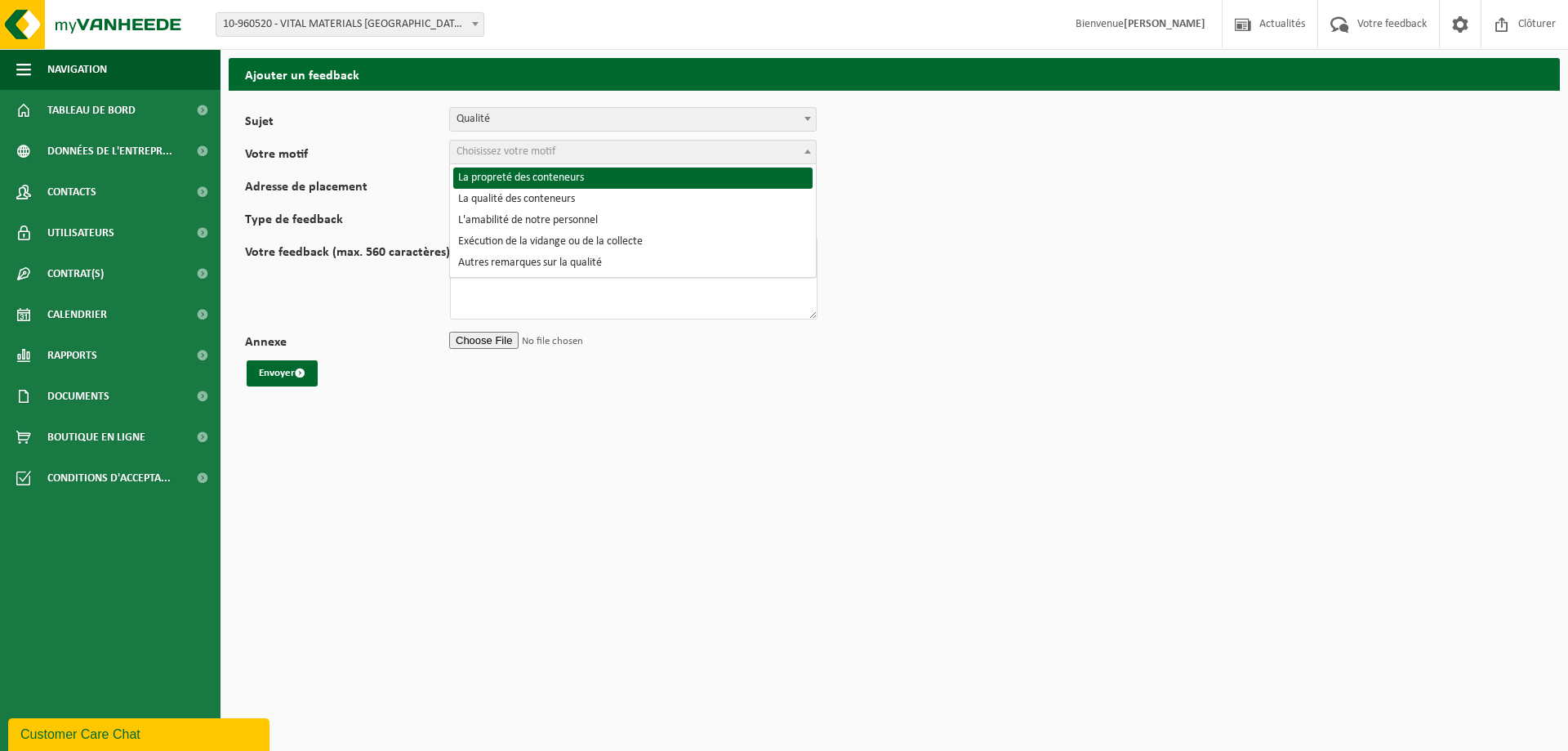
select select "26"
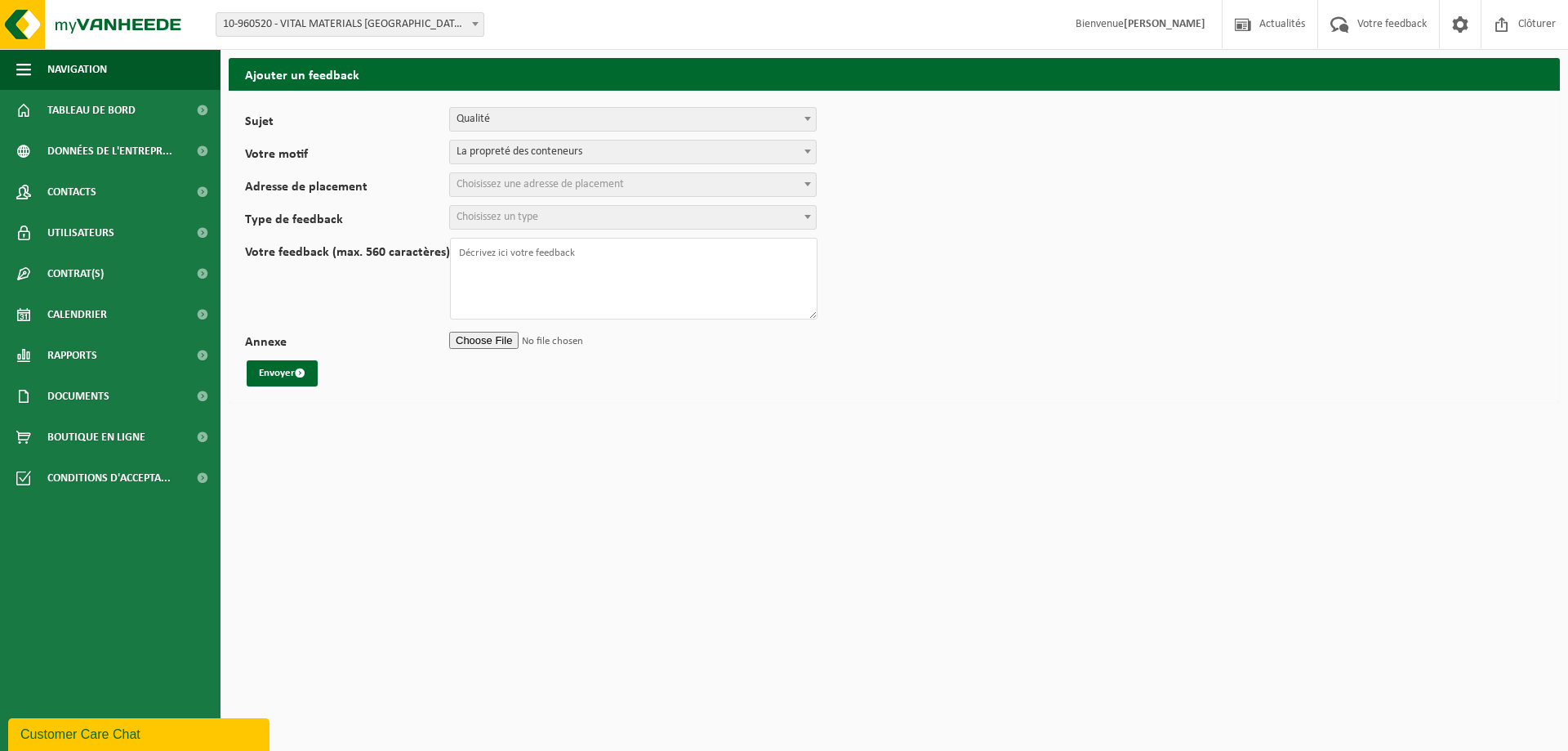
click at [486, 184] on span "Choisissez une adresse de placement" at bounding box center [540, 184] width 167 height 12
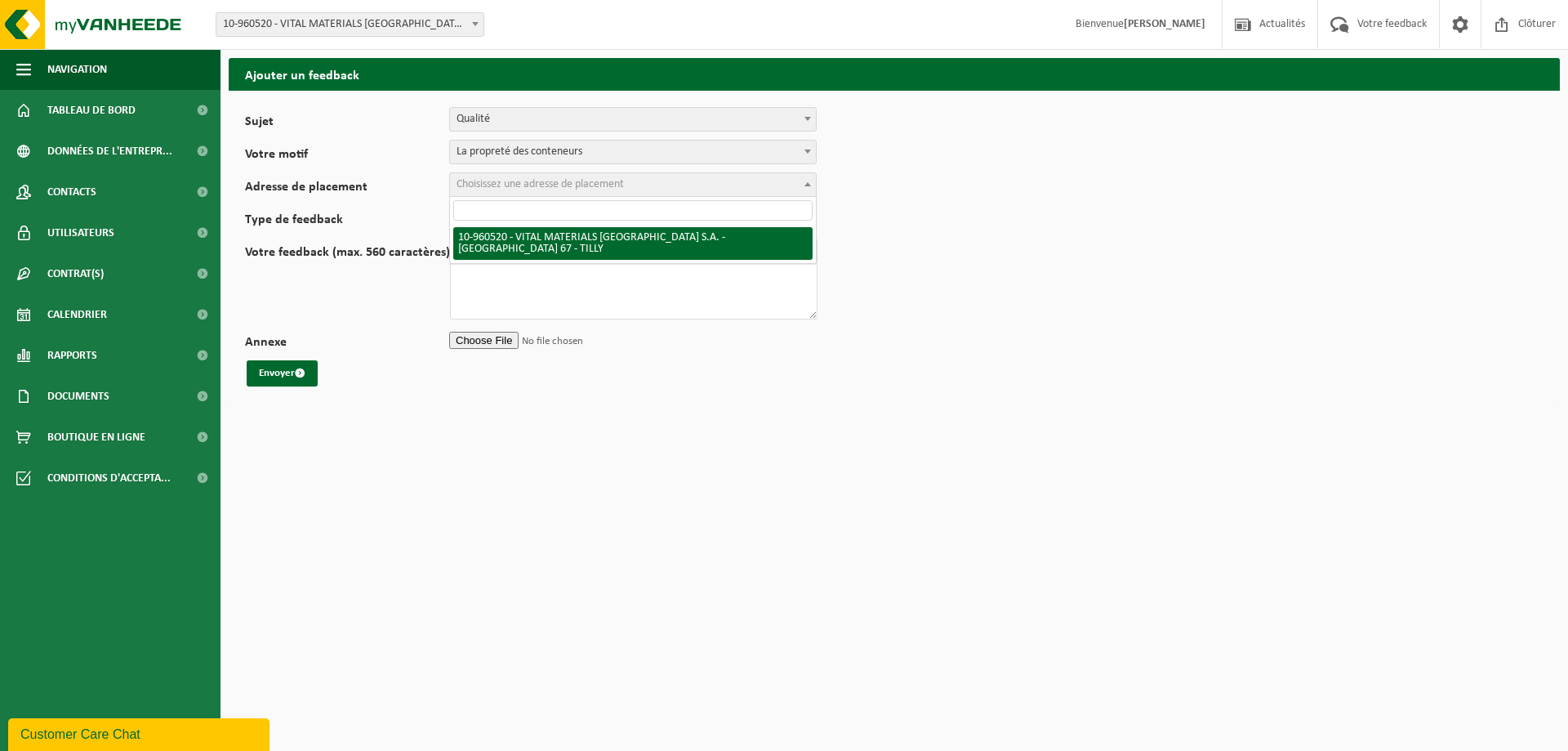
select select "149462"
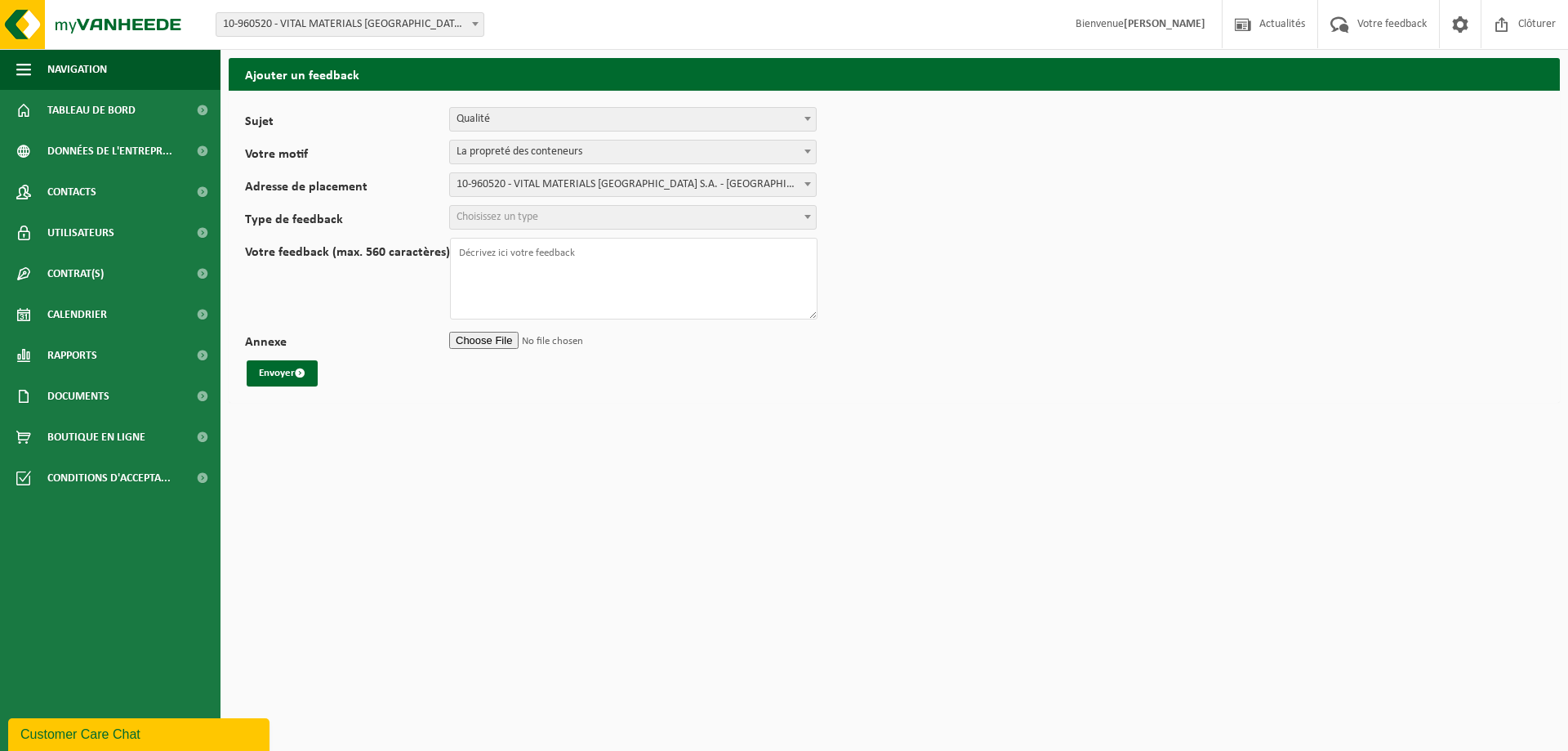
click at [525, 215] on span "Choisissez un type" at bounding box center [498, 217] width 82 height 12
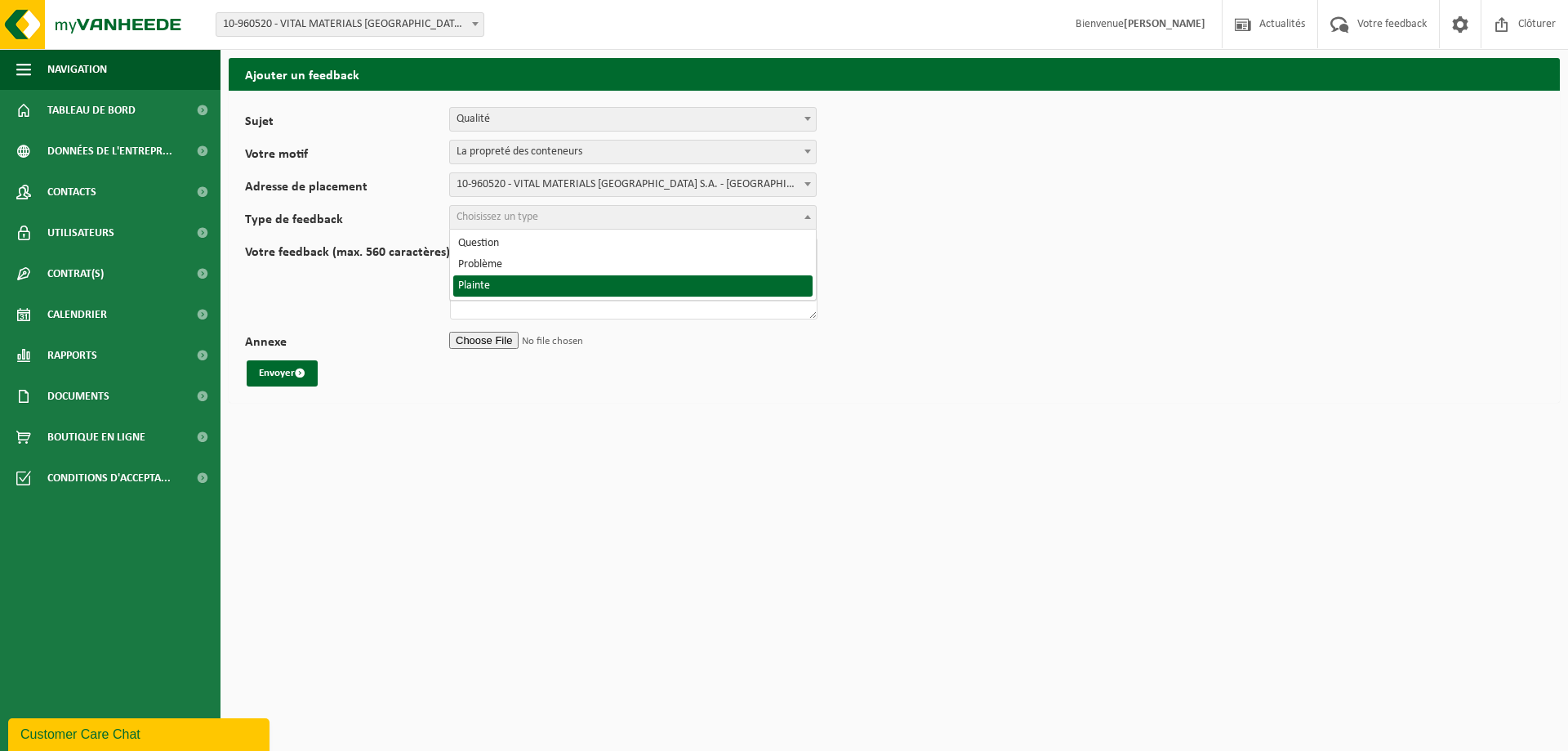
select select "COM"
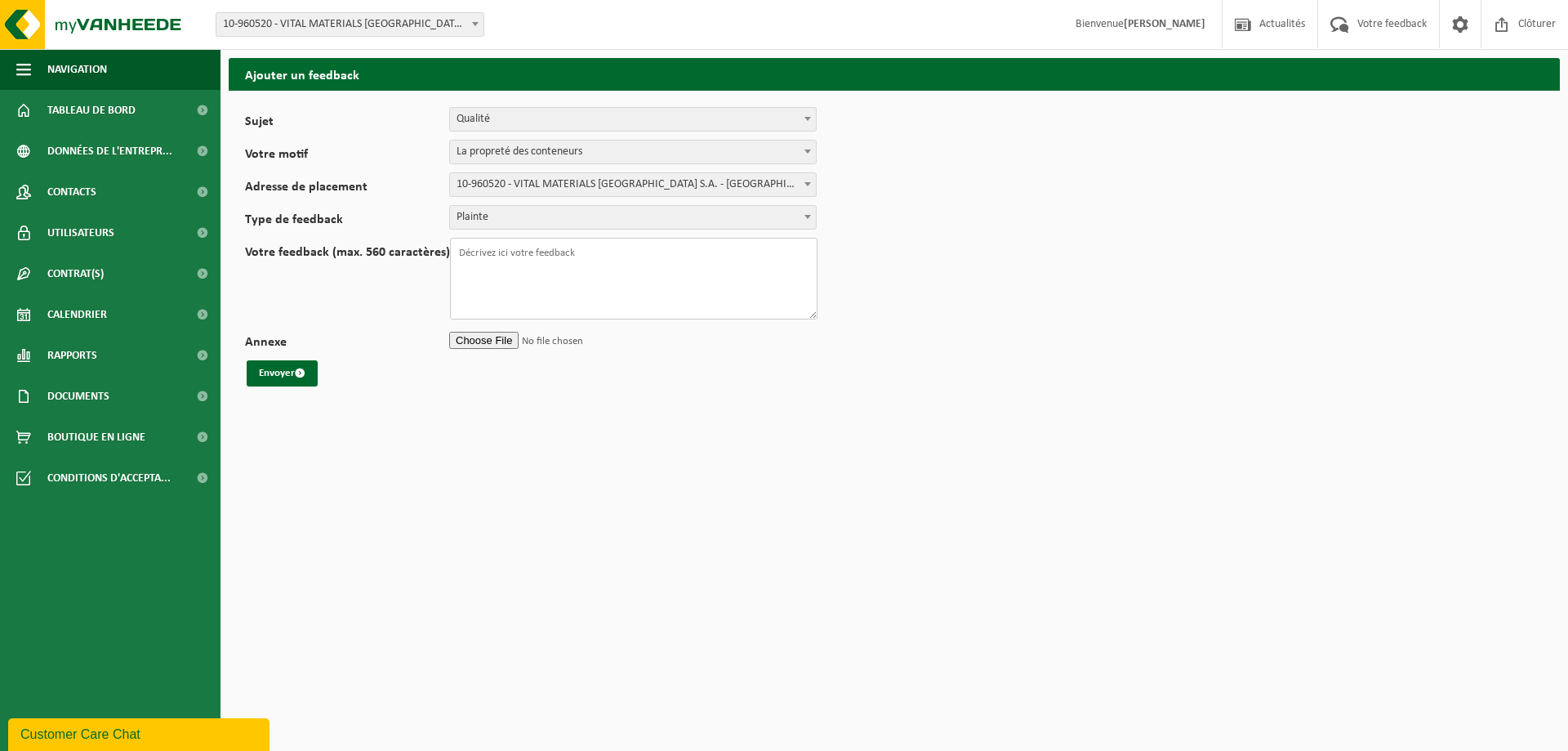
click at [553, 274] on textarea "Votre feedback (max. 560 caractères)" at bounding box center [633, 278] width 367 height 82
drag, startPoint x: 605, startPoint y: 258, endPoint x: 447, endPoint y: 251, distance: 158.2
click at [447, 251] on div "Votre feedback (max. 560 caractères)" at bounding box center [539, 278] width 589 height 82
click at [545, 259] on textarea "Votre feedback (max. 560 caractères)" at bounding box center [633, 278] width 367 height 82
drag, startPoint x: 581, startPoint y: 253, endPoint x: 472, endPoint y: 252, distance: 109.0
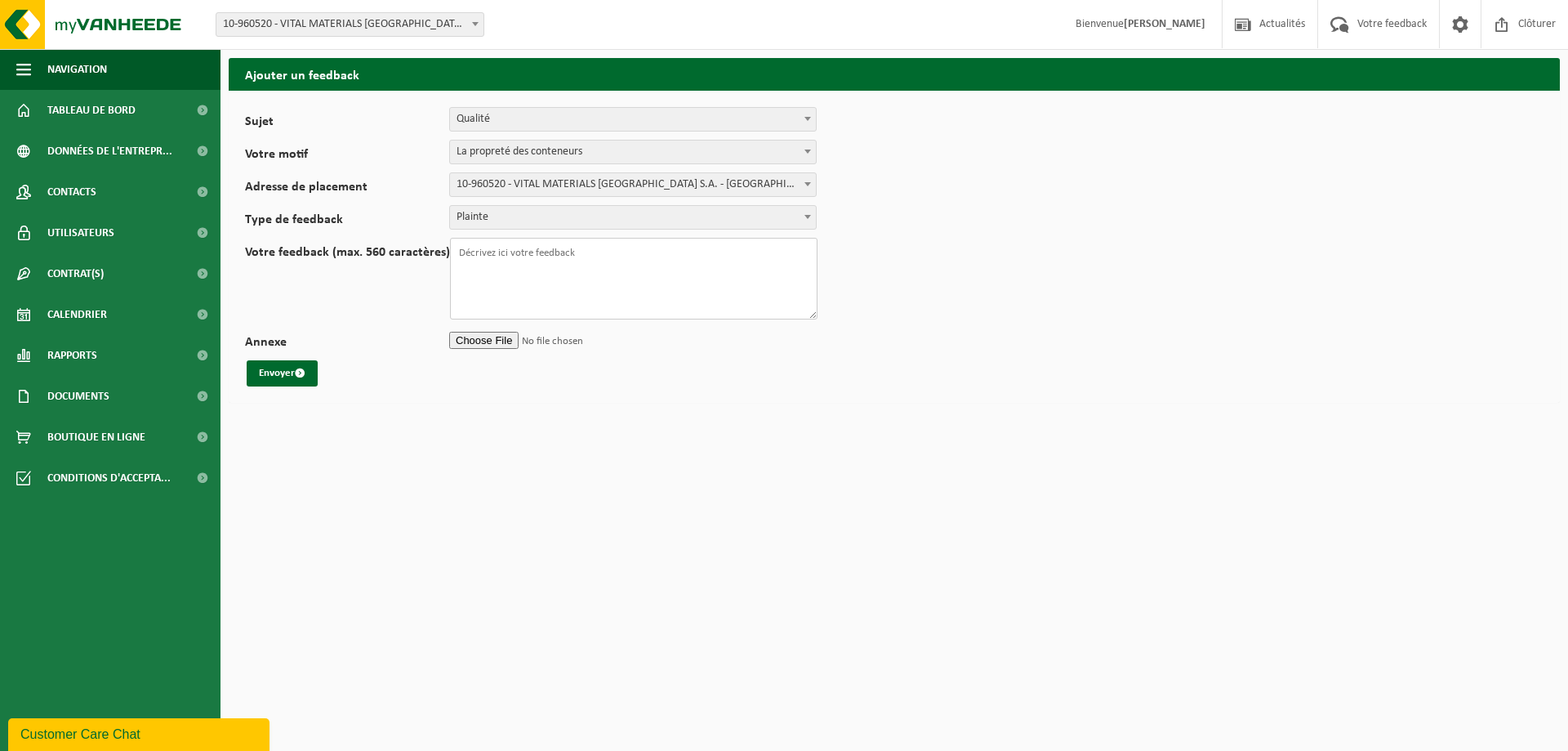
click at [473, 252] on textarea "Votre feedback (max. 560 caractères)" at bounding box center [633, 278] width 367 height 82
drag, startPoint x: 605, startPoint y: 271, endPoint x: 623, endPoint y: 338, distance: 69.4
click at [606, 271] on textarea "En date du 18-8-25, vous avez échanger le conteneur à bois. Le conteneur reçu é…" at bounding box center [633, 278] width 367 height 82
click at [627, 254] on textarea "En date du 18-8-25, vous avez échanger le conteneur à bois. Le conteneur reçu é…" at bounding box center [633, 278] width 367 height 82
click at [541, 267] on textarea "En date du 18-8-25, vous avez échangé le conteneur à bois. Le conteneur reçu ét…" at bounding box center [633, 278] width 367 height 82
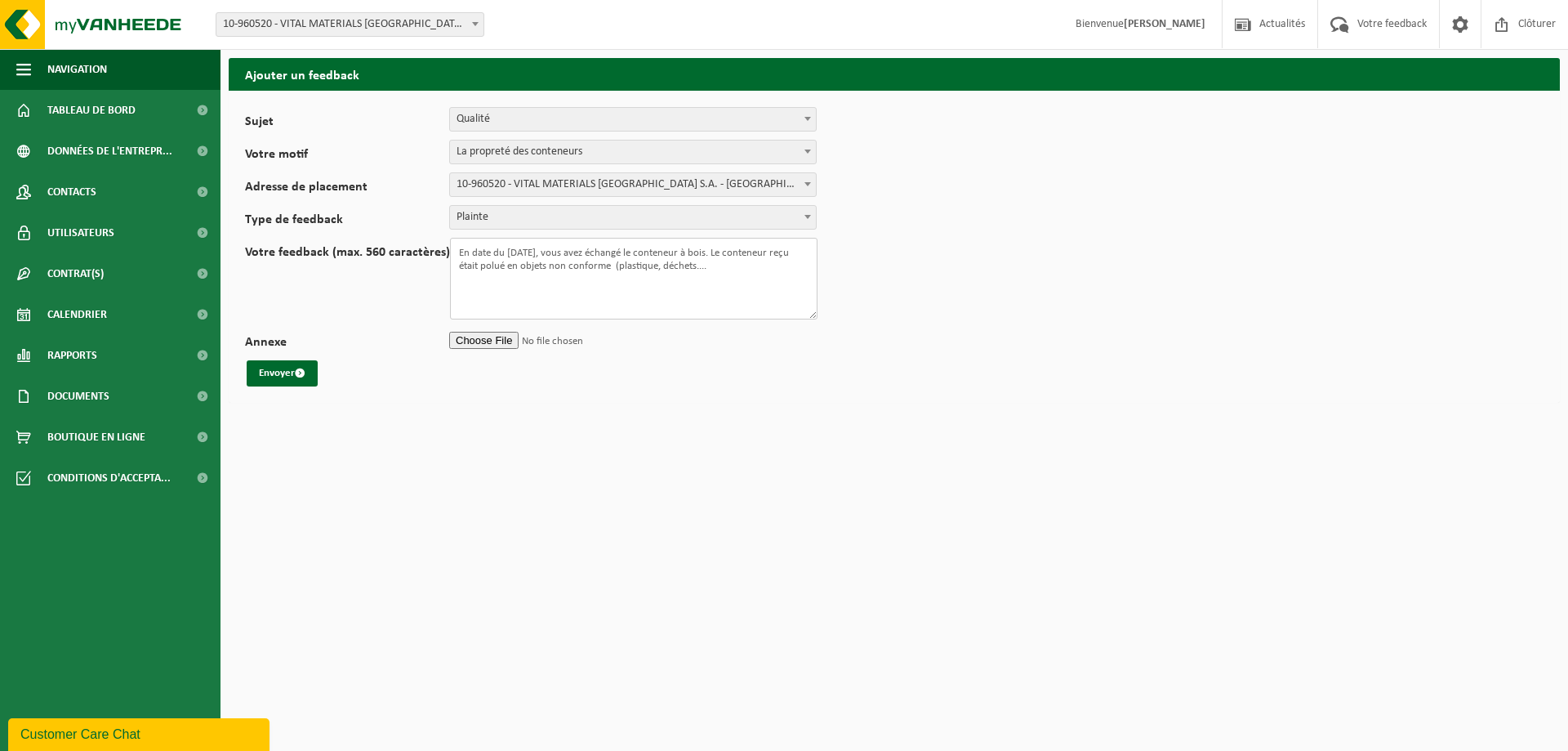
click at [713, 268] on textarea "En date du 18-8-25, vous avez échangé le conteneur à bois. Le conteneur reçu ét…" at bounding box center [633, 278] width 367 height 82
type textarea "En date du 18-8-25, vous avez échangé le conteneur à bois. Le conteneur reçu ét…"
click at [505, 347] on input "Annexe" at bounding box center [633, 339] width 367 height 24
click at [494, 339] on input "Annexe" at bounding box center [633, 339] width 367 height 24
type input "C:\fakepath\1000050328.jpg"
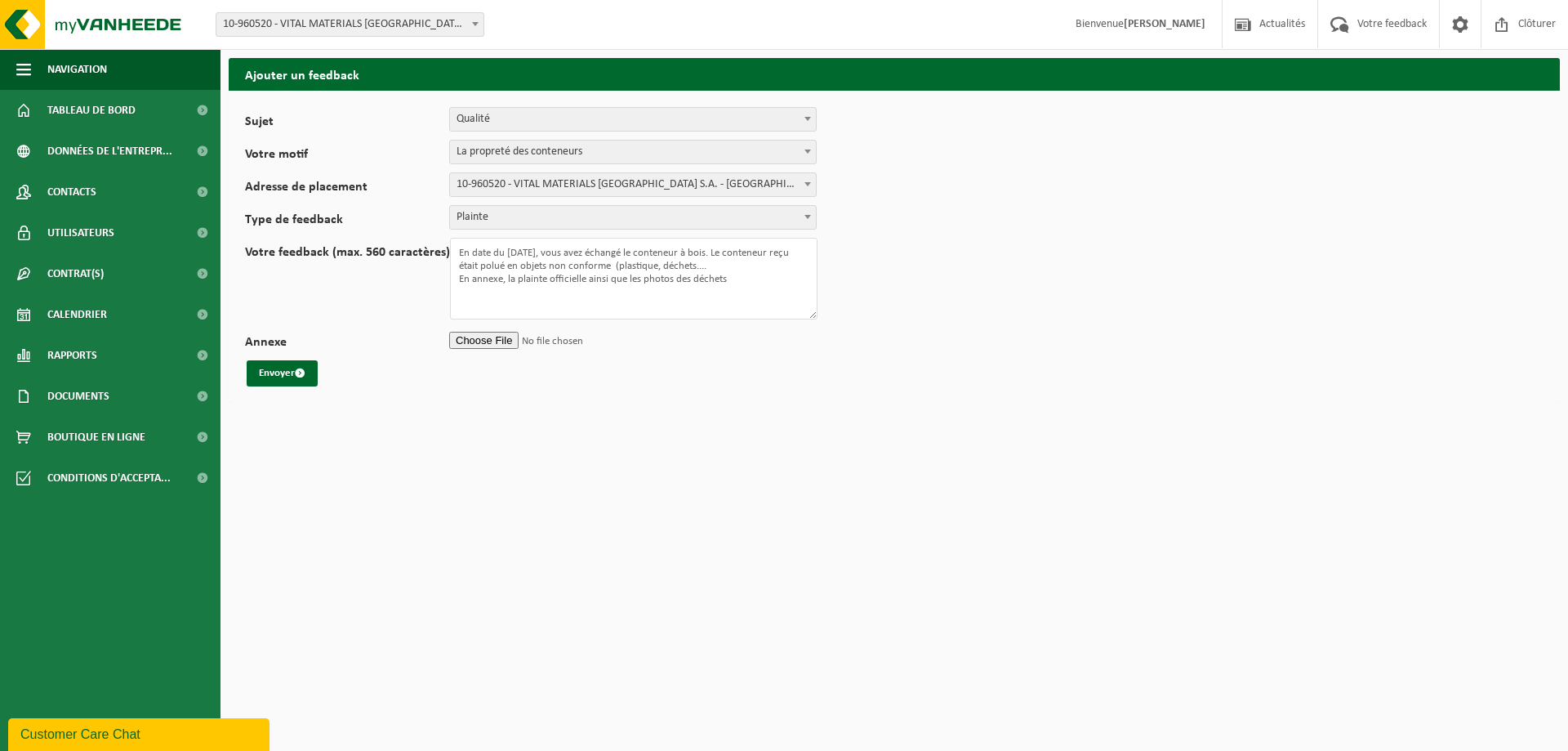
click at [499, 341] on input "Annexe" at bounding box center [633, 339] width 367 height 24
click at [520, 341] on input "Annexe" at bounding box center [633, 339] width 367 height 24
type input "C:\fakepath\01 2025-51 -Formulaire de plainte.docx"
click at [477, 343] on input "Annexe" at bounding box center [633, 339] width 367 height 24
click at [293, 375] on button "Envoyer" at bounding box center [282, 373] width 71 height 26
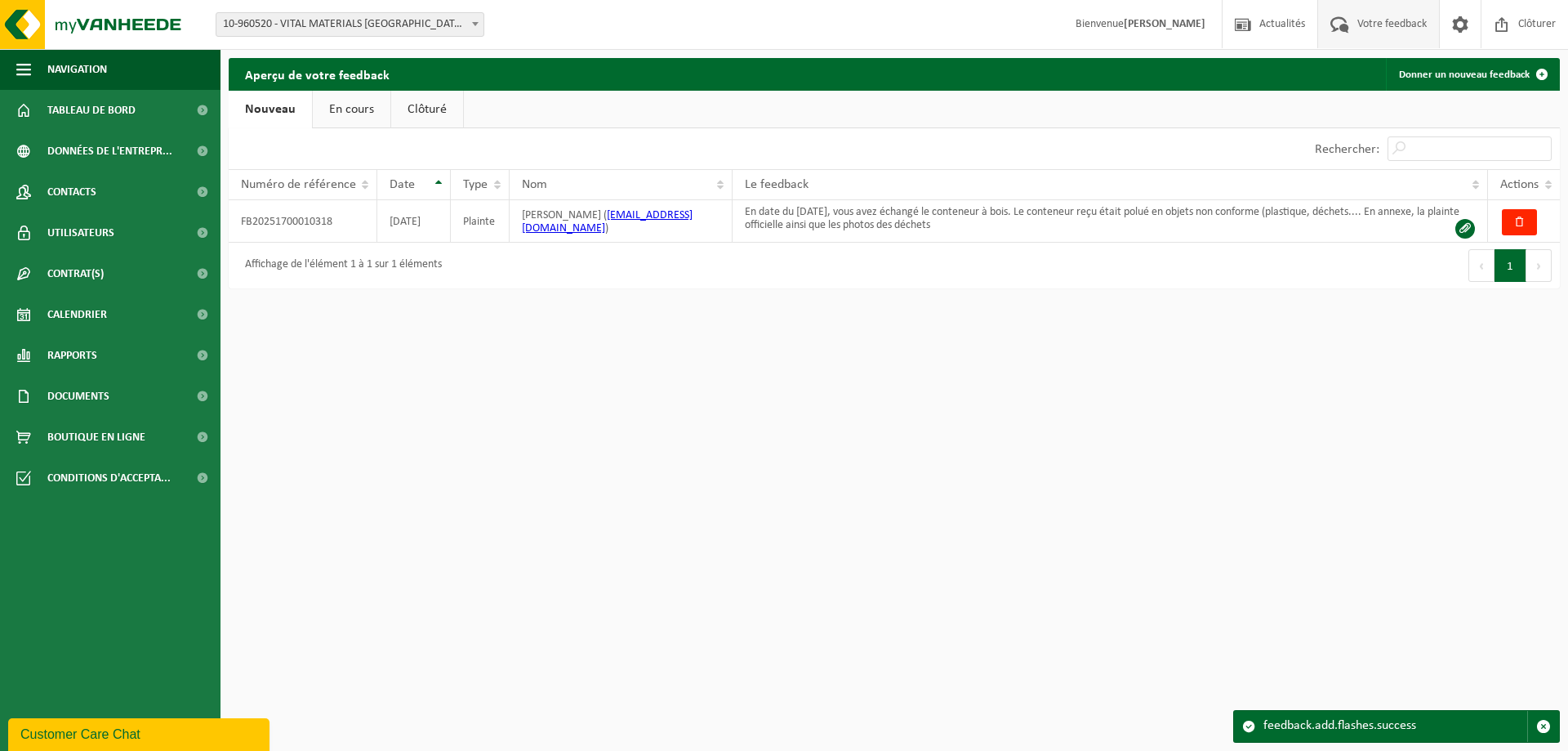
click at [367, 117] on link "En cours" at bounding box center [352, 109] width 77 height 37
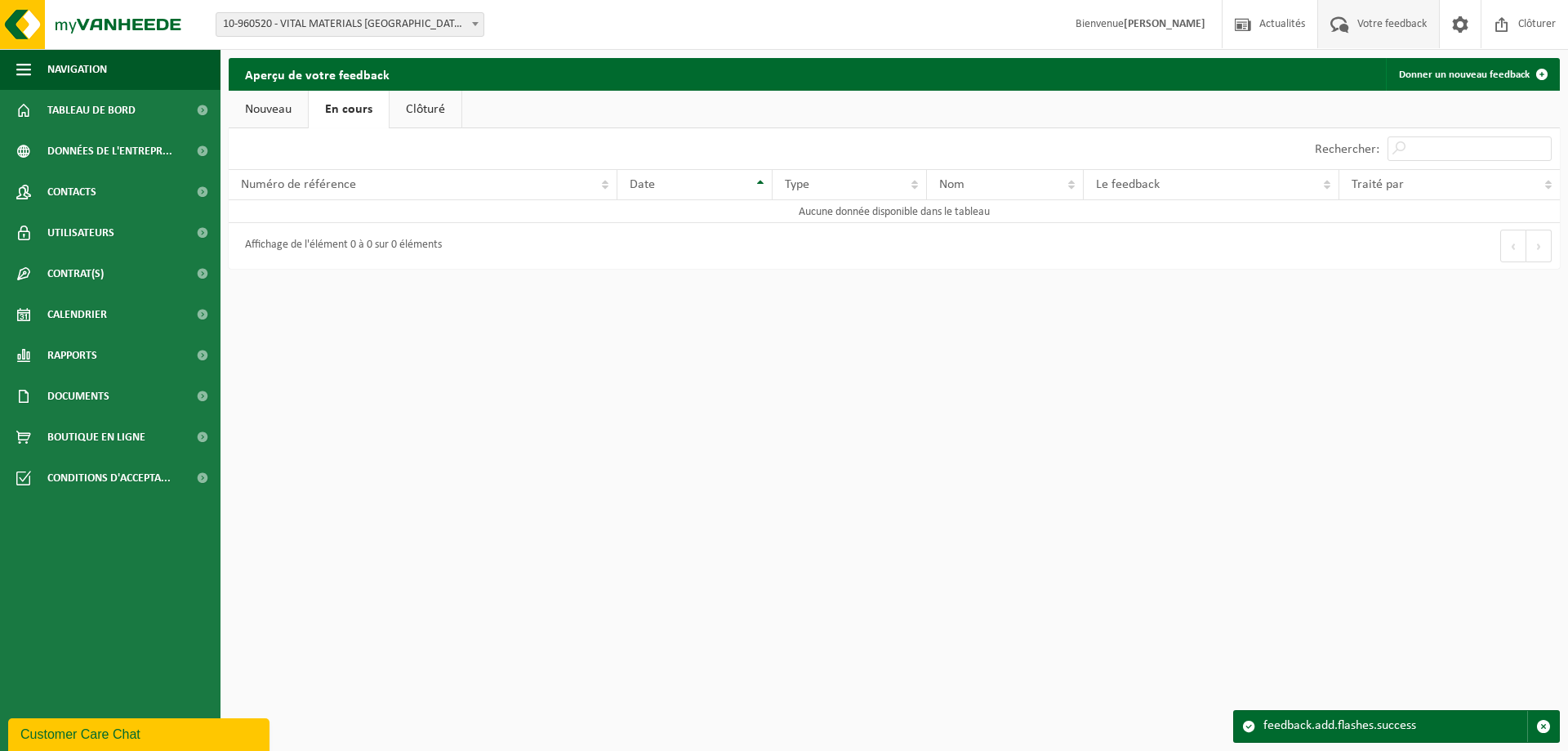
click at [444, 114] on link "Clôturé" at bounding box center [426, 109] width 72 height 37
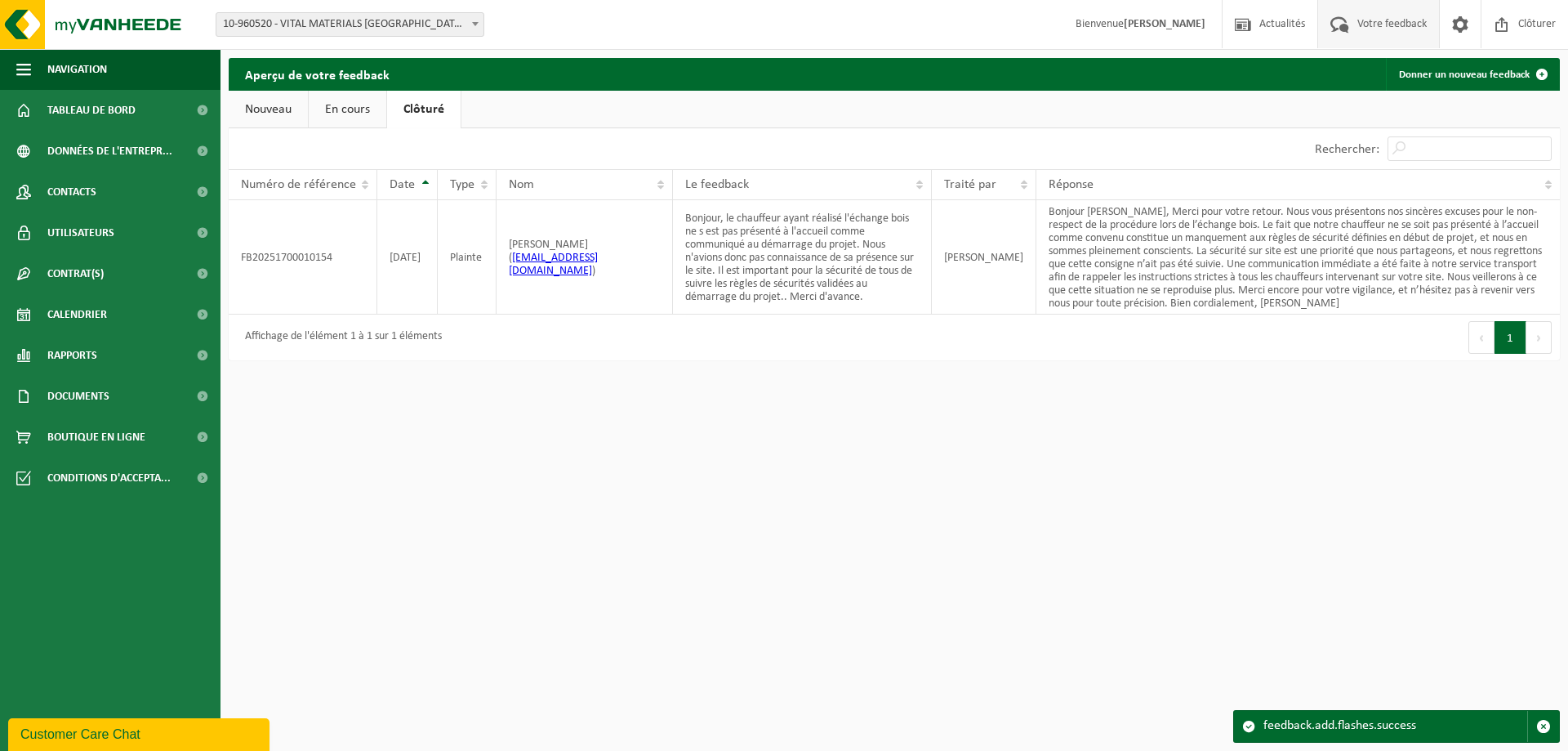
click at [262, 104] on link "Nouveau" at bounding box center [268, 109] width 79 height 37
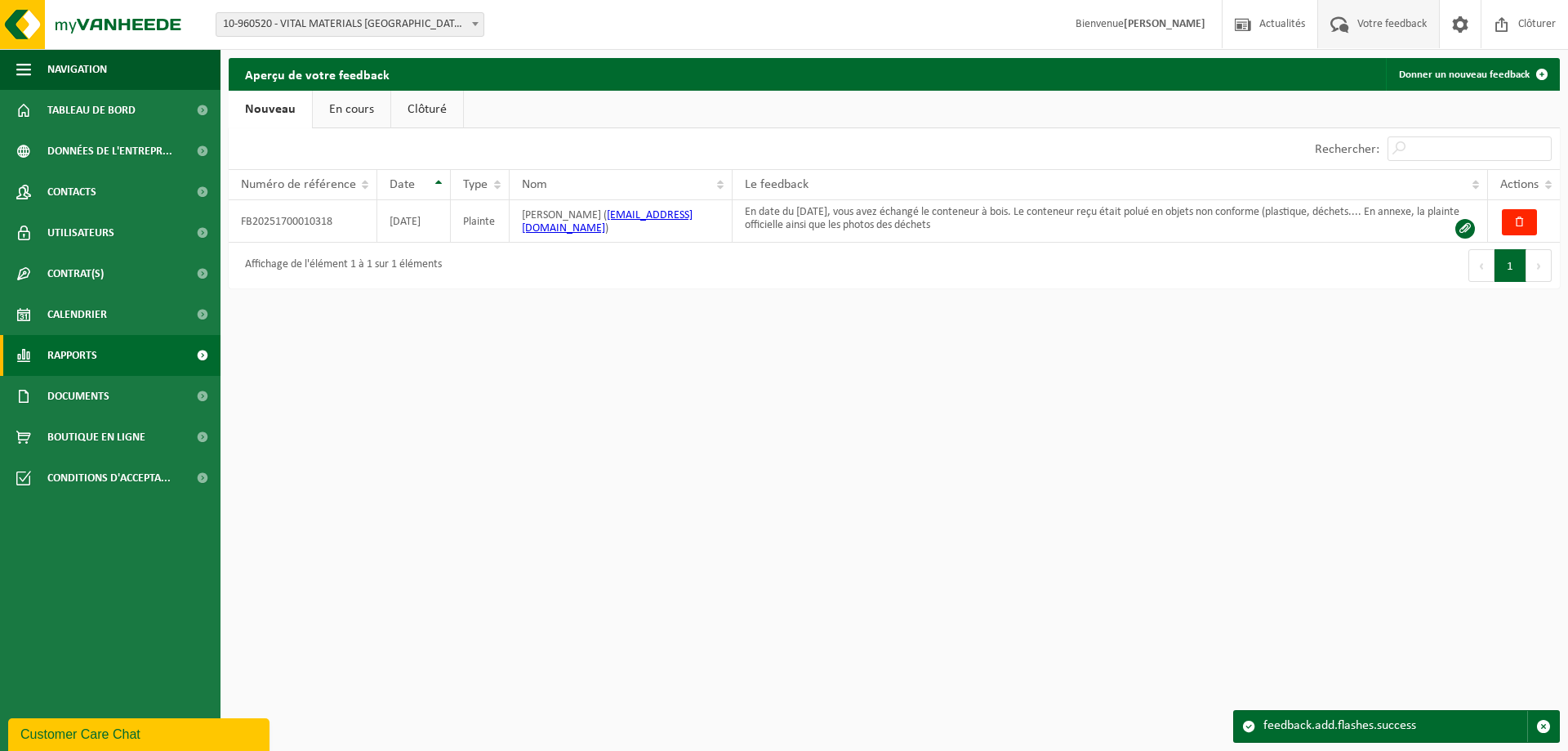
click at [92, 350] on span "Rapports" at bounding box center [71, 355] width 50 height 41
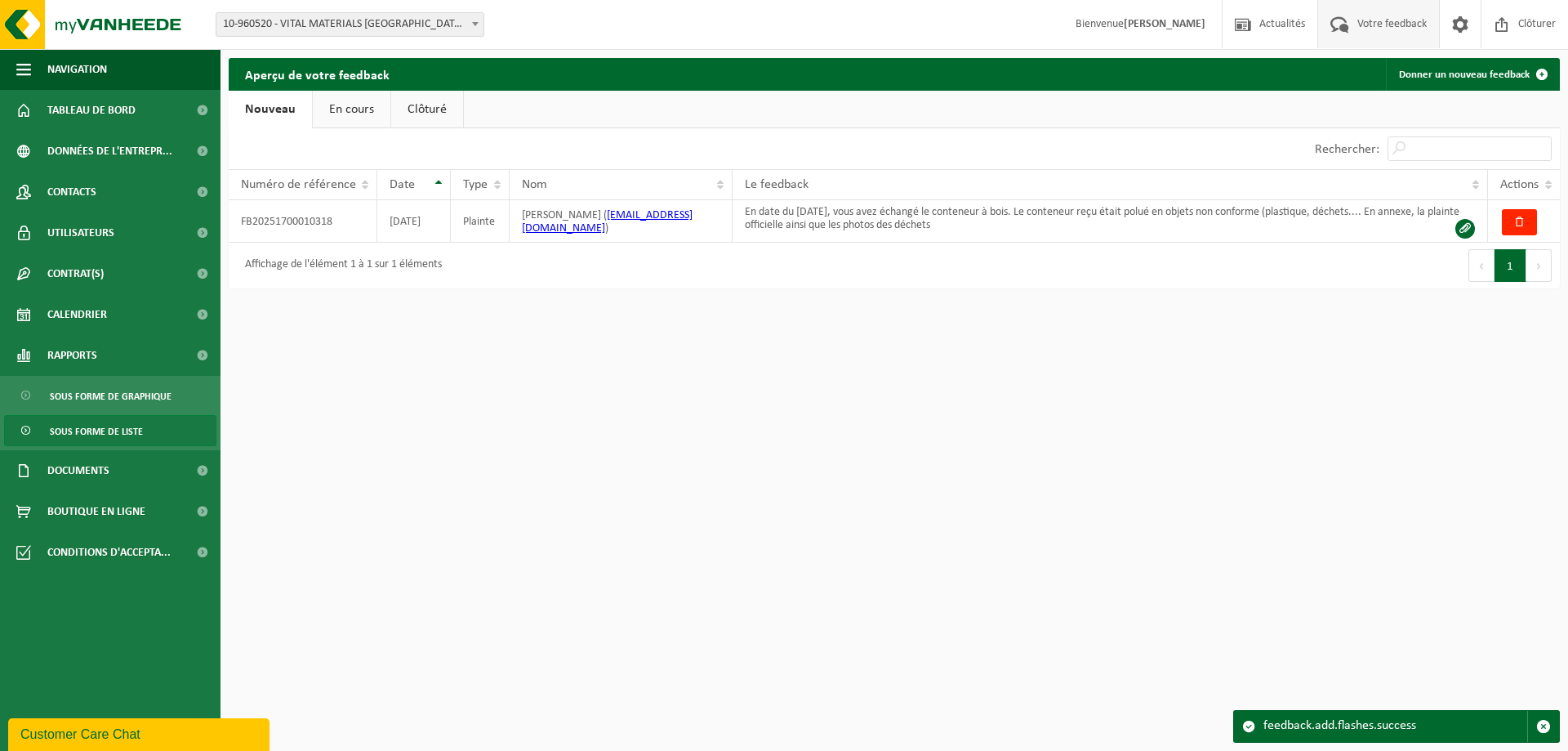
click at [111, 419] on span "Sous forme de liste" at bounding box center [96, 432] width 93 height 31
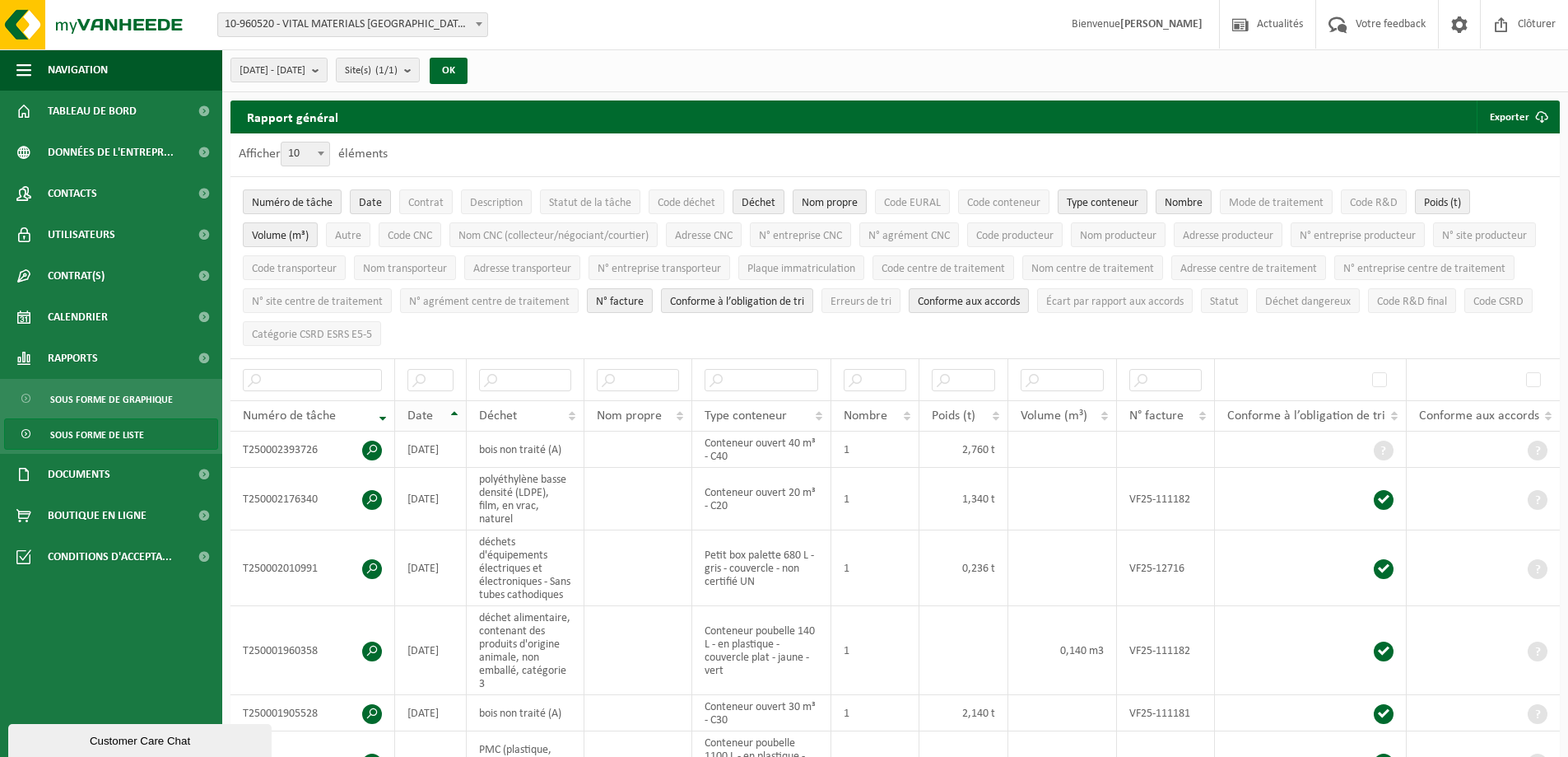
click at [436, 418] on th "Date" at bounding box center [431, 416] width 72 height 32
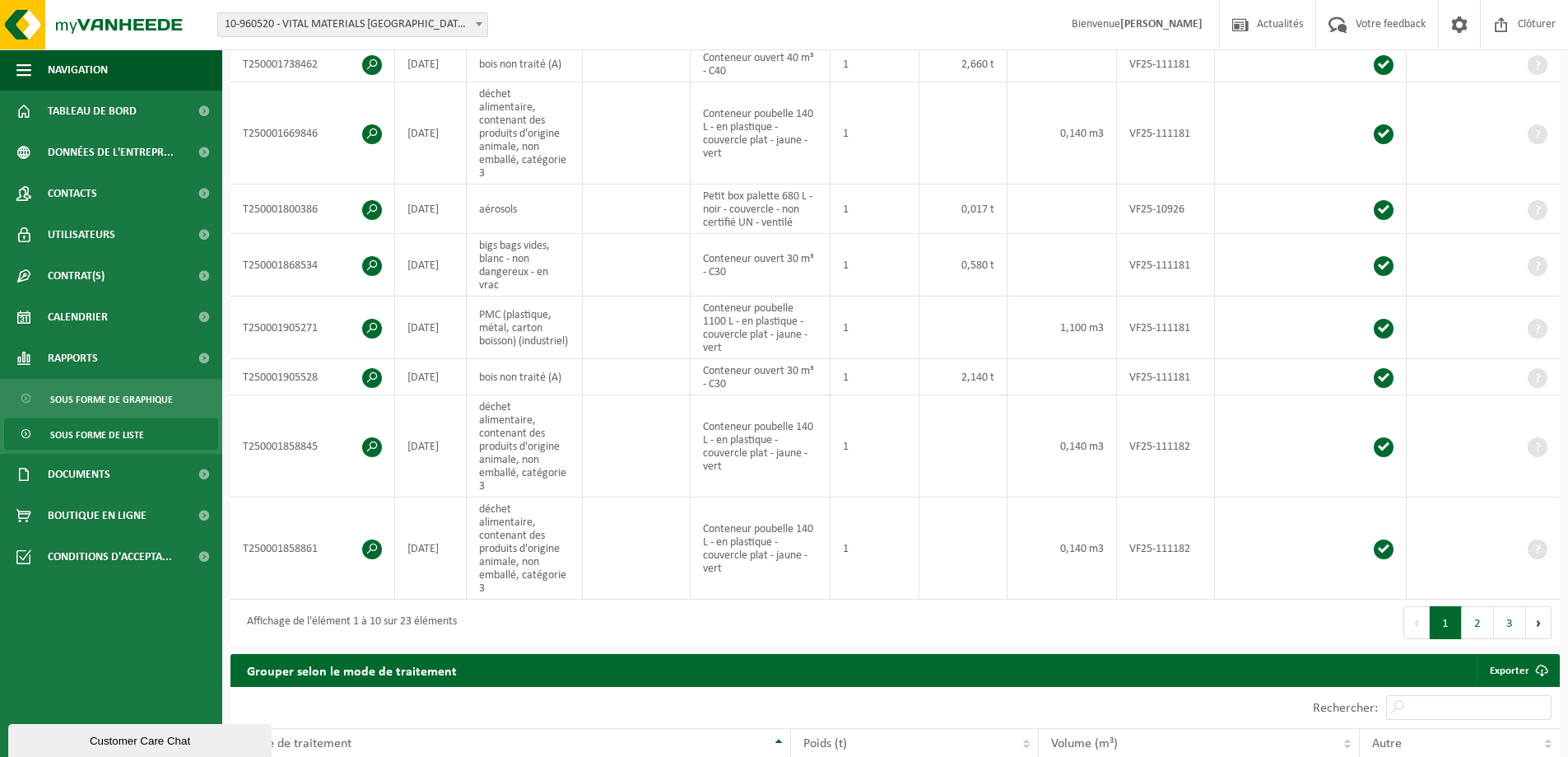
scroll to position [659, 0]
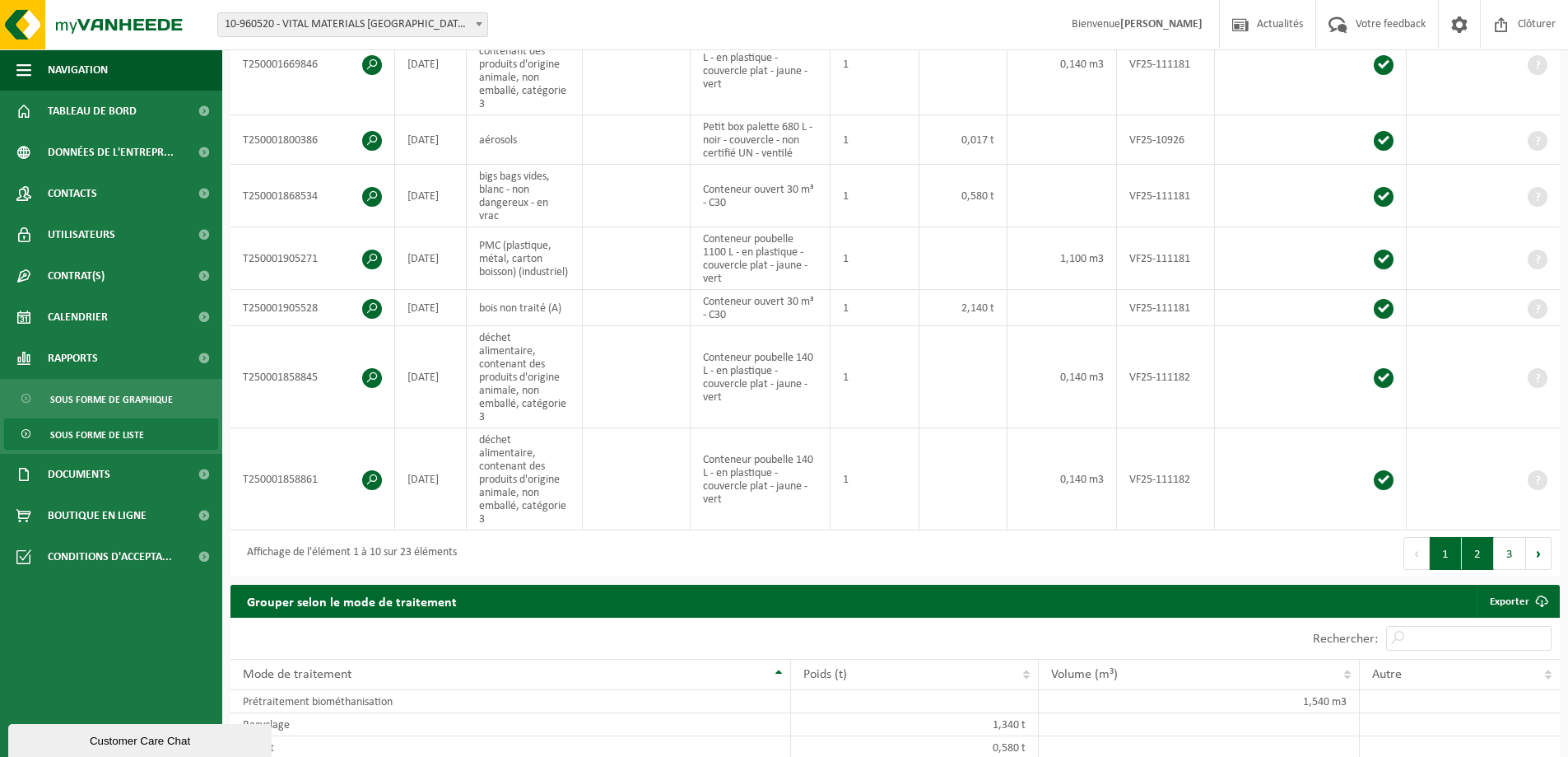
click at [1469, 537] on button "2" at bounding box center [1478, 553] width 32 height 33
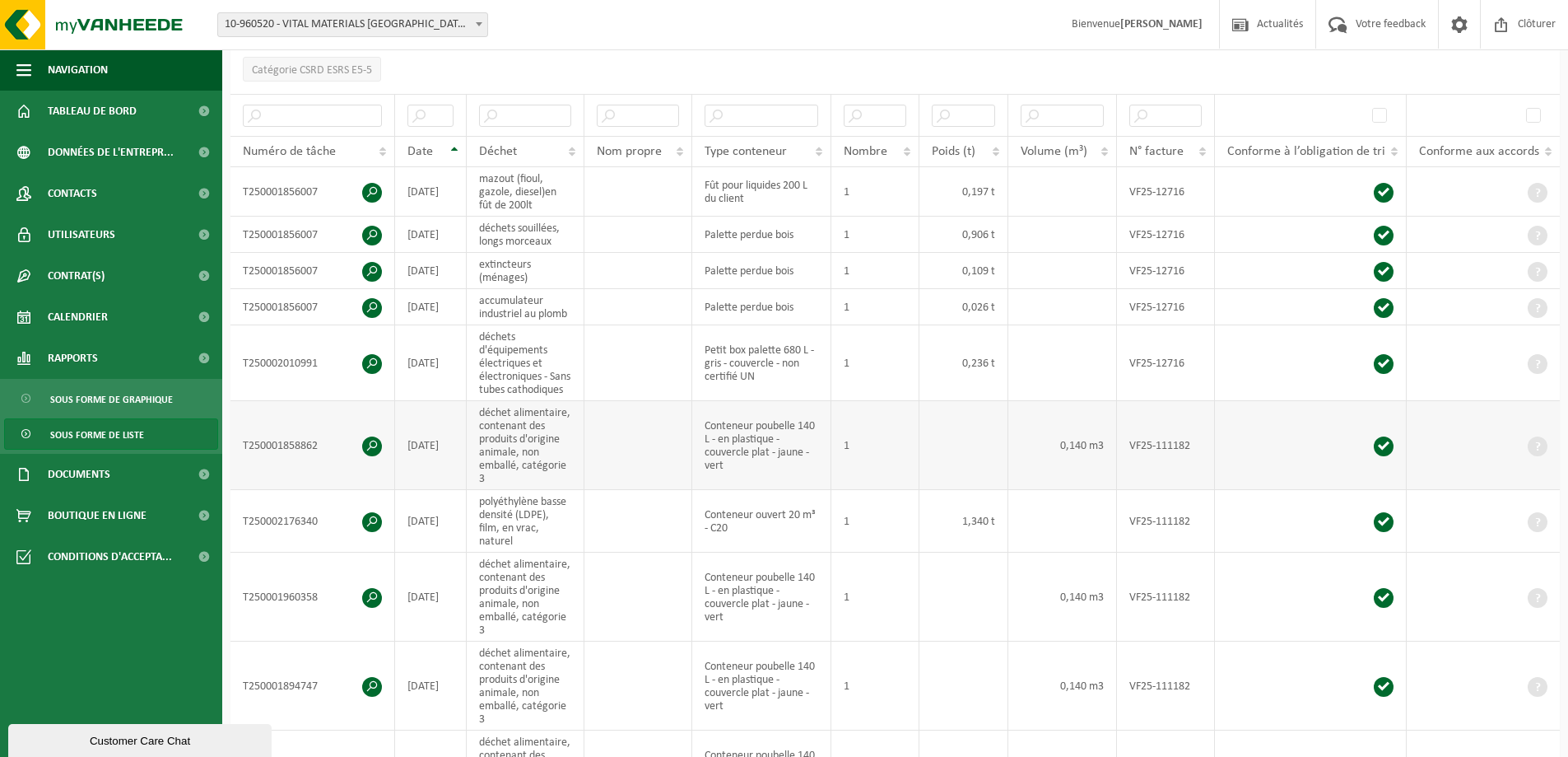
scroll to position [247, 0]
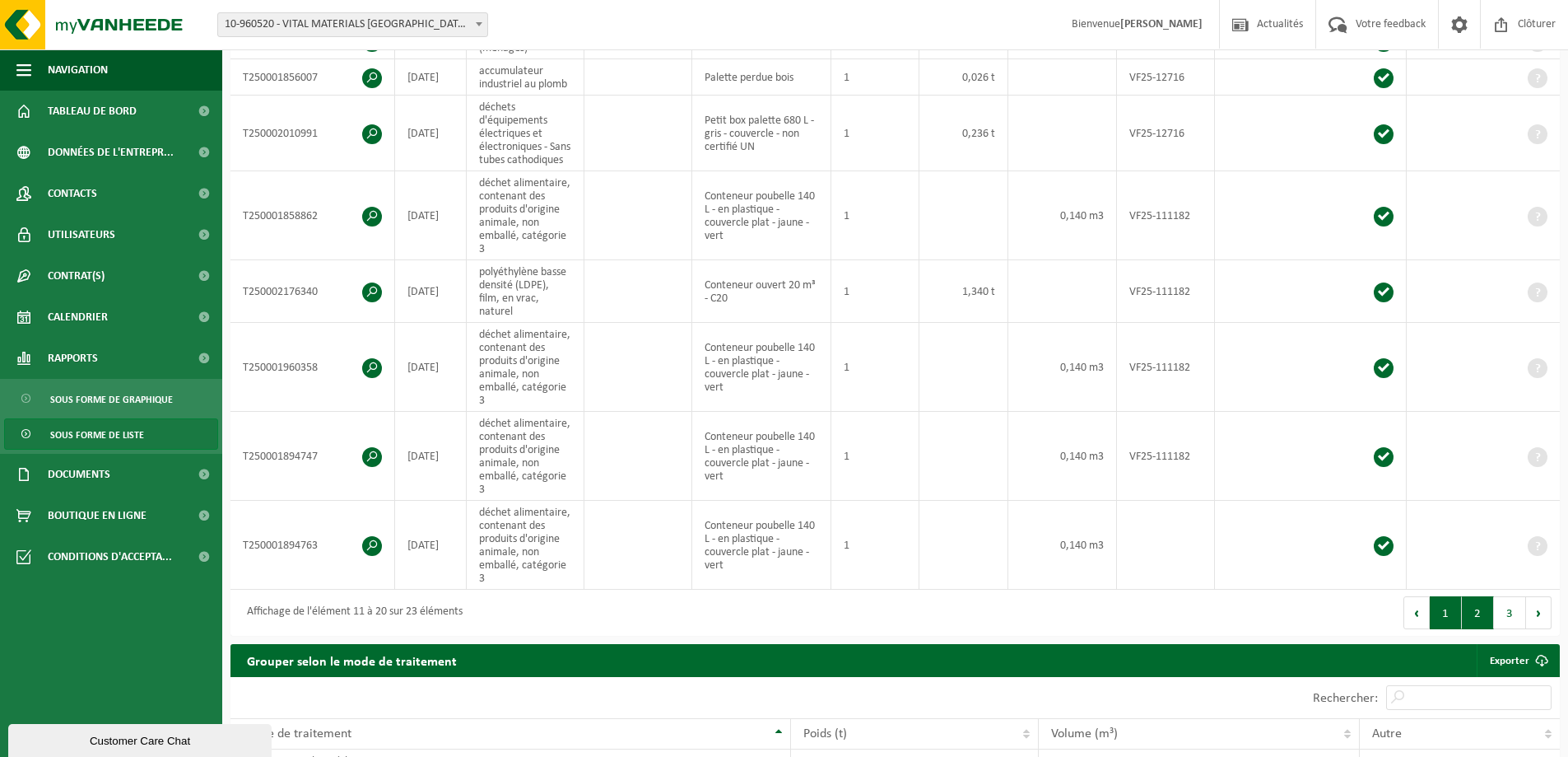
click at [1445, 624] on button "1" at bounding box center [1445, 613] width 32 height 33
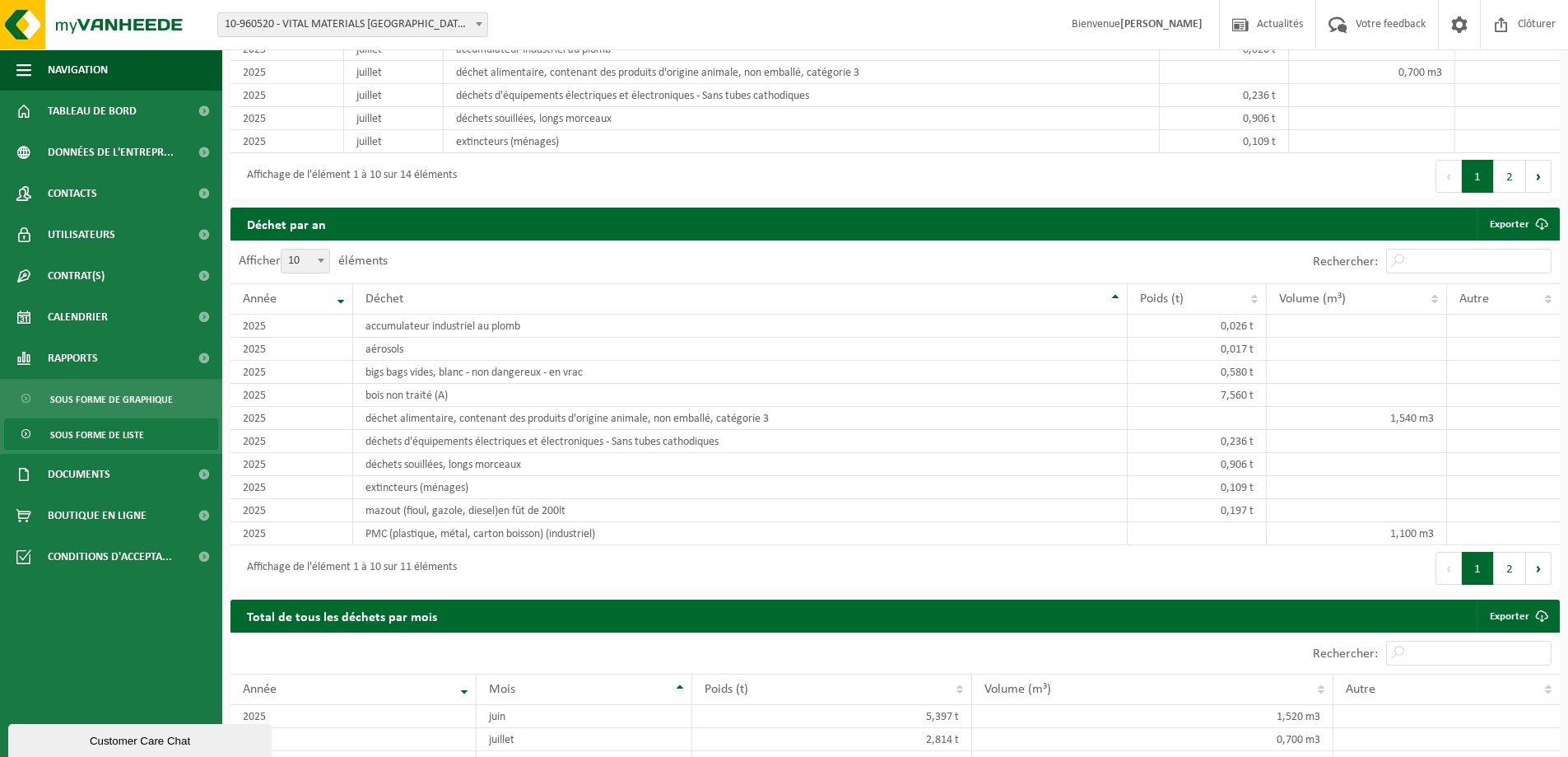
scroll to position [1681, 0]
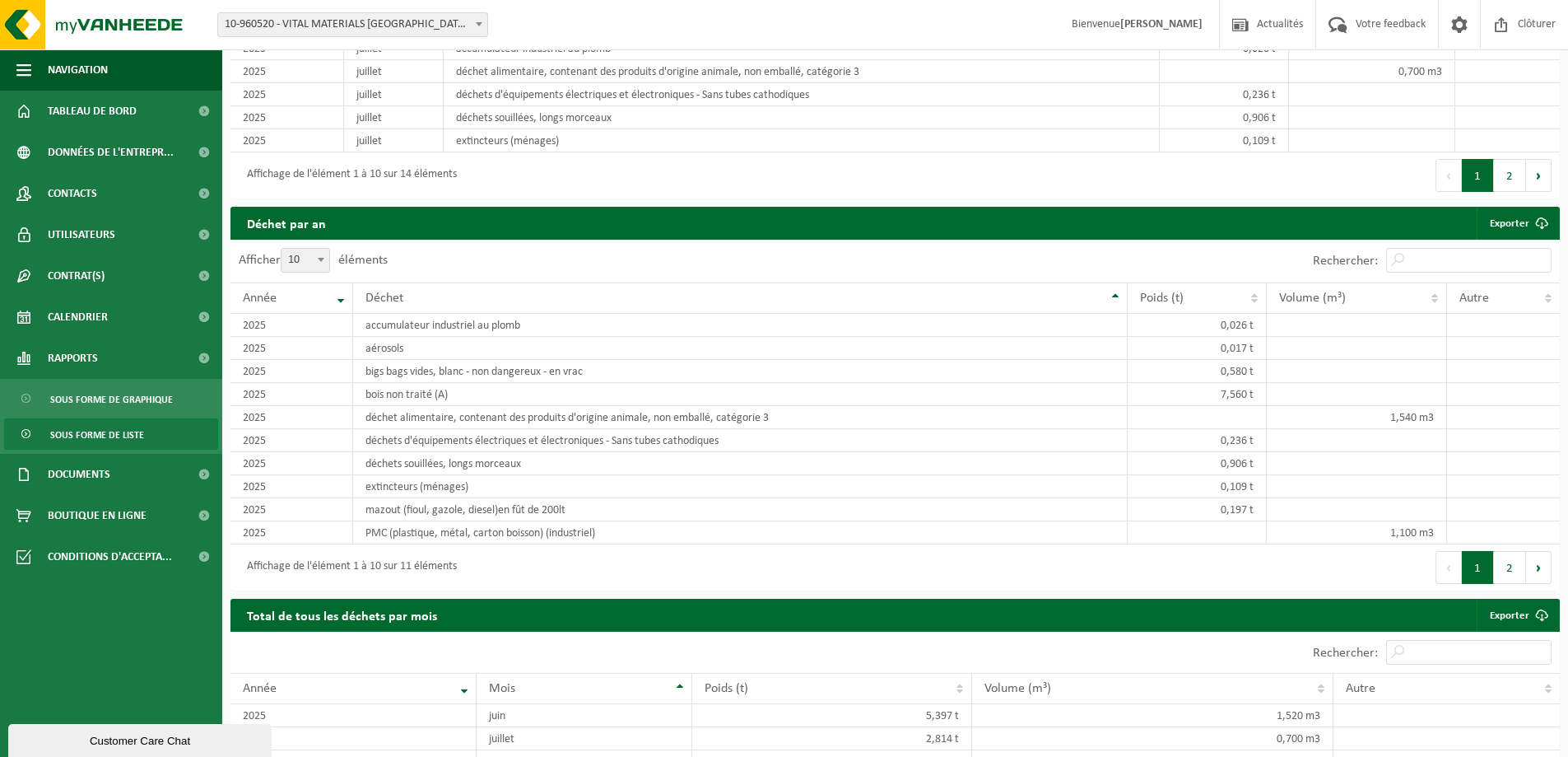
click at [95, 423] on span "Sous forme de liste" at bounding box center [96, 435] width 94 height 32
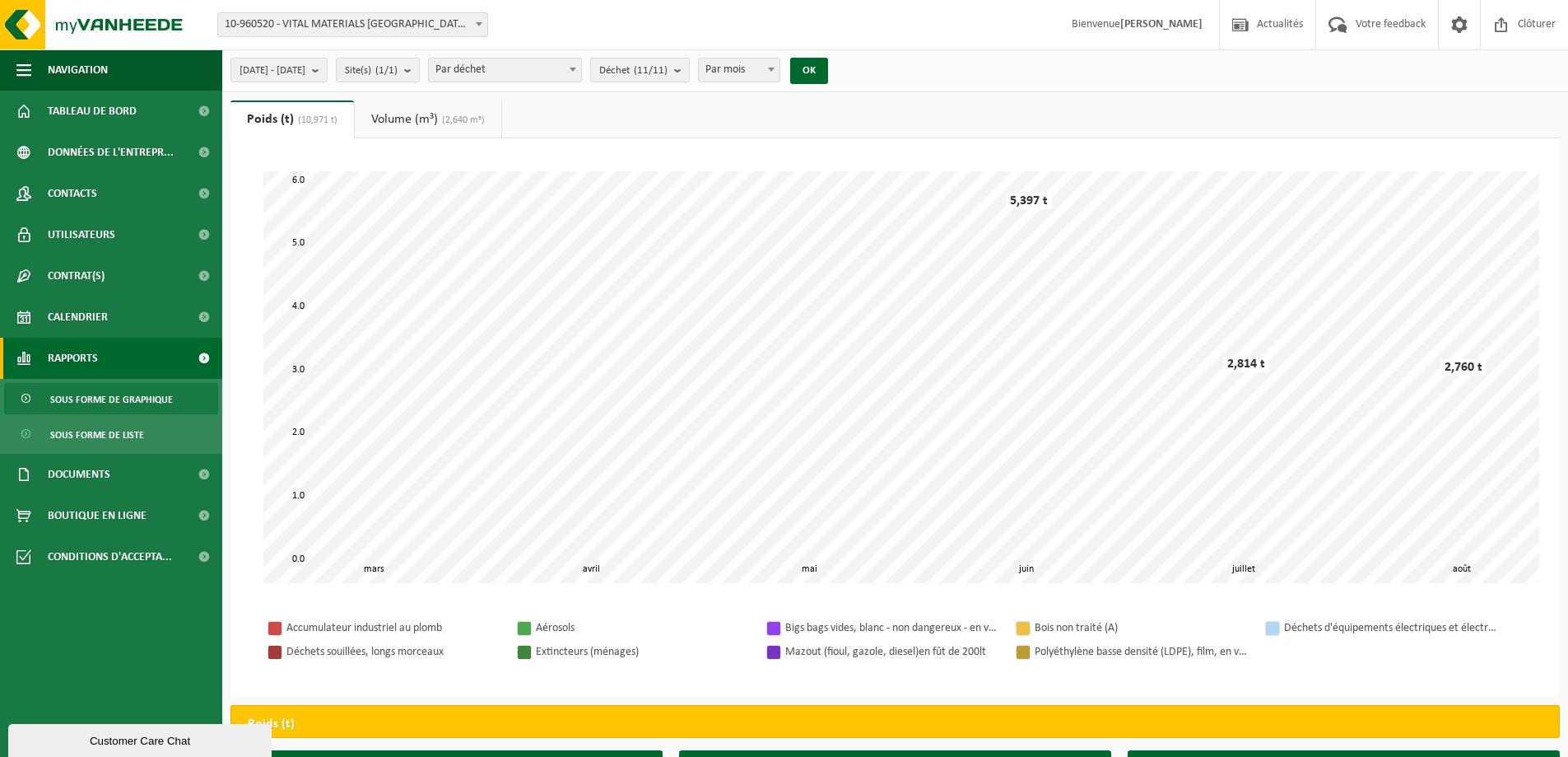
click at [459, 119] on span "(2,640 m³)" at bounding box center [461, 119] width 47 height 10
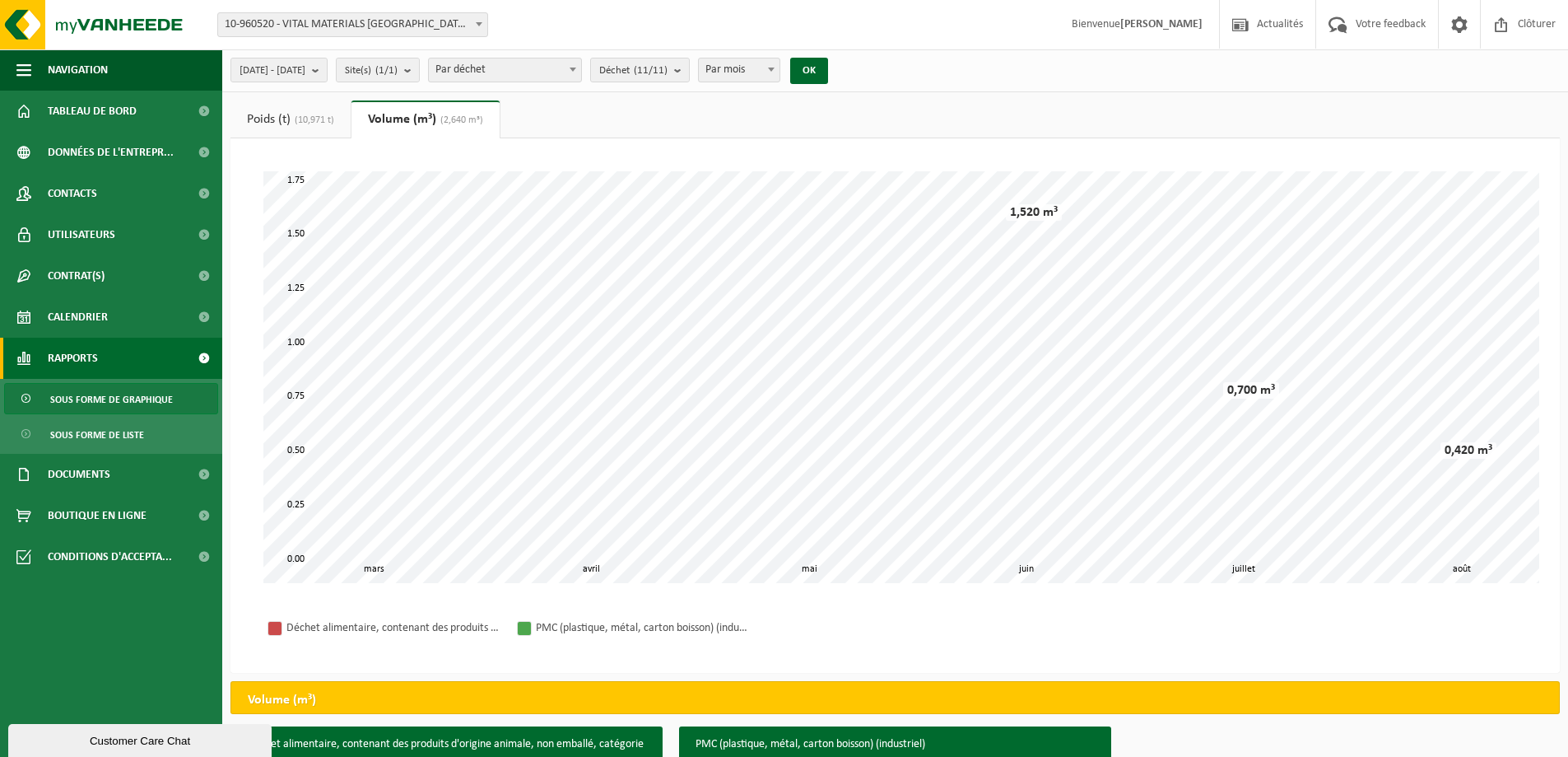
click at [294, 115] on span "(10,971 t)" at bounding box center [312, 119] width 44 height 10
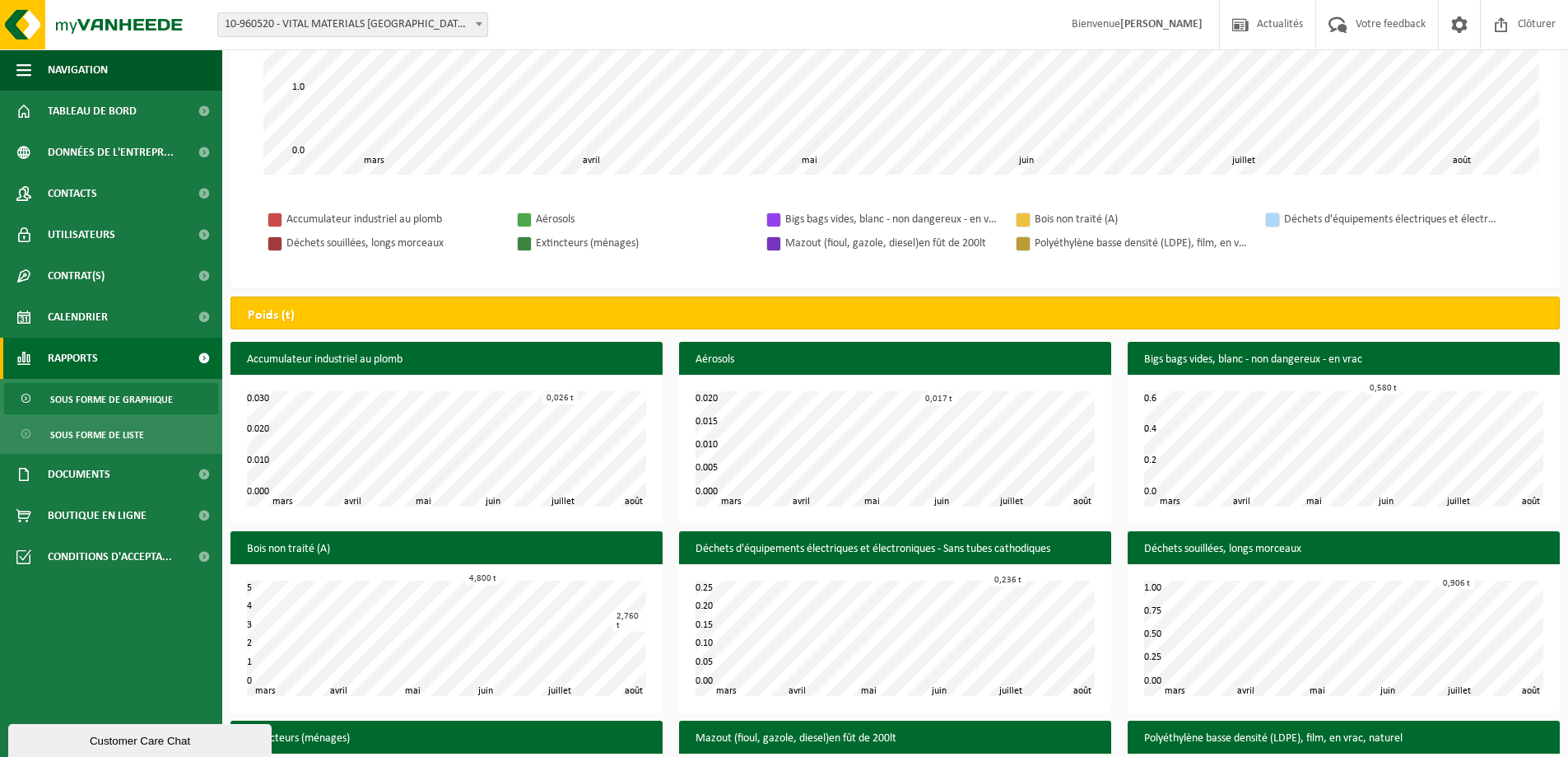
scroll to position [569, 0]
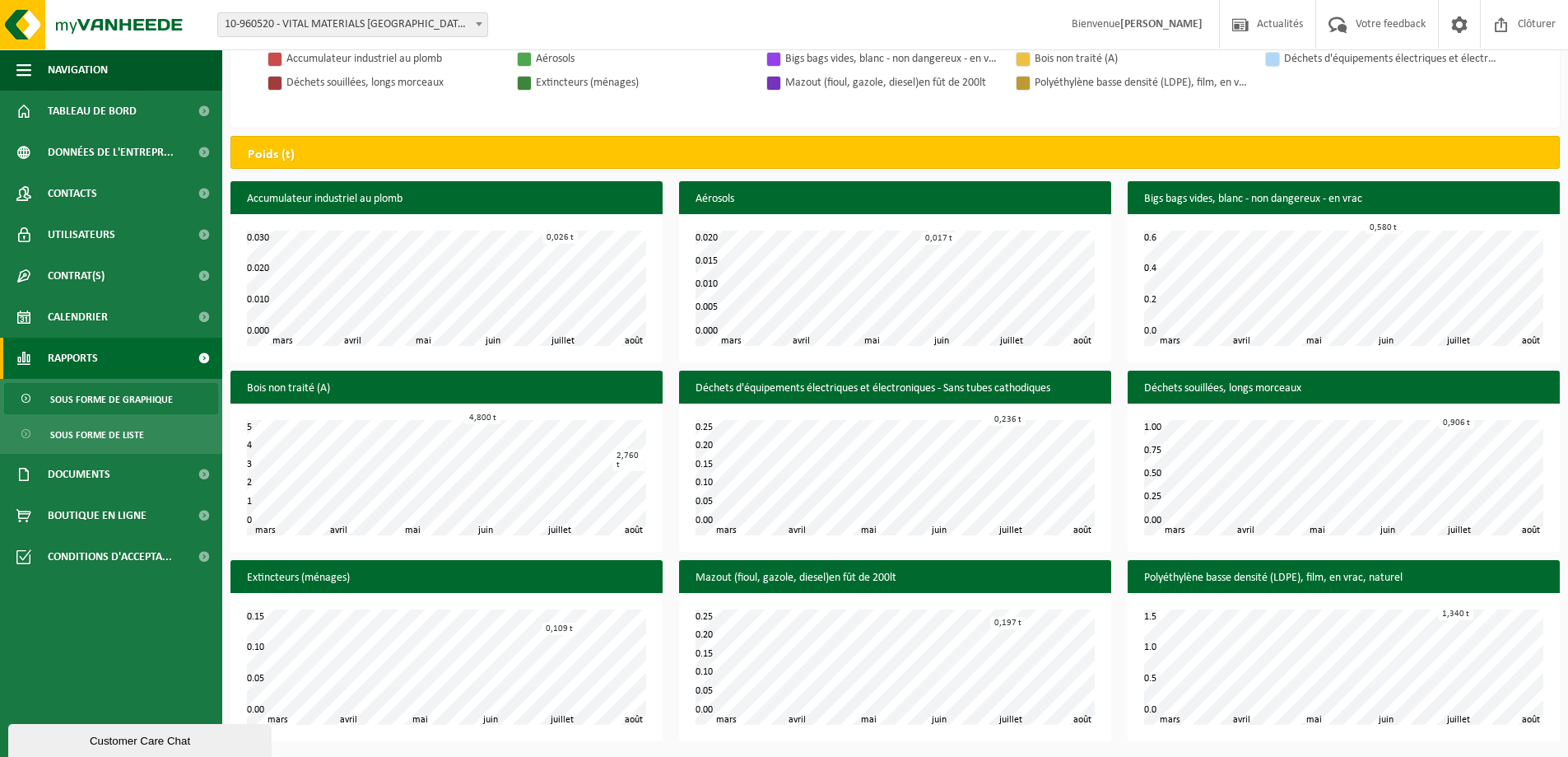
click at [60, 351] on span "Rapports" at bounding box center [72, 358] width 50 height 41
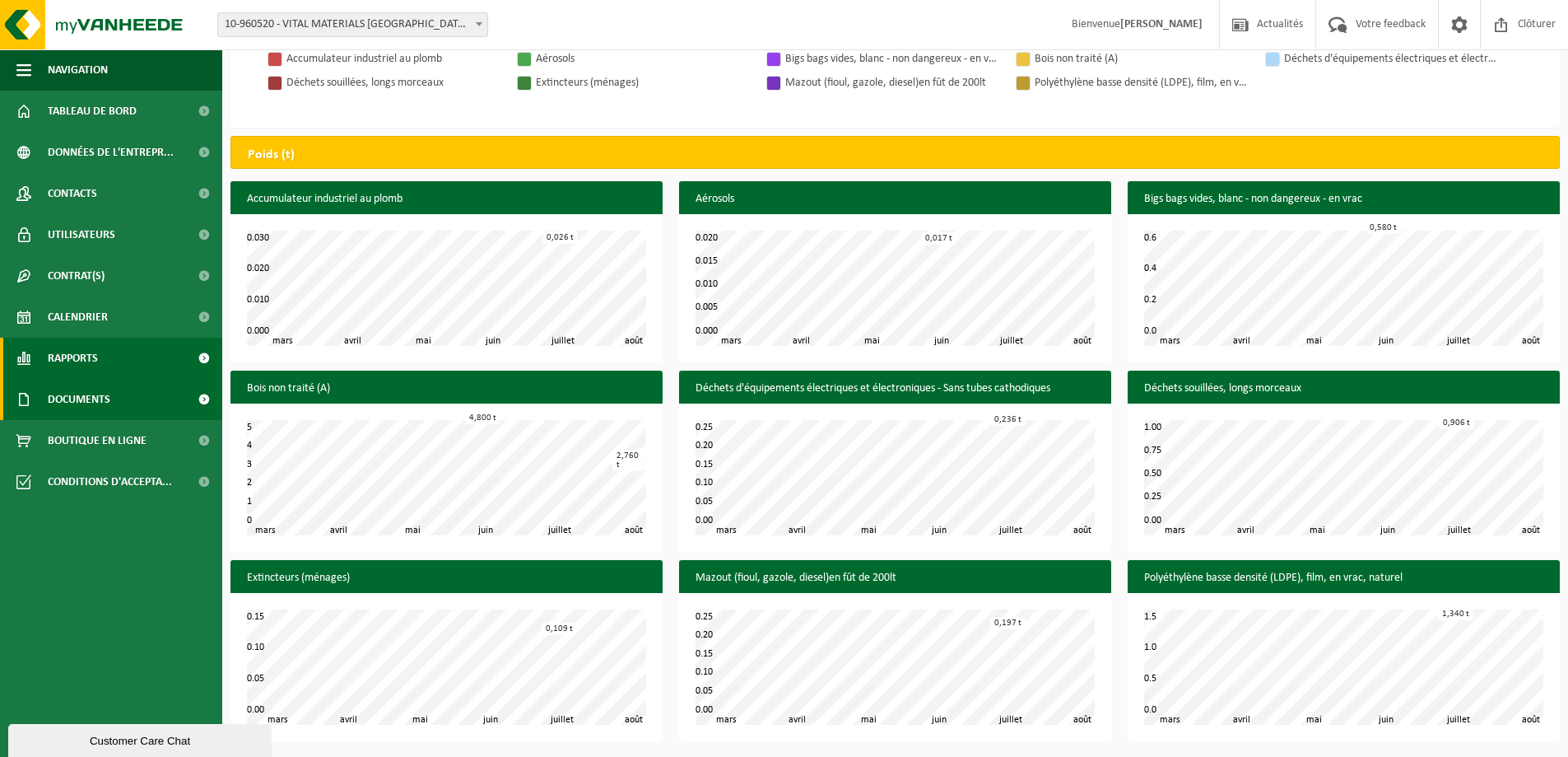
click at [60, 385] on span "Documents" at bounding box center [78, 399] width 62 height 41
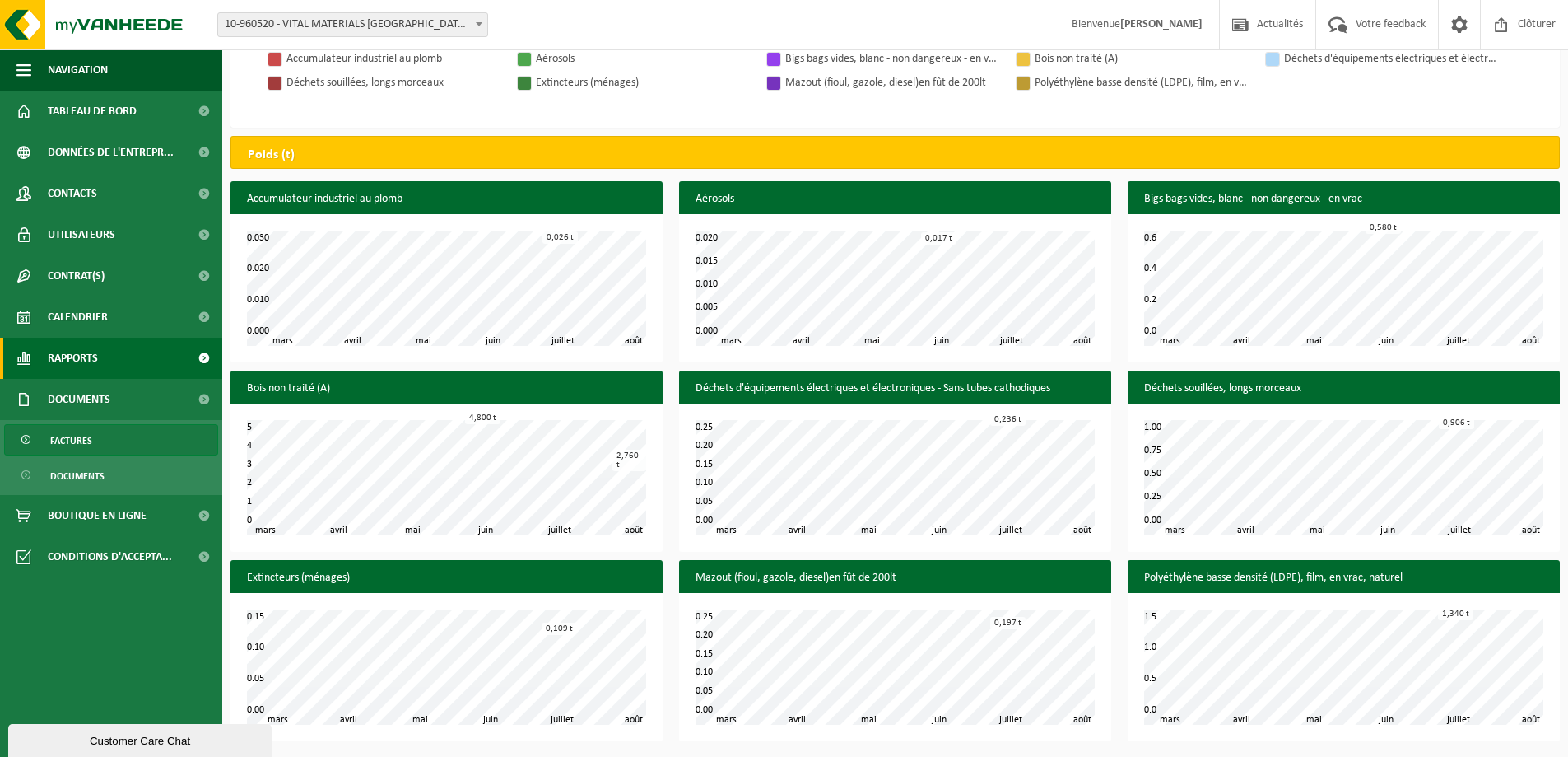
click at [68, 425] on link "Factures" at bounding box center [111, 439] width 214 height 32
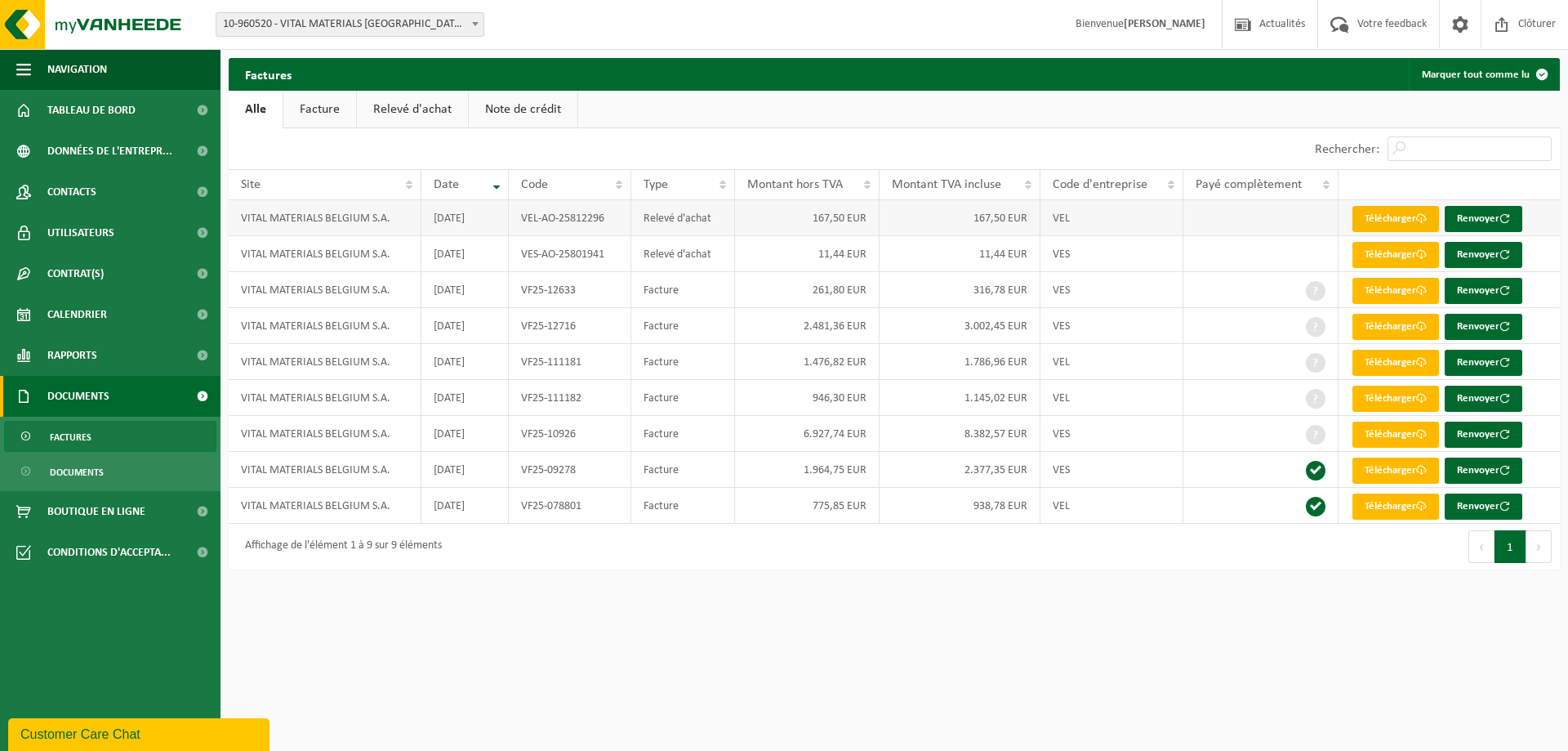
click at [1391, 211] on link "Télécharger" at bounding box center [1395, 219] width 86 height 26
